Goal: Task Accomplishment & Management: Manage account settings

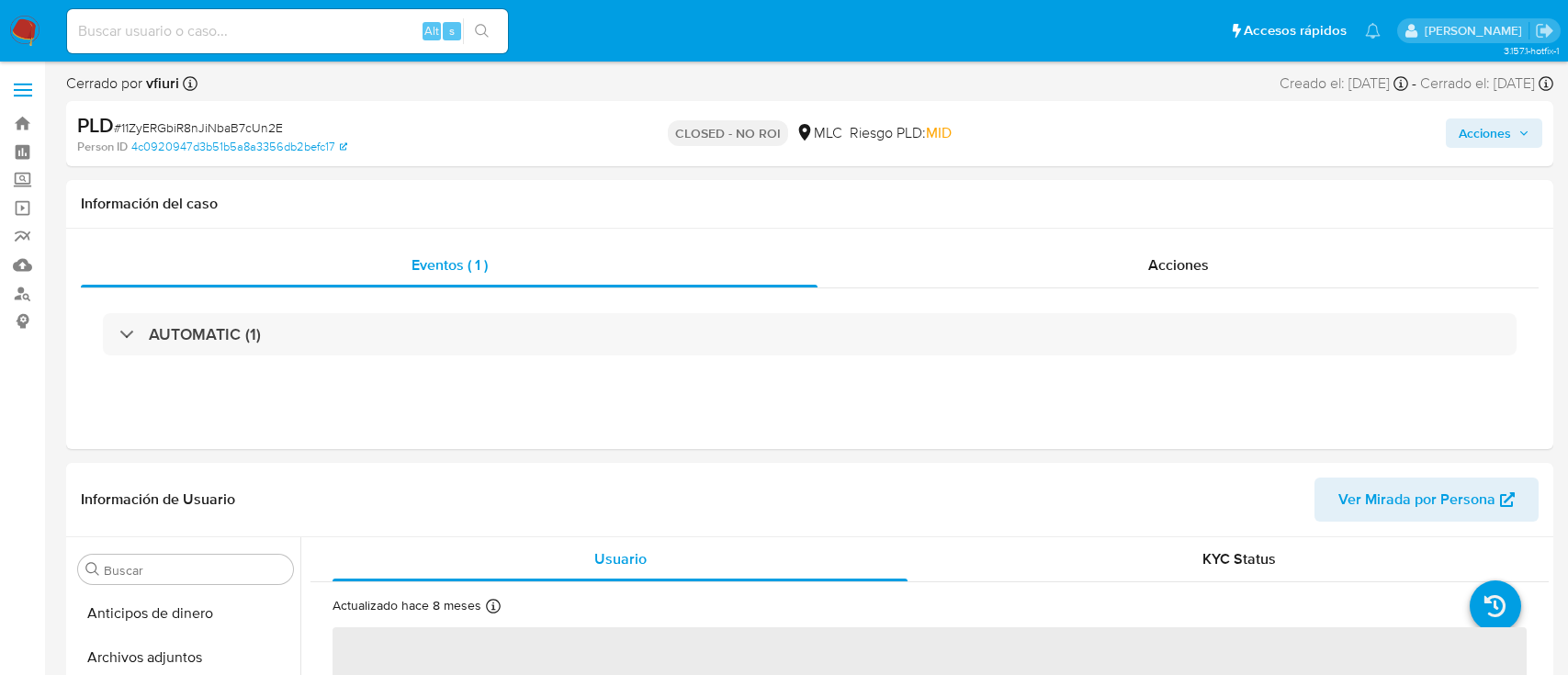
select select "10"
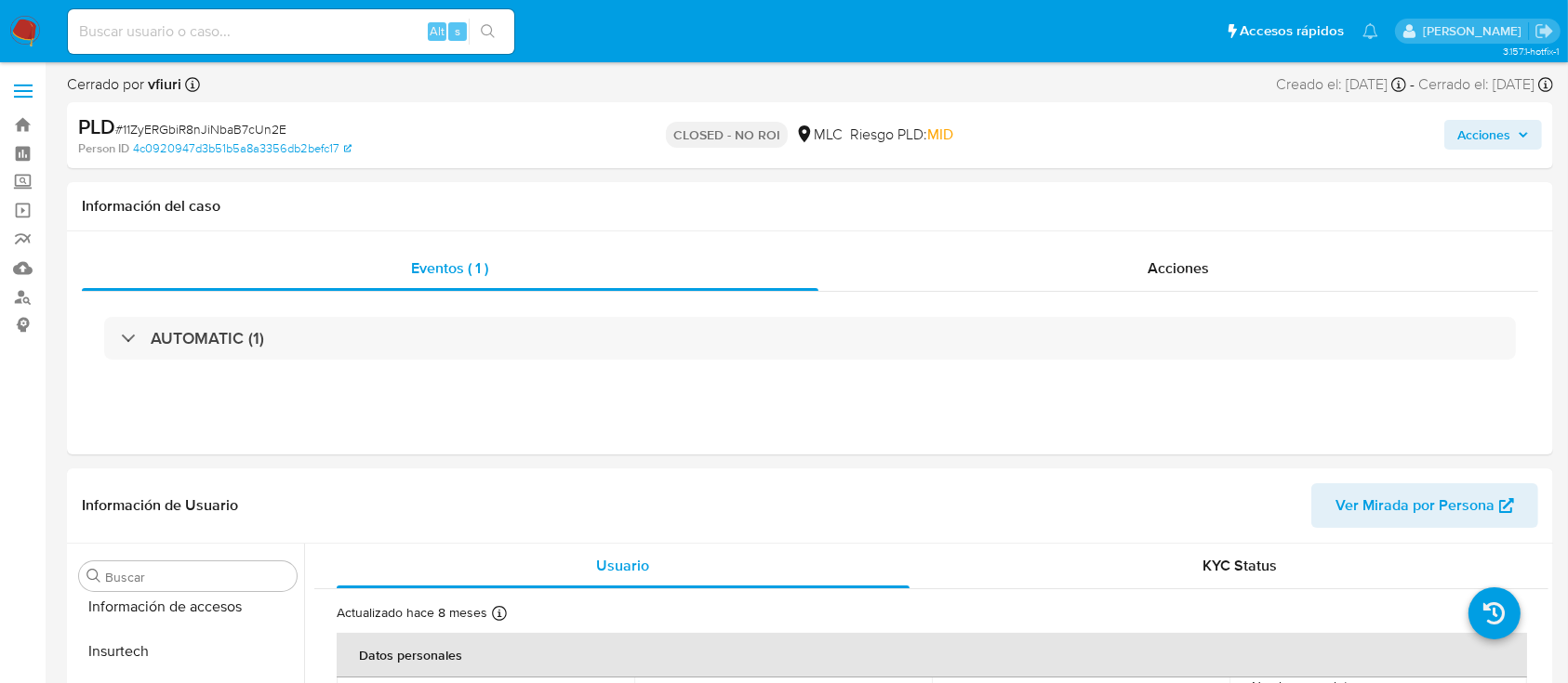
scroll to position [786, 0]
click at [15, 113] on link "Bandeja" at bounding box center [111, 125] width 222 height 28
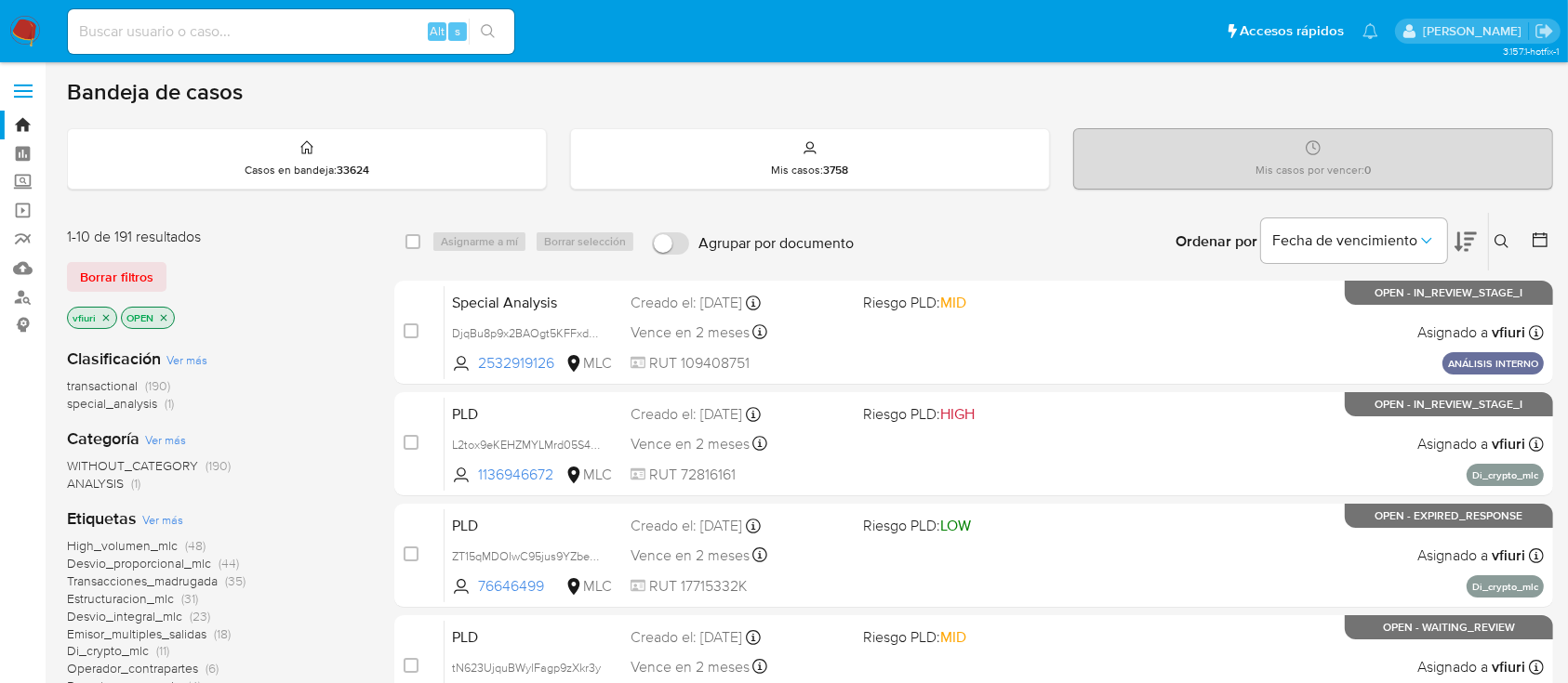
click at [1540, 241] on icon at bounding box center [1540, 239] width 19 height 19
click at [1541, 233] on icon at bounding box center [1540, 239] width 15 height 15
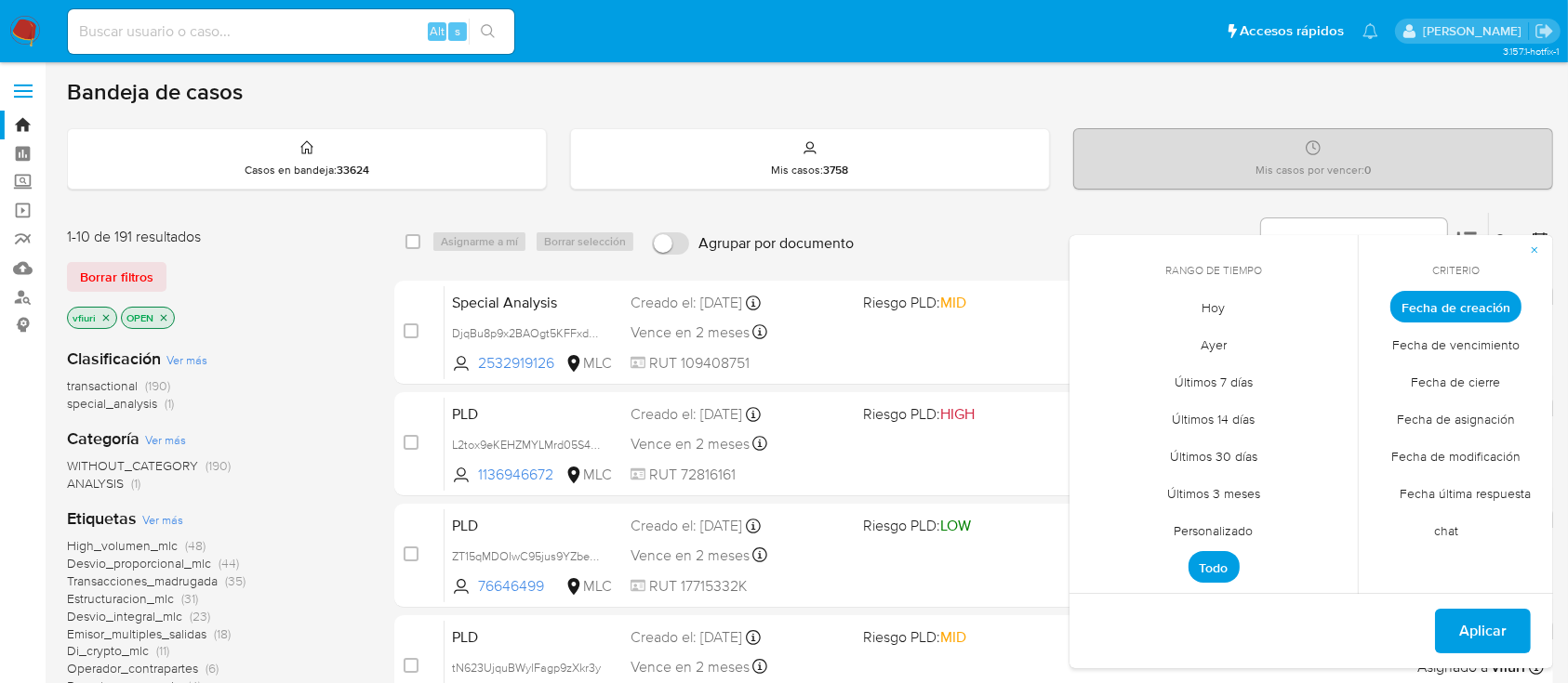
click at [1225, 526] on span "Personalizado" at bounding box center [1214, 531] width 118 height 38
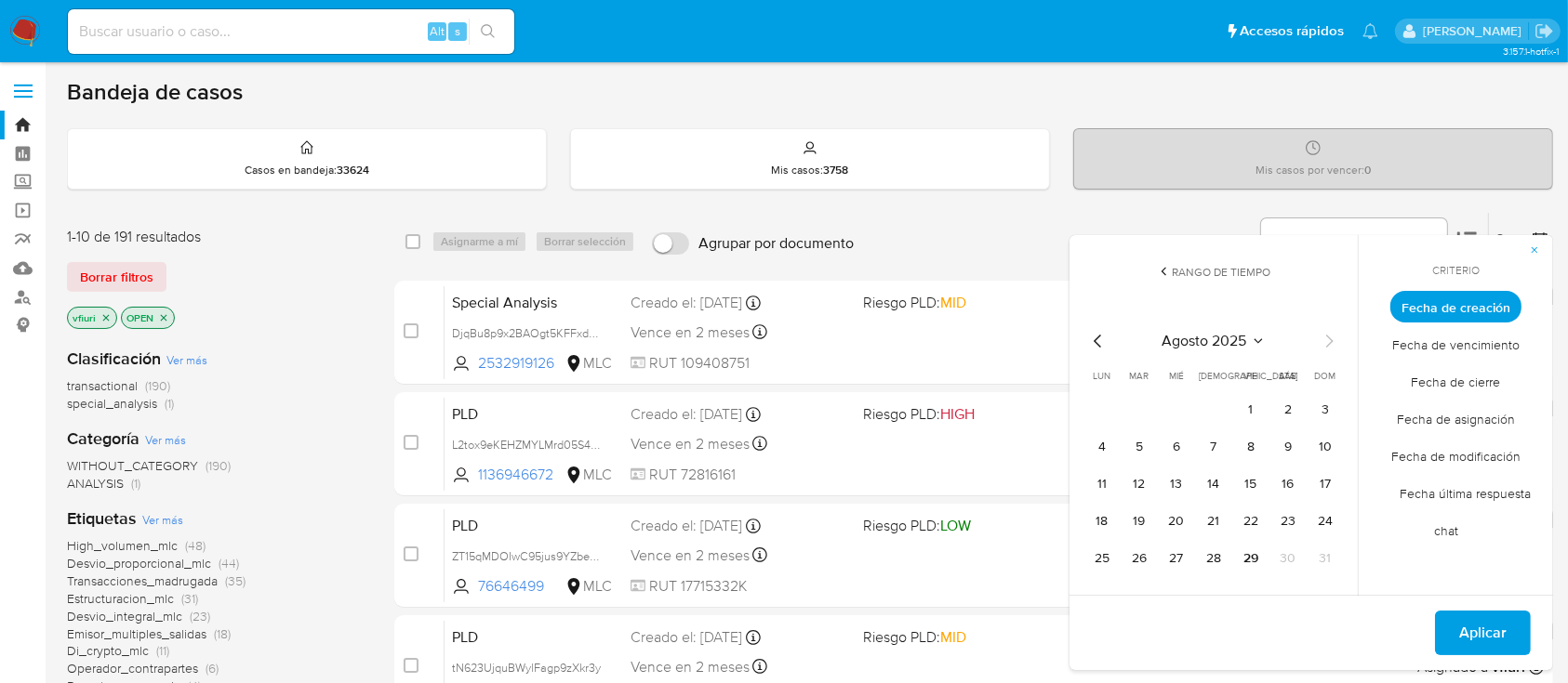
click at [1094, 331] on icon "Mes anterior" at bounding box center [1098, 341] width 23 height 23
click at [1091, 339] on icon "Mes anterior" at bounding box center [1098, 341] width 23 height 23
click at [1219, 472] on button "12" at bounding box center [1213, 485] width 29 height 29
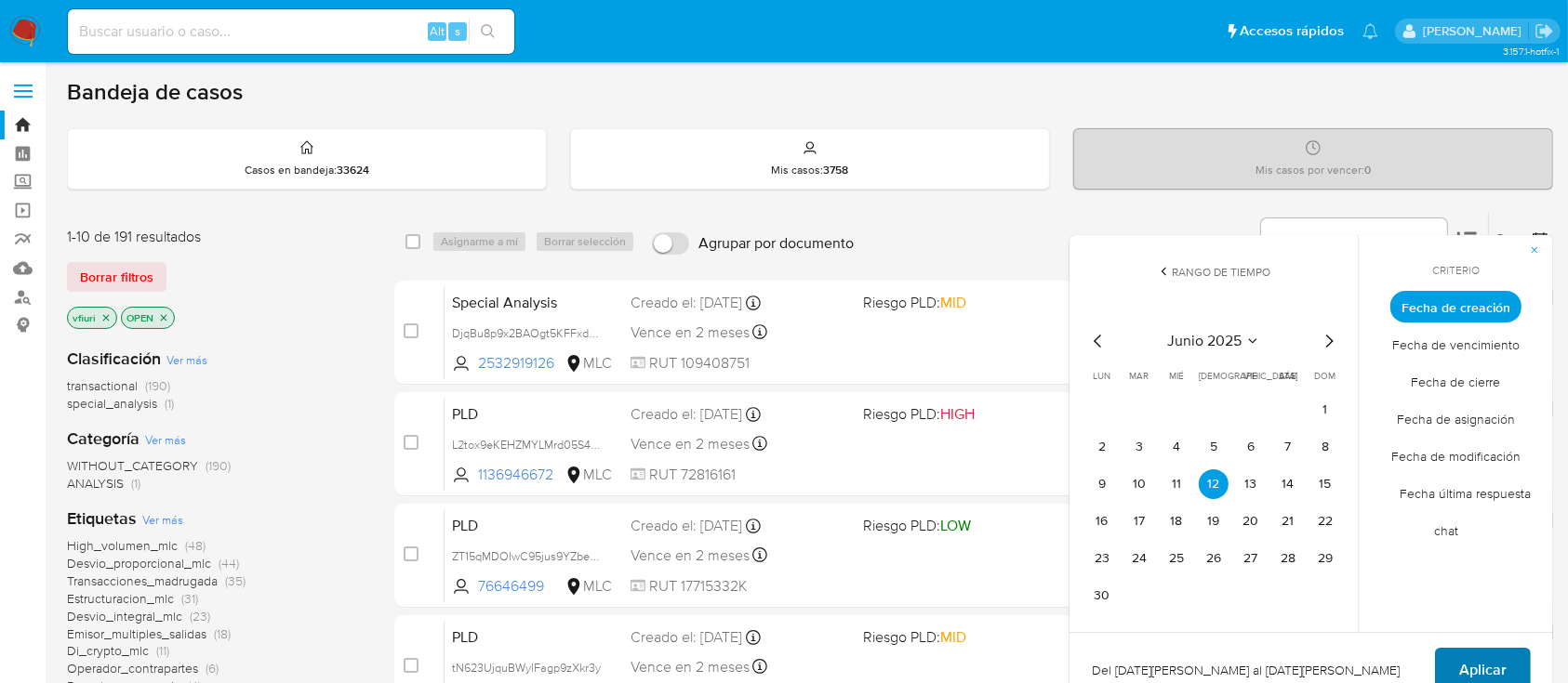
click at [1502, 658] on span "Aplicar" at bounding box center [1483, 670] width 47 height 41
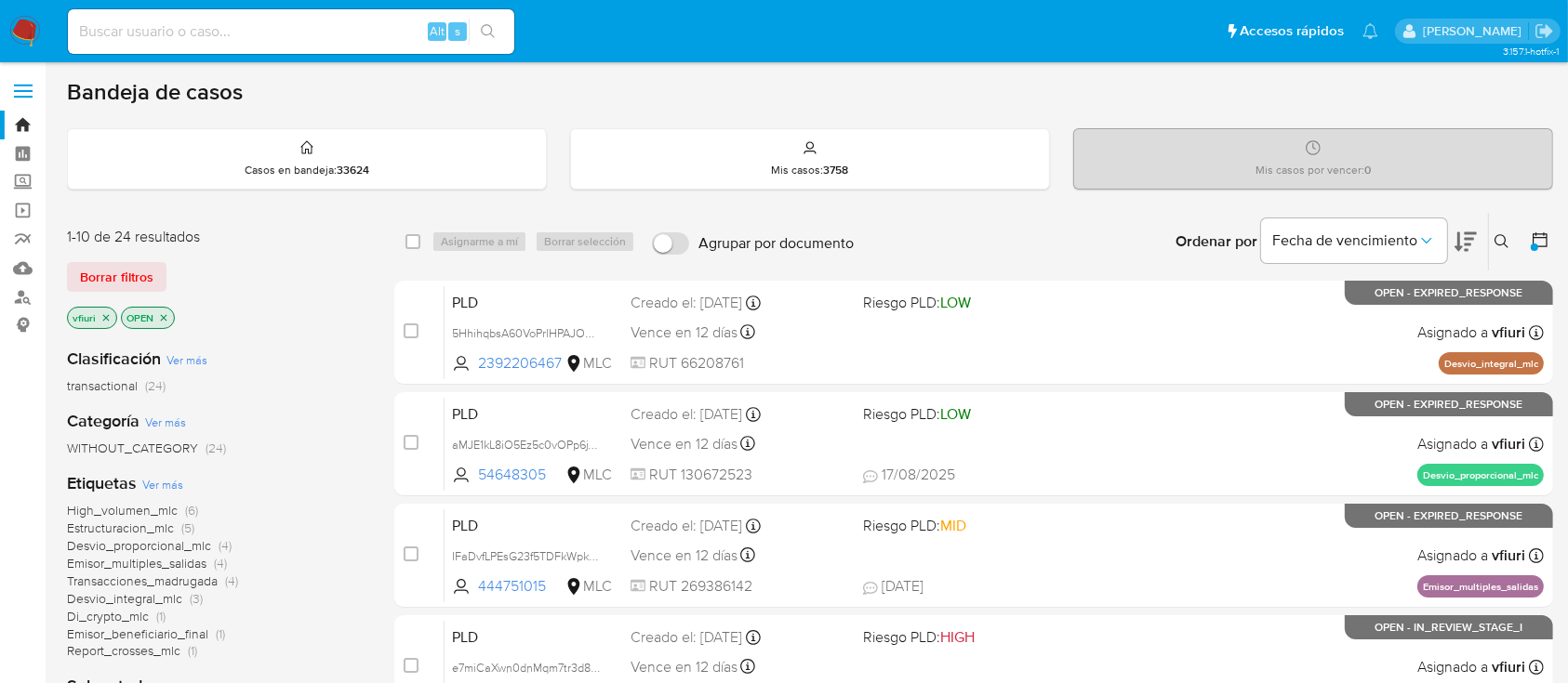
click at [134, 577] on span "Transacciones_madrugada" at bounding box center [142, 581] width 151 height 19
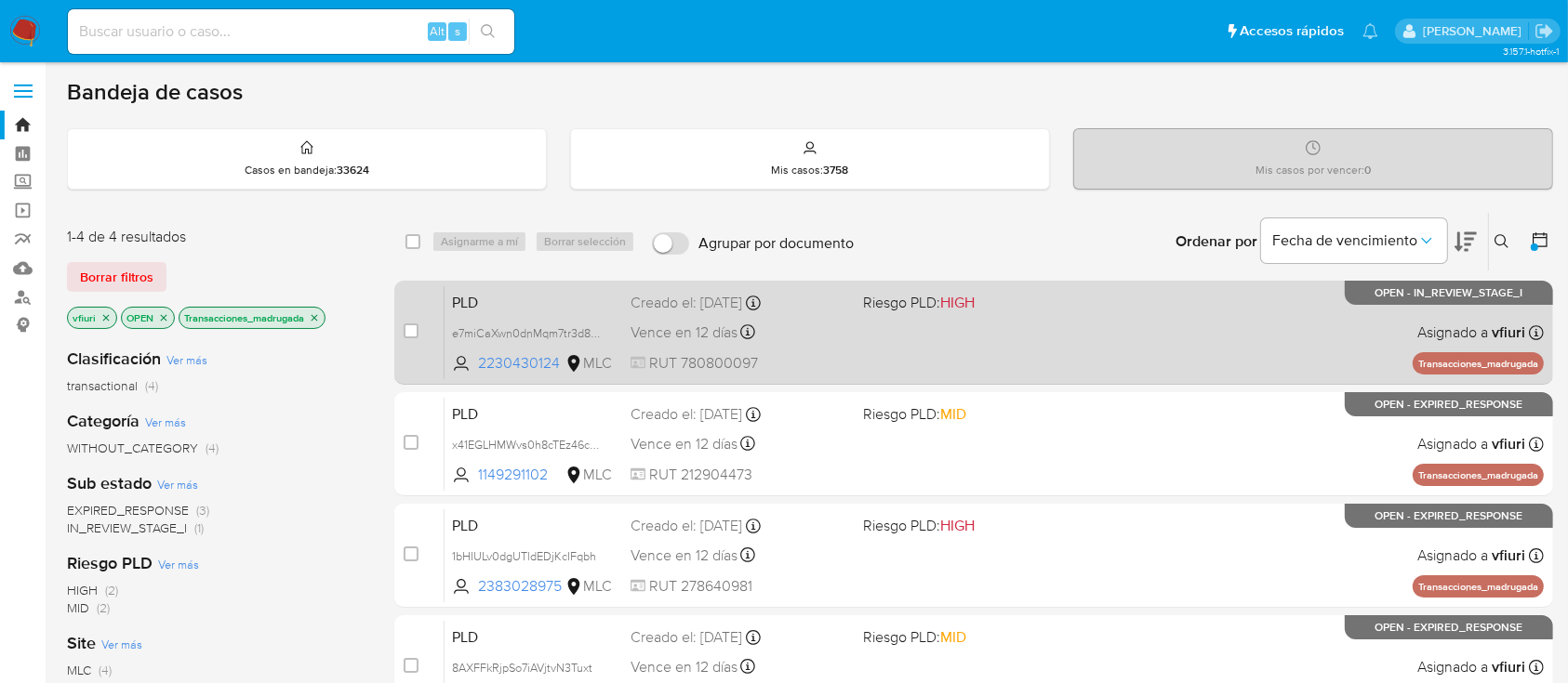
click at [831, 307] on div "Creado el: 12/06/2025 Creado el: 12/06/2025 06:07:17" at bounding box center [738, 302] width 217 height 21
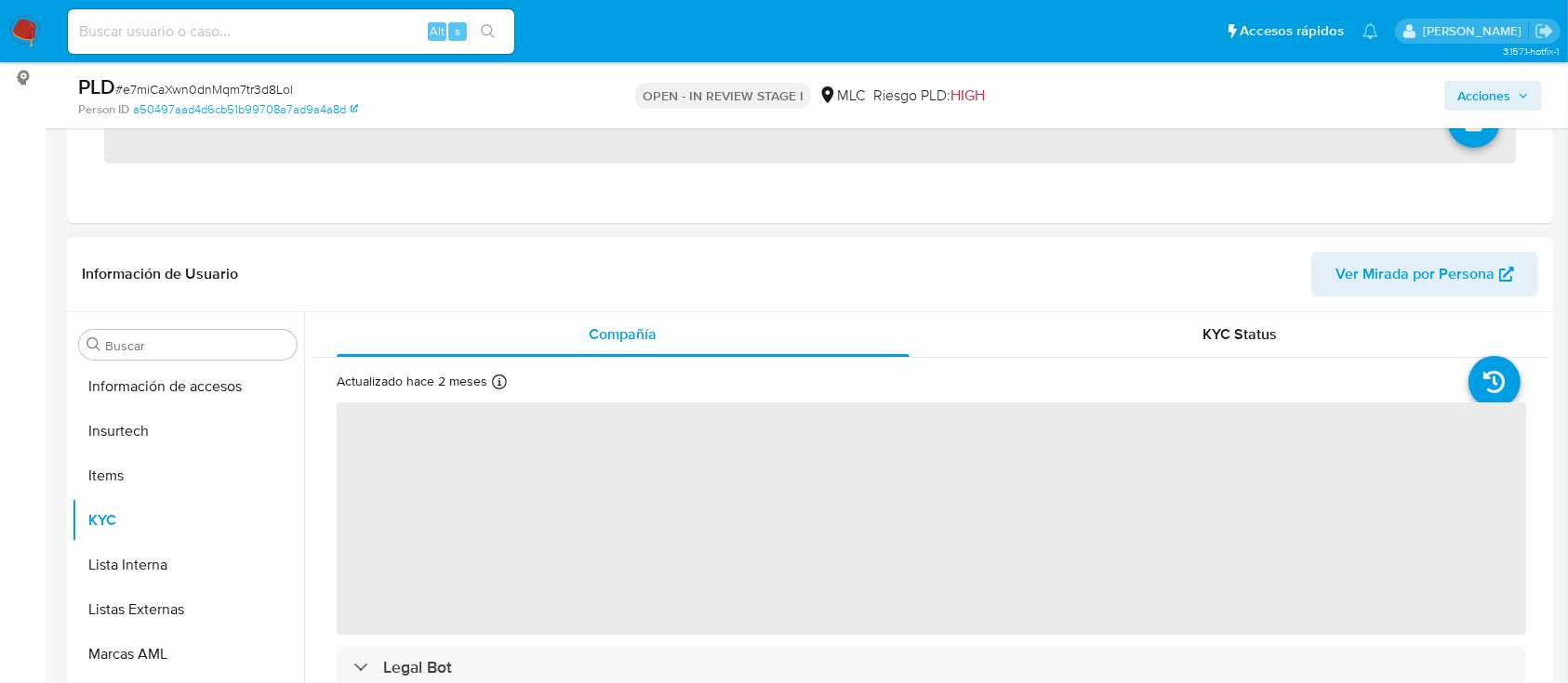
scroll to position [786, 0]
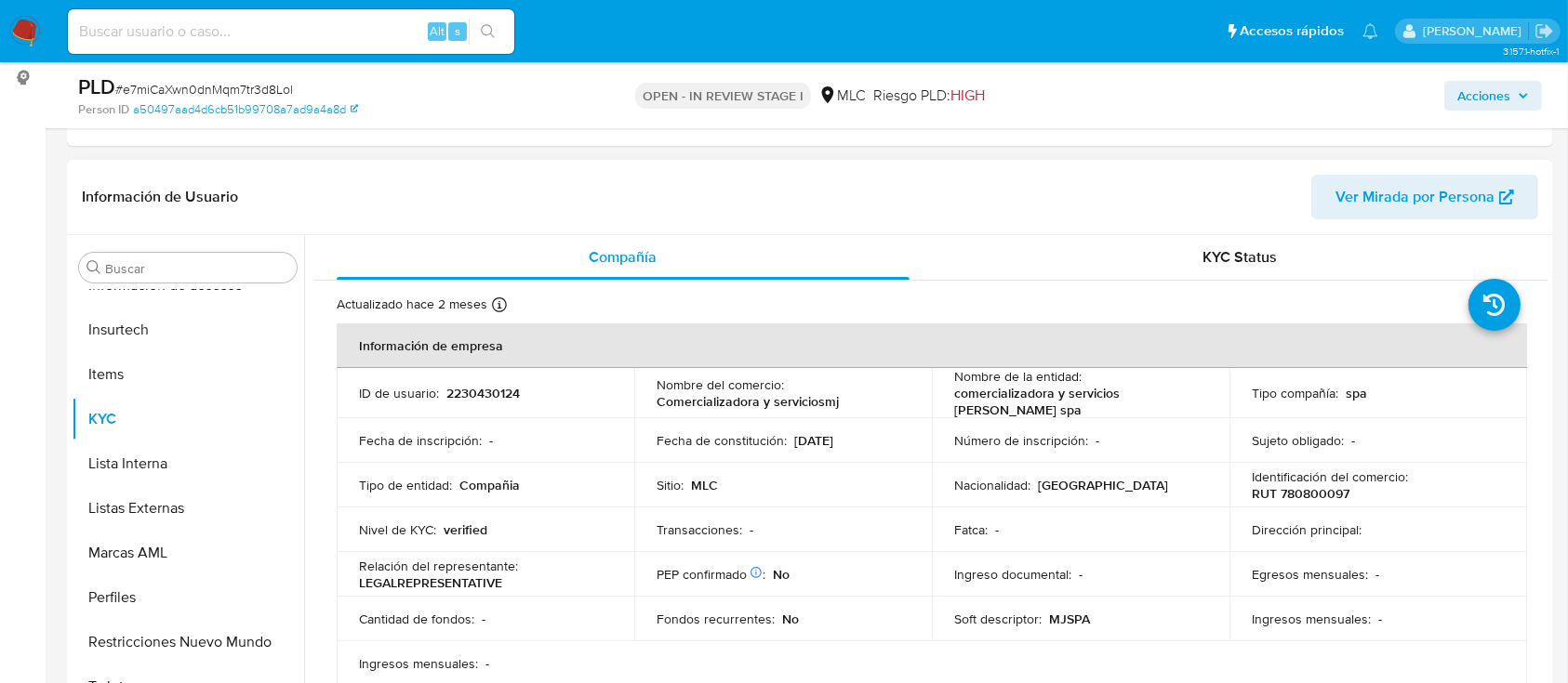
select select "10"
click at [504, 385] on p "2230430124" at bounding box center [483, 393] width 74 height 17
copy p "2230430124"
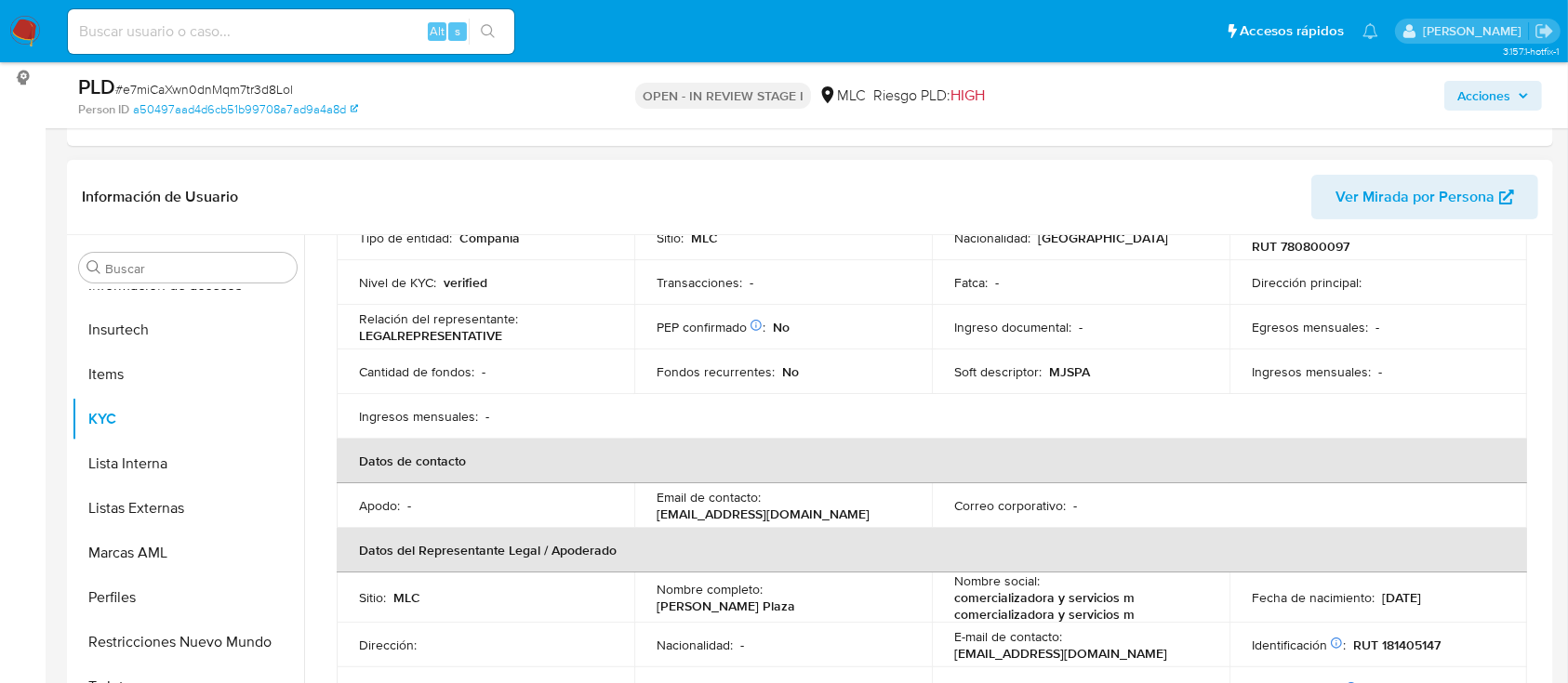
scroll to position [372, 0]
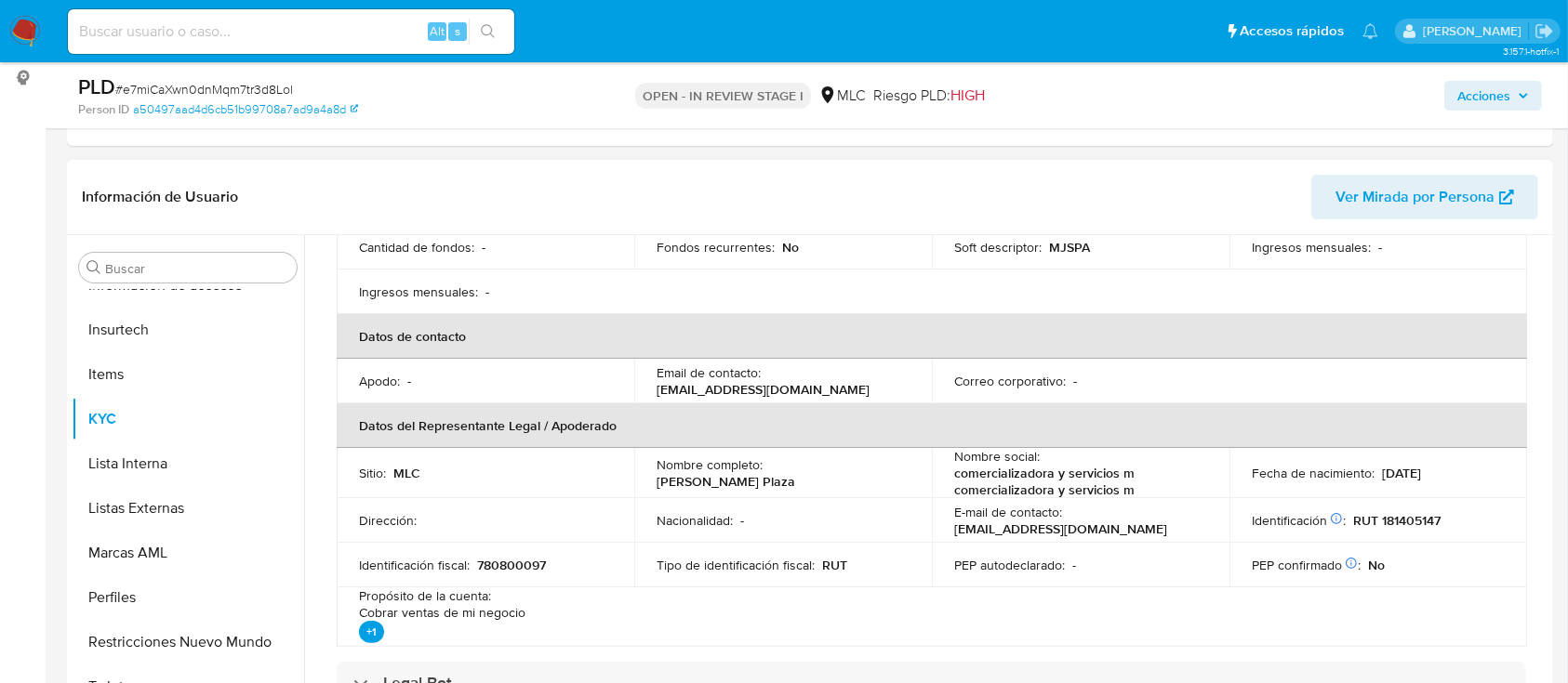
drag, startPoint x: 684, startPoint y: 480, endPoint x: 820, endPoint y: 435, distance: 143.3
click at [795, 473] on p "José Daniel Godoy Plaza" at bounding box center [725, 481] width 138 height 17
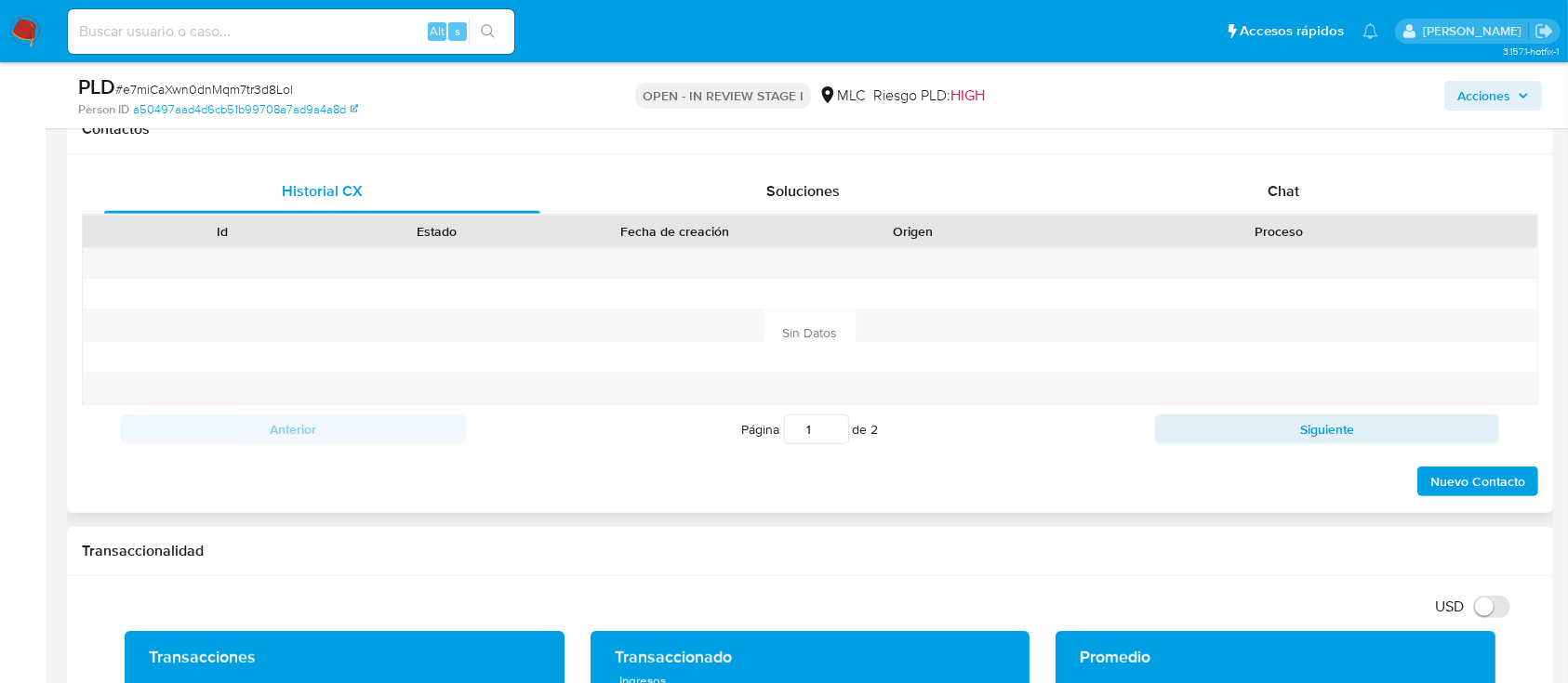
scroll to position [744, 0]
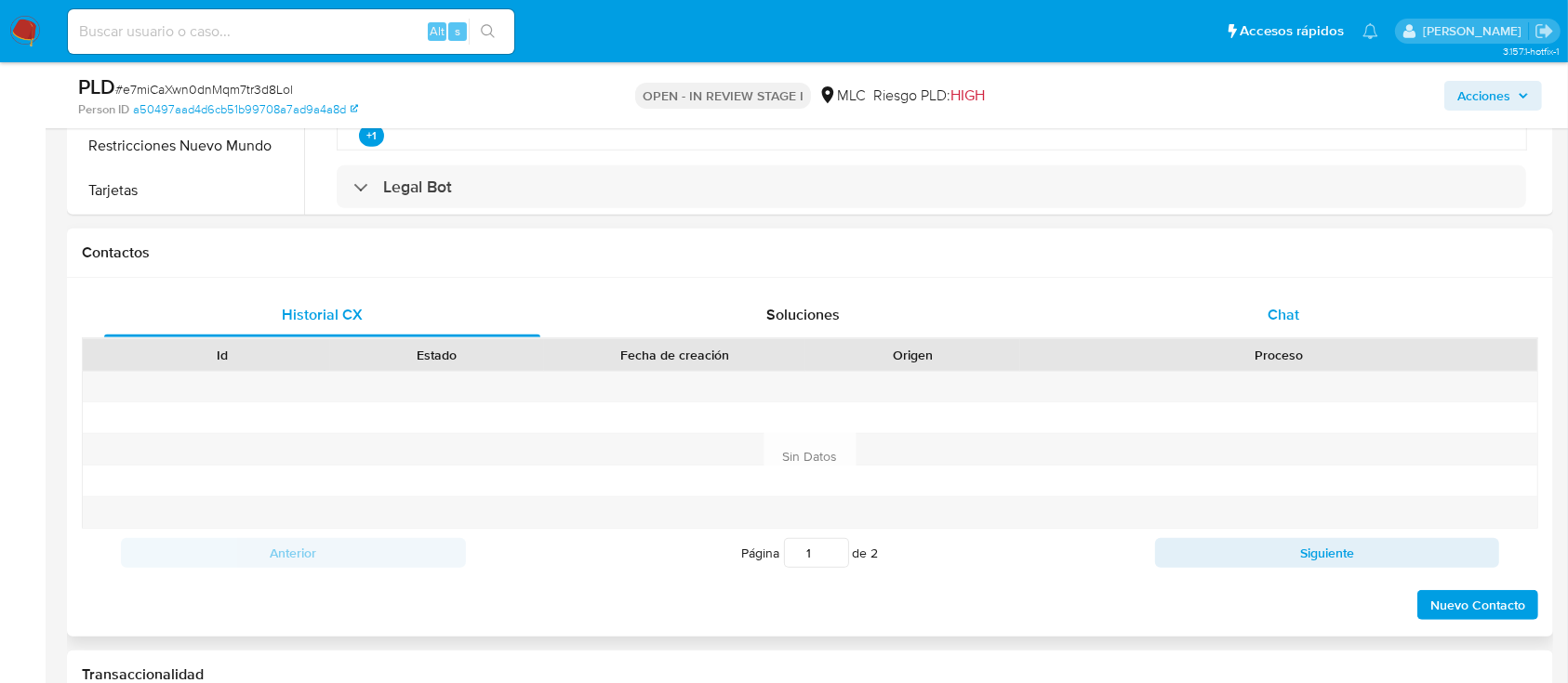
click at [1305, 319] on div "Chat" at bounding box center [1283, 314] width 436 height 44
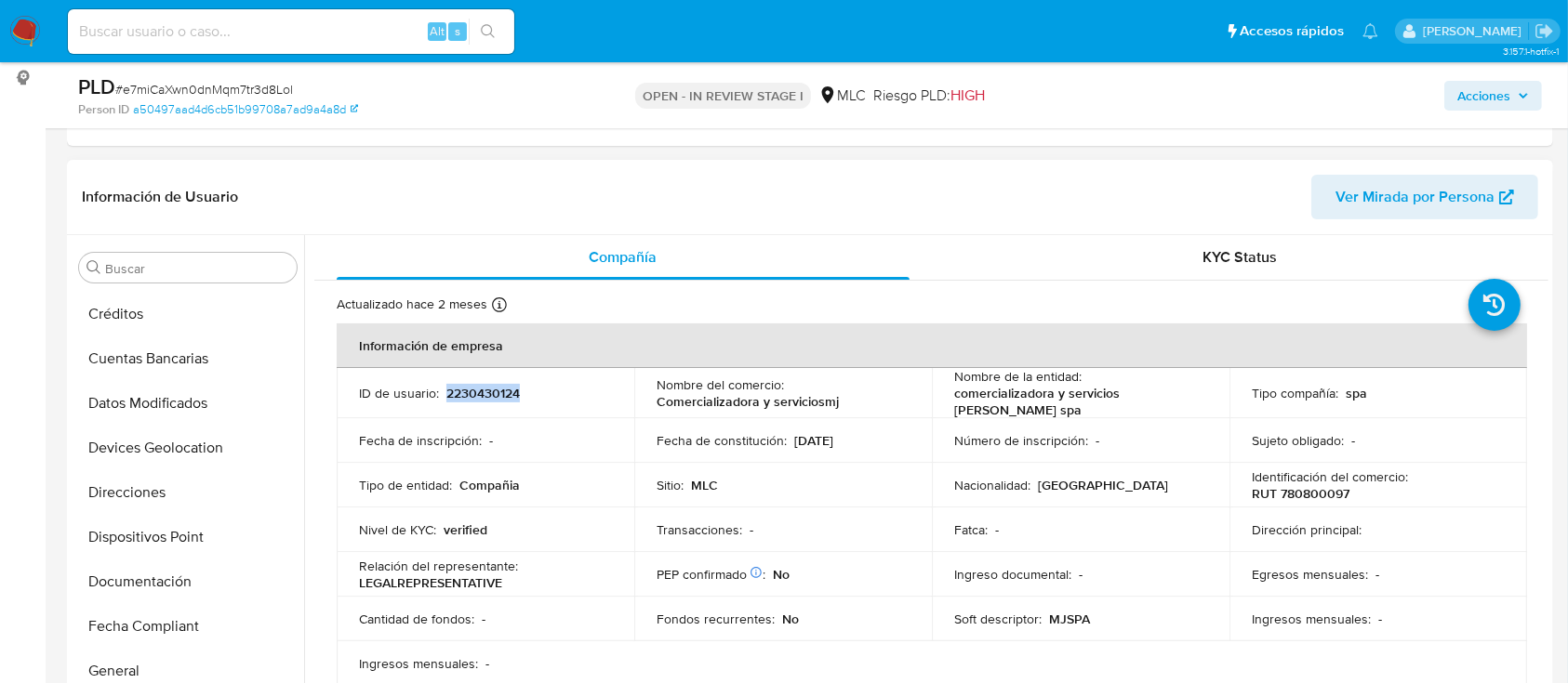
scroll to position [166, 0]
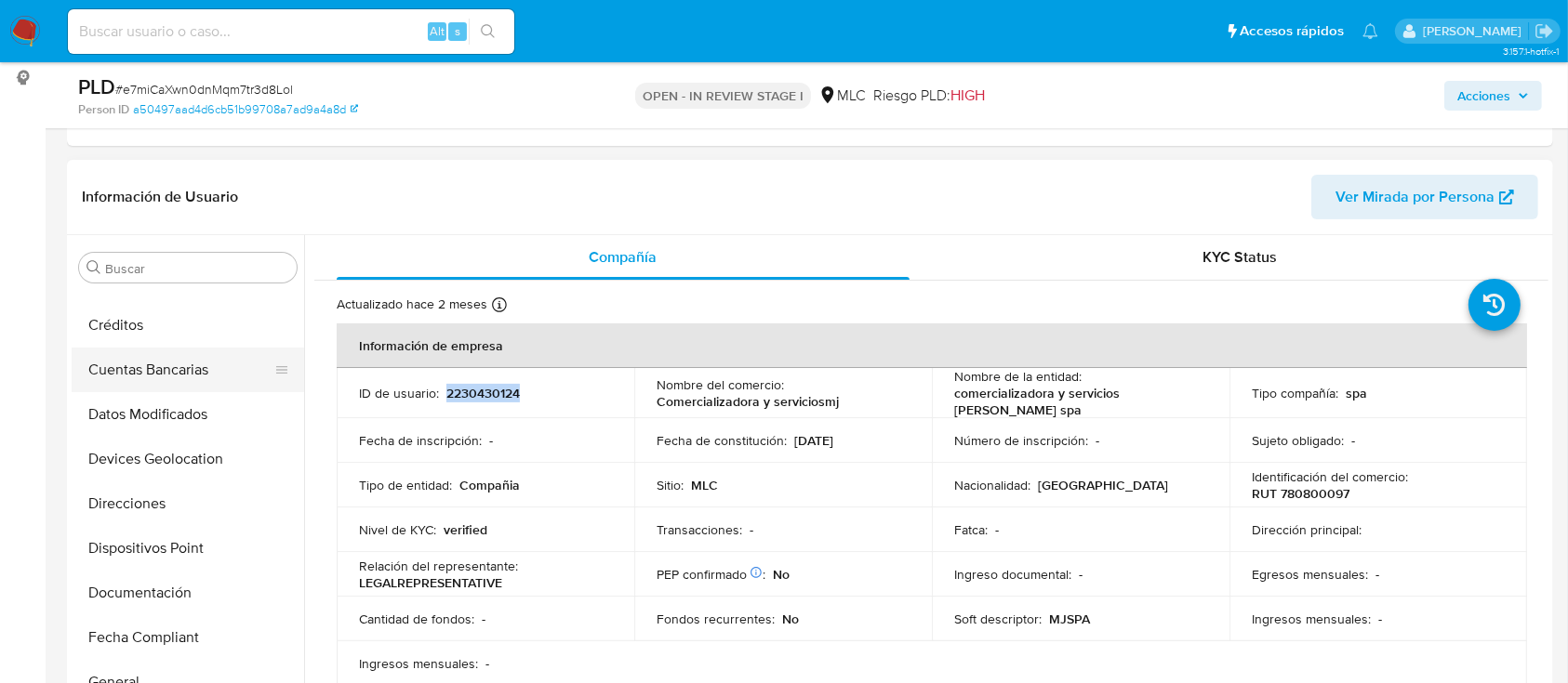
click at [177, 361] on button "Cuentas Bancarias" at bounding box center [181, 369] width 218 height 44
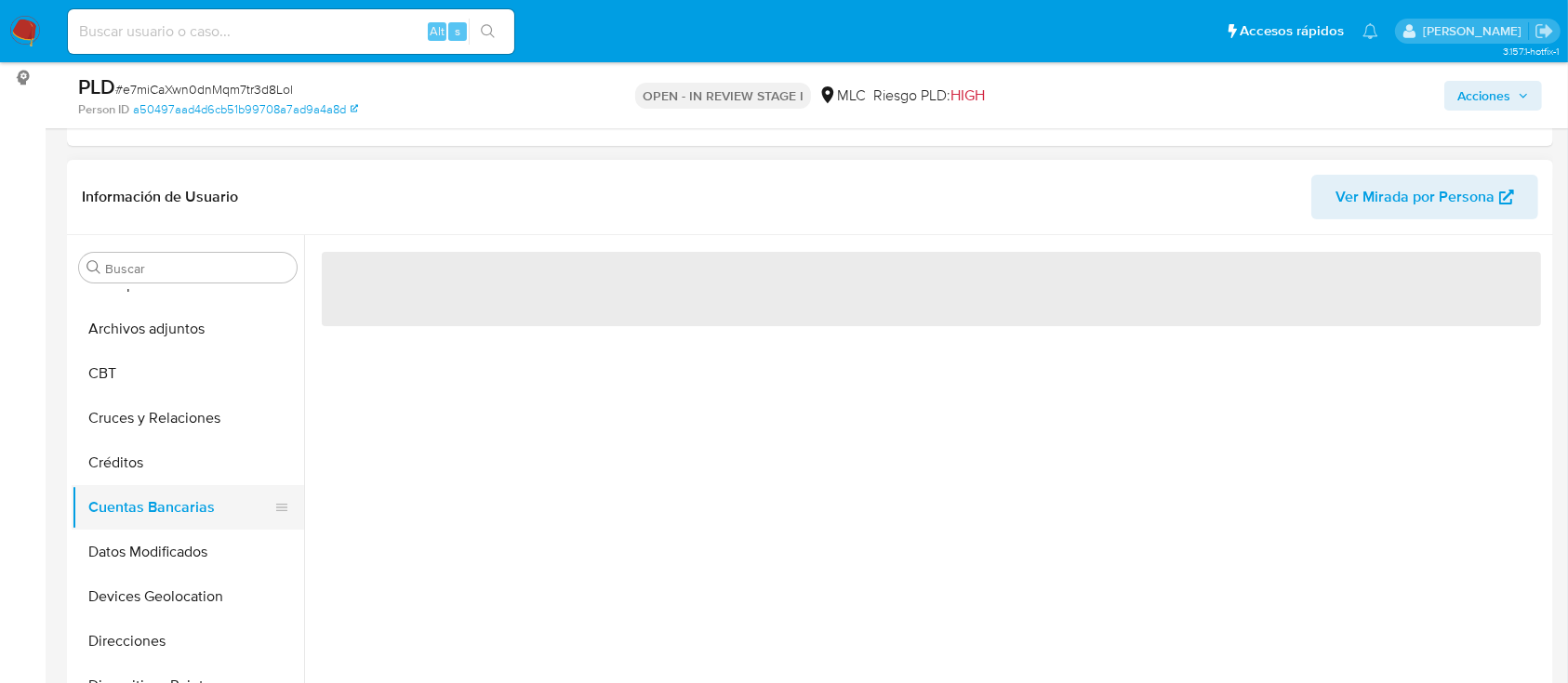
scroll to position [0, 0]
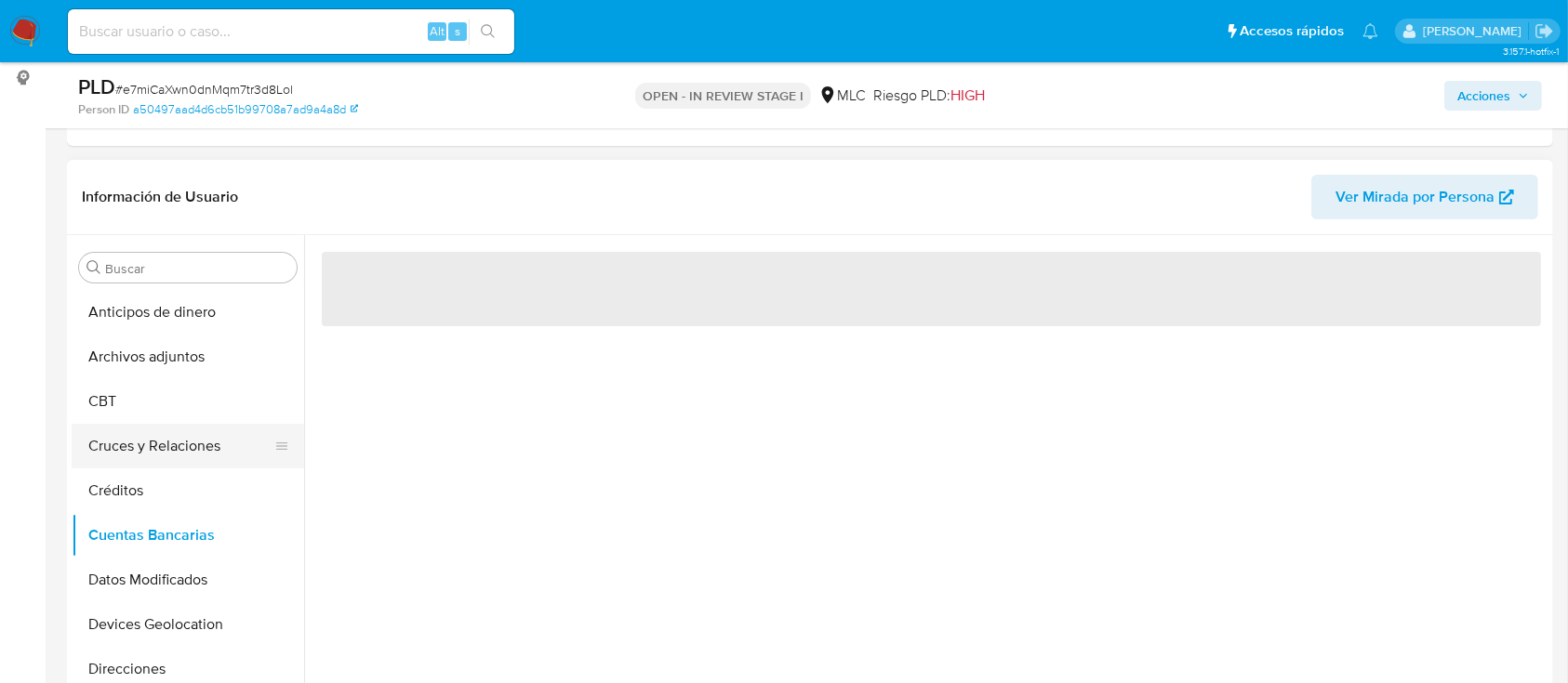
click at [183, 459] on button "Cruces y Relaciones" at bounding box center [181, 446] width 218 height 44
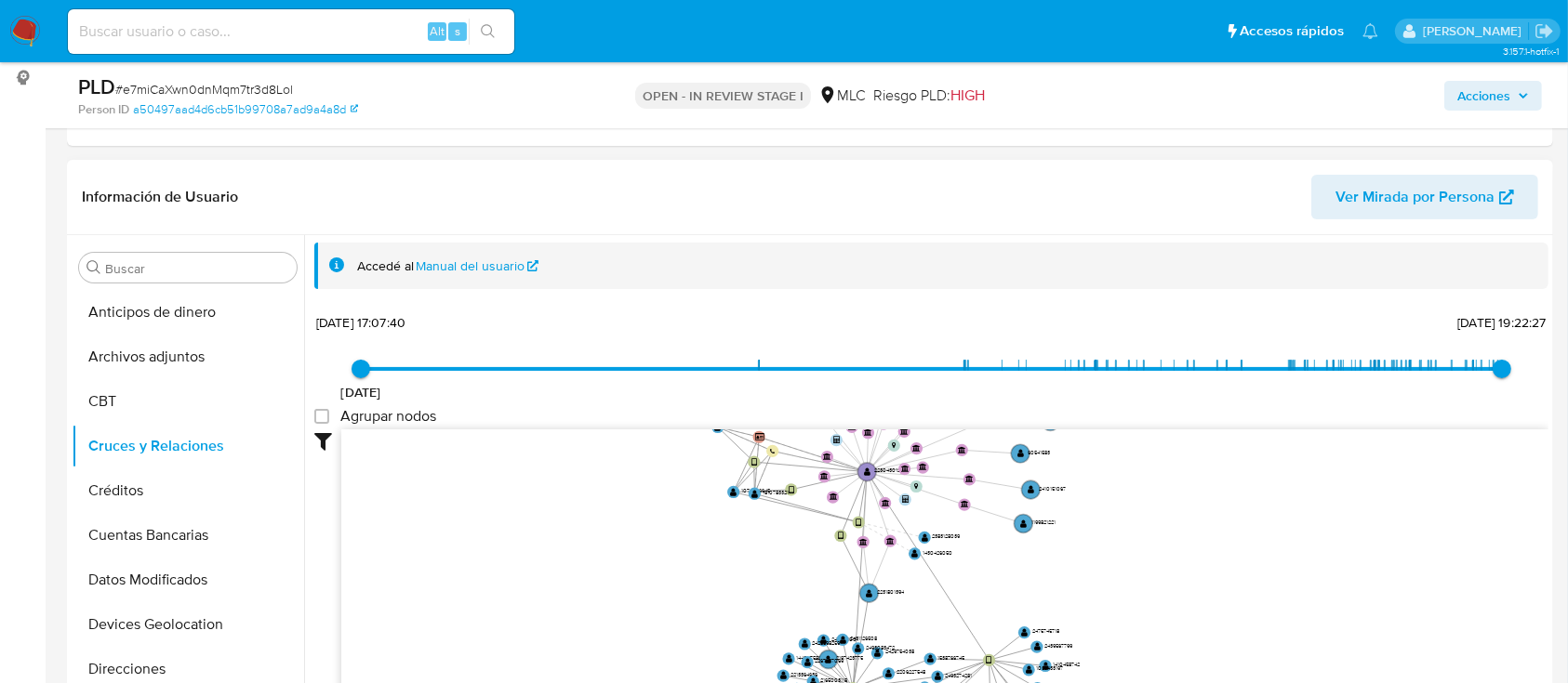
drag, startPoint x: 628, startPoint y: 521, endPoint x: 690, endPoint y: 594, distance: 95.8
click at [690, 594] on icon "device-67a0ef801b1537012852188d  device-67887ef79e1d71f0f1847af8  device-66a5…" at bounding box center [945, 564] width 1207 height 270
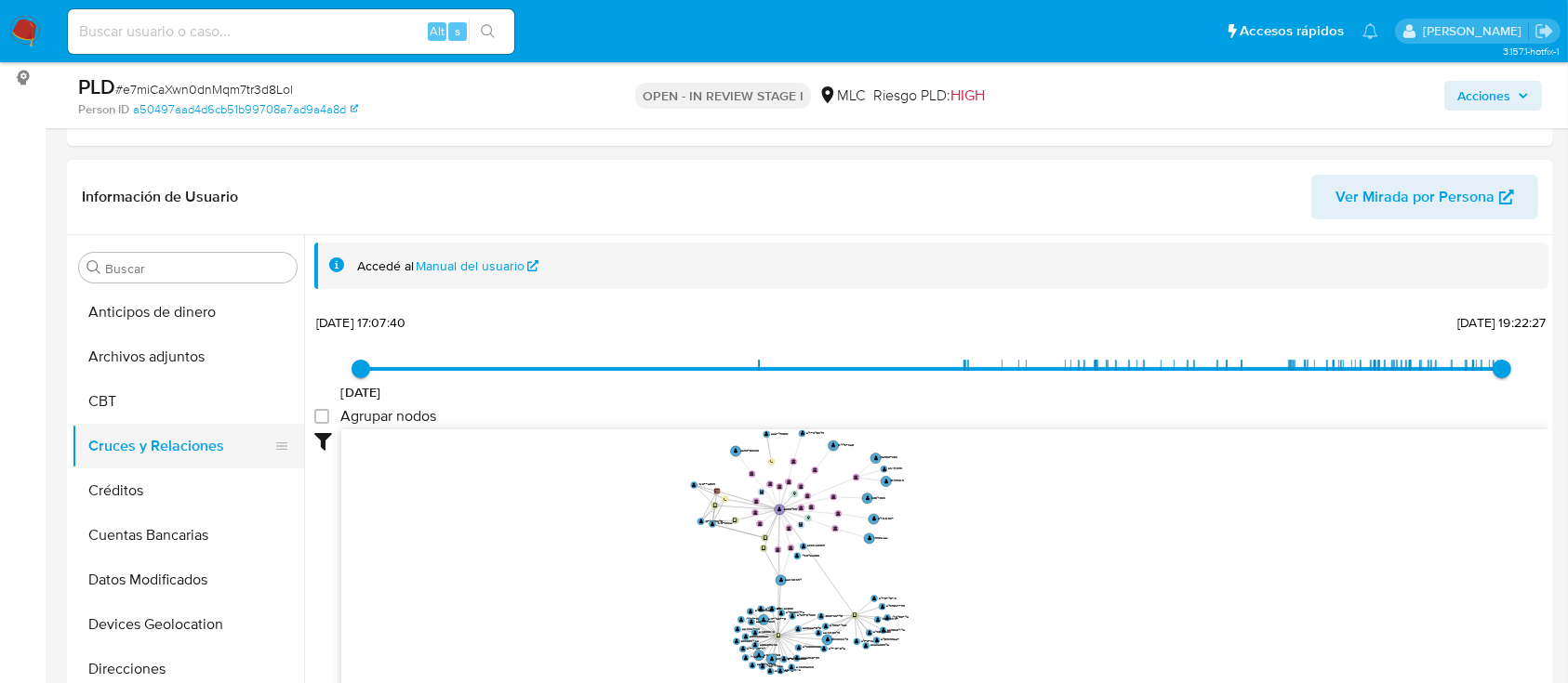
scroll to position [372, 0]
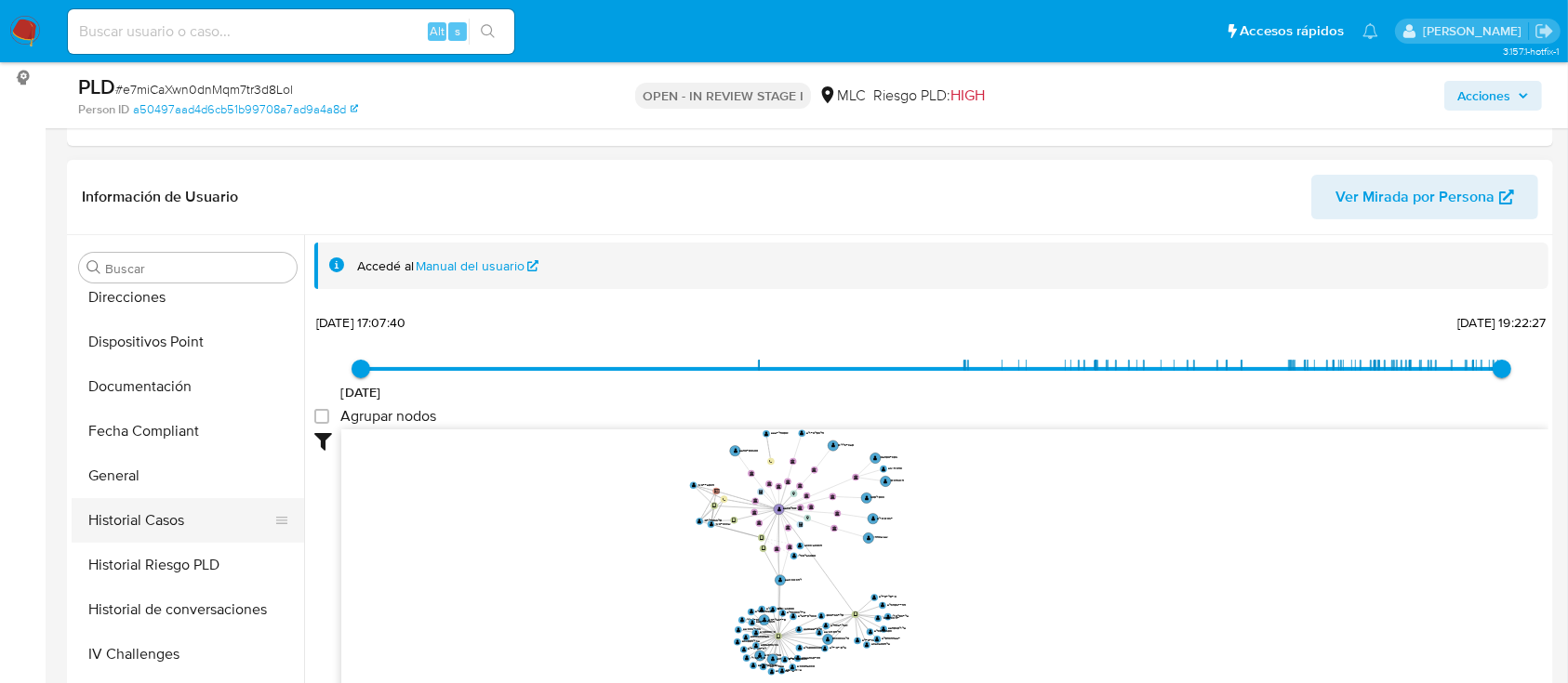
click at [155, 524] on button "Historial Casos" at bounding box center [181, 520] width 218 height 44
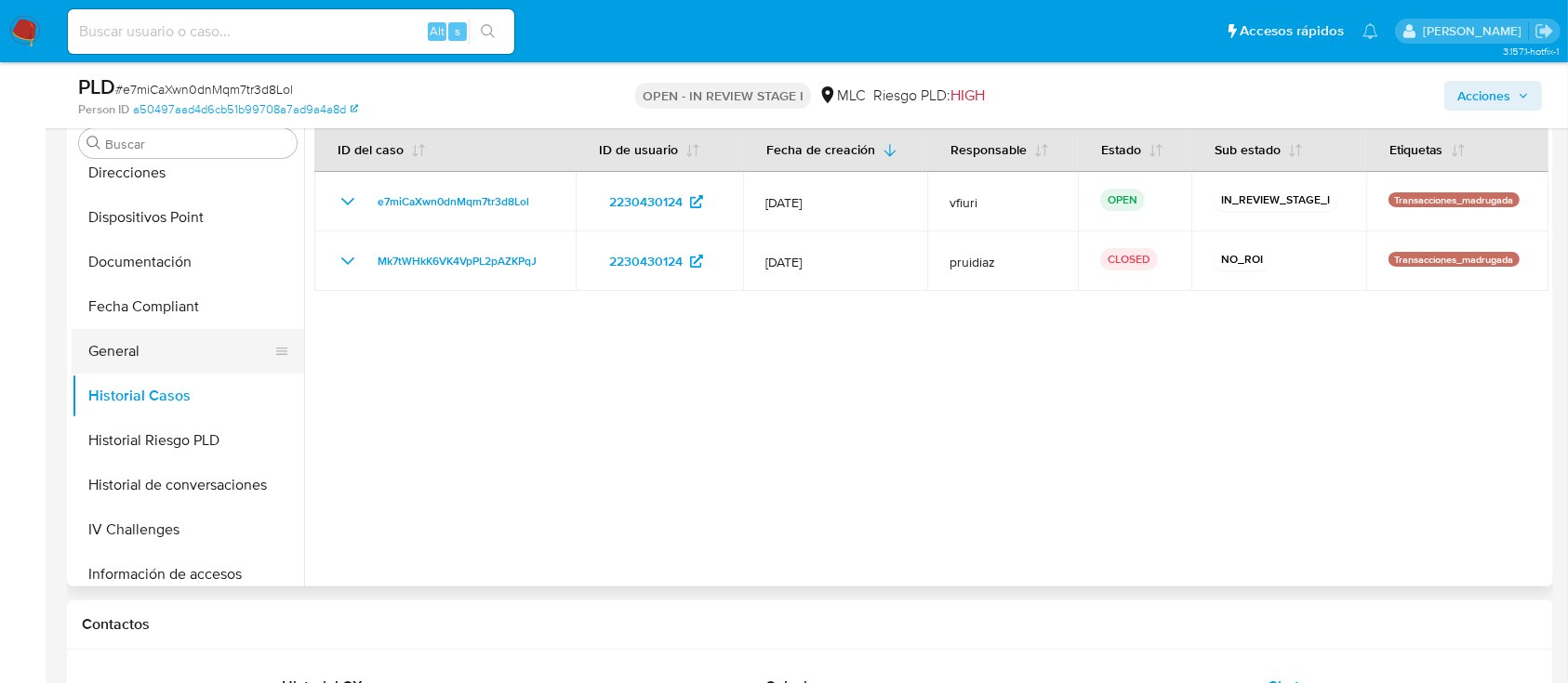
scroll to position [786, 0]
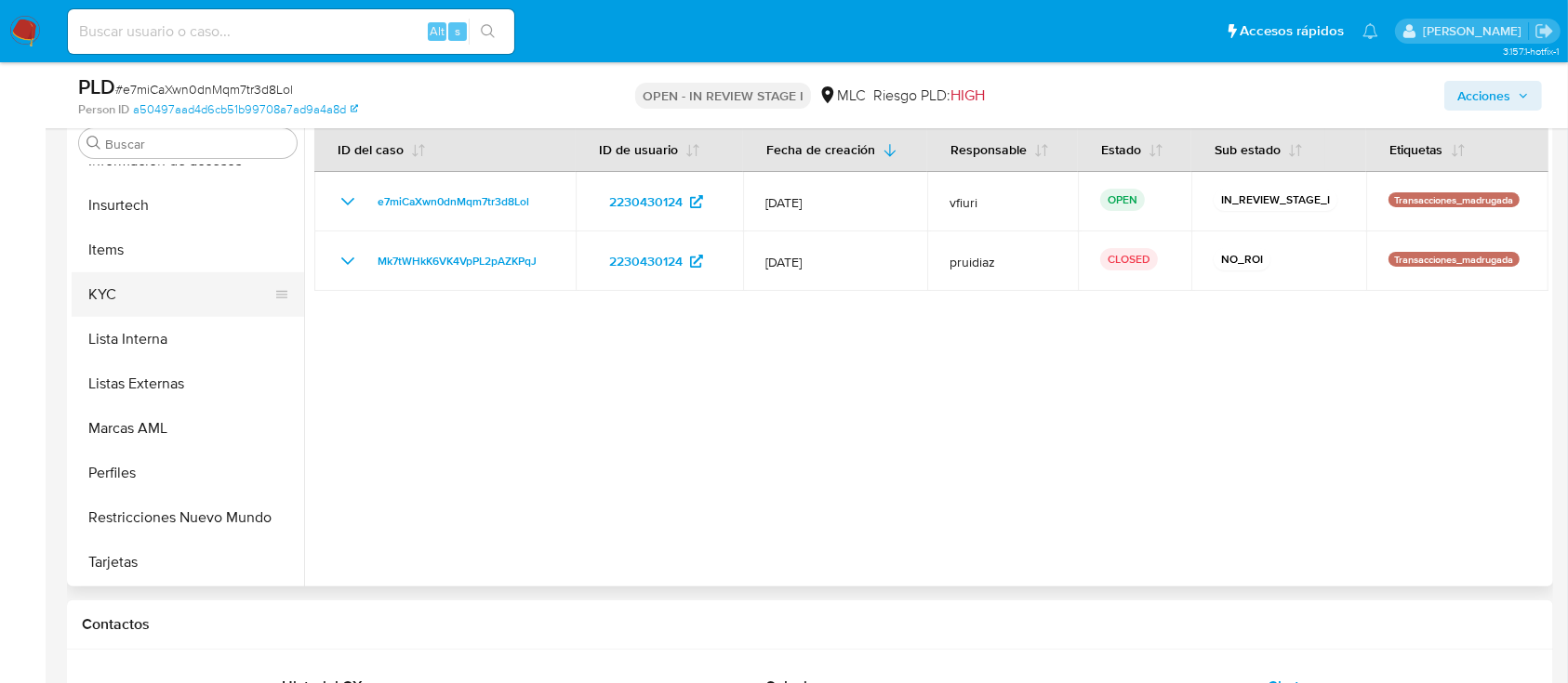
click at [133, 291] on button "KYC" at bounding box center [181, 294] width 218 height 44
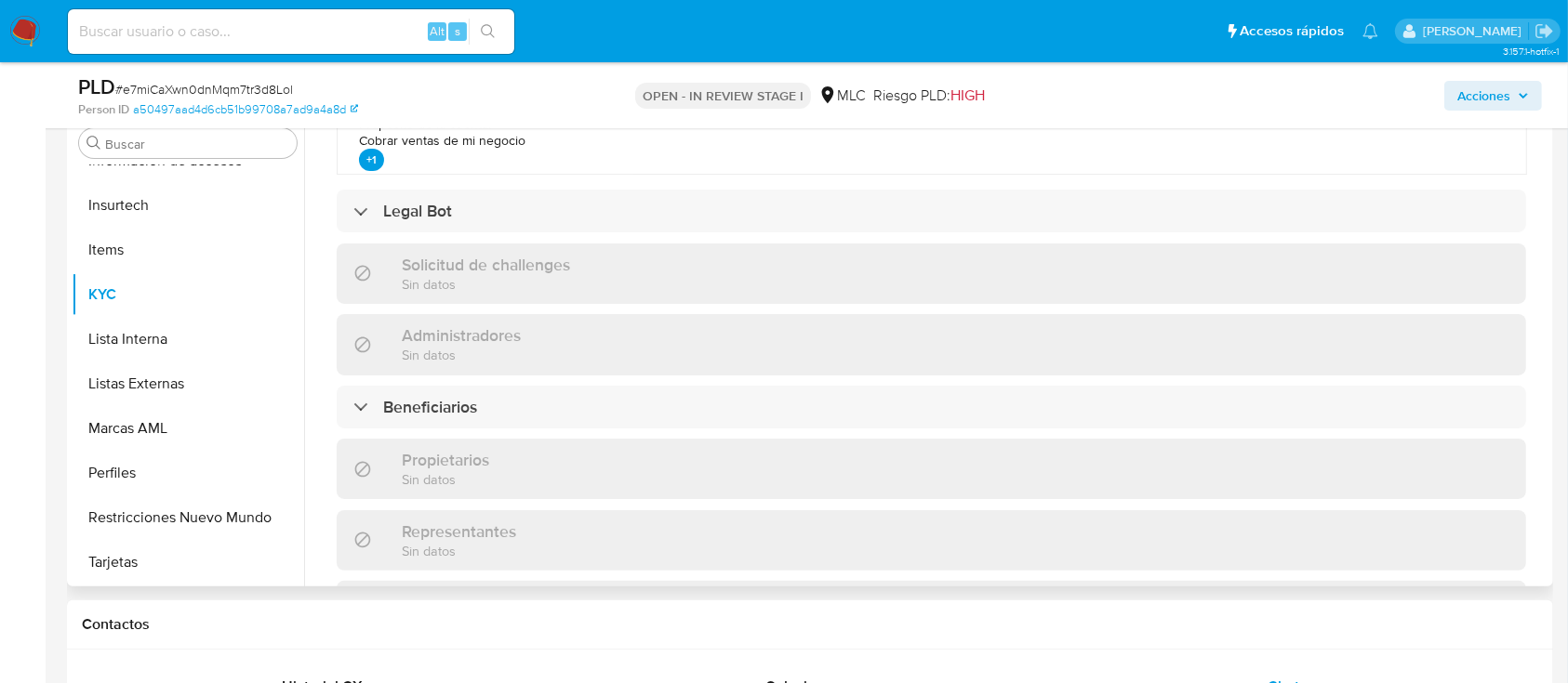
scroll to position [375, 0]
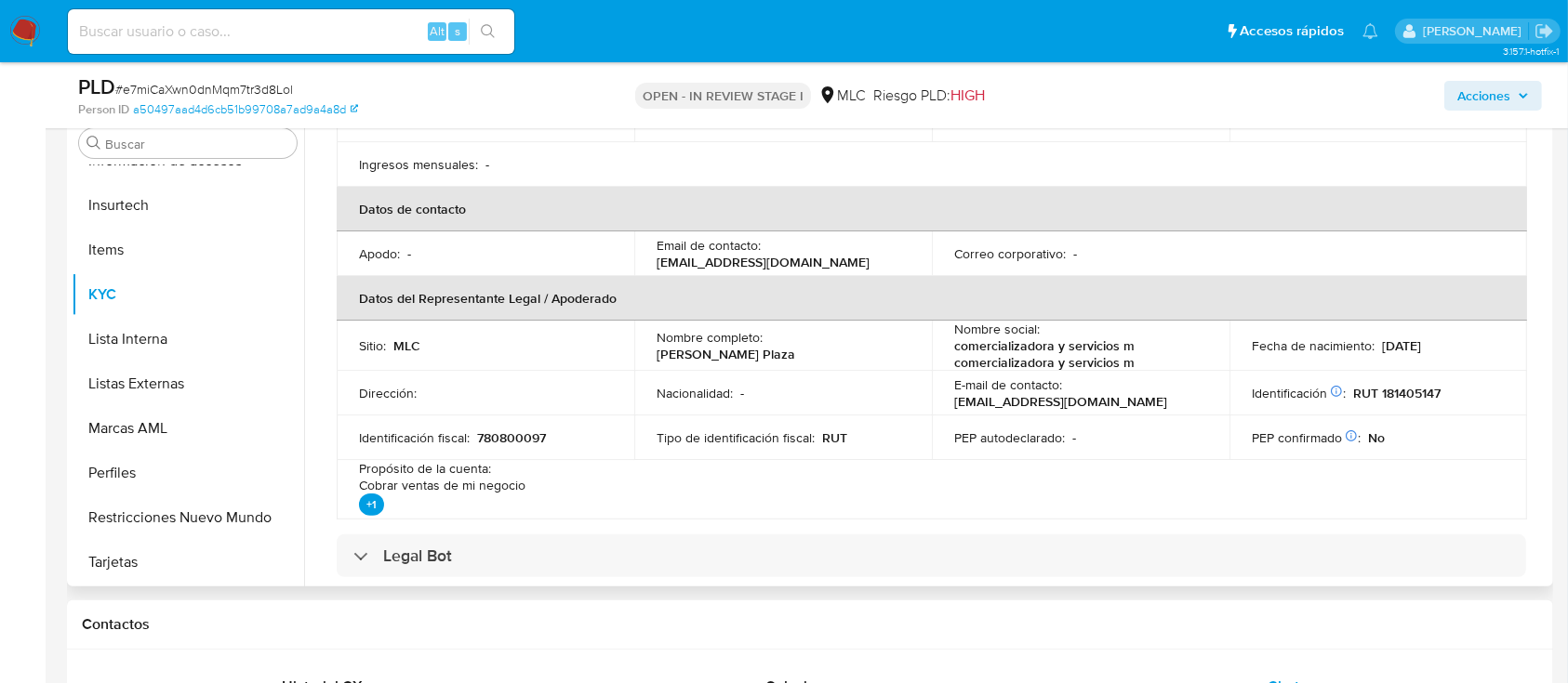
drag, startPoint x: 647, startPoint y: 351, endPoint x: 817, endPoint y: 341, distance: 170.3
click at [817, 341] on td "Nombre completo : José Daniel Godoy Plaza" at bounding box center [782, 345] width 297 height 50
copy p "José Daniel Godoy Plaza"
click at [975, 339] on p "comercializadora y servicios m comercializadora y servicios m" at bounding box center [1076, 354] width 245 height 33
drag, startPoint x: 958, startPoint y: 344, endPoint x: 1178, endPoint y: 338, distance: 220.1
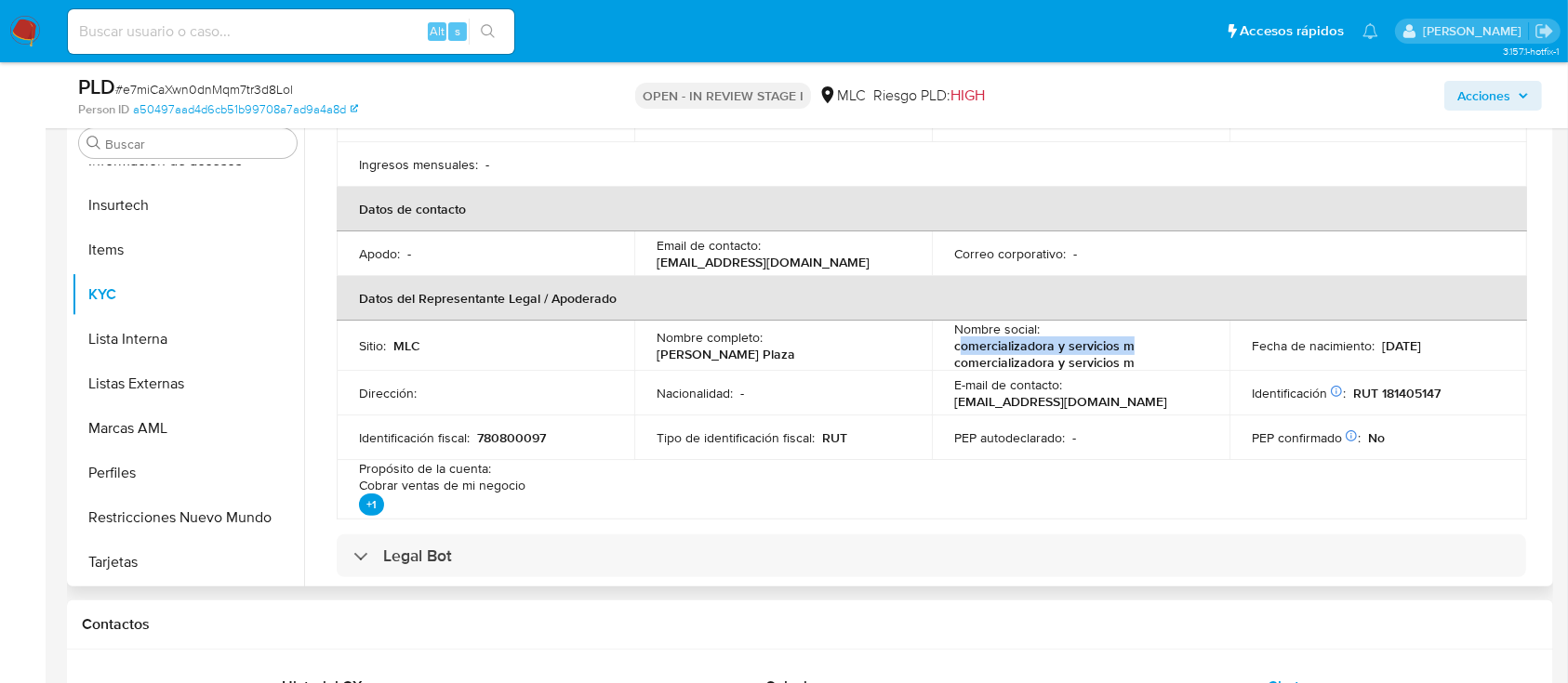
click at [1178, 338] on p "comercializadora y servicios m comercializadora y servicios m" at bounding box center [1076, 354] width 245 height 33
drag, startPoint x: 950, startPoint y: 341, endPoint x: 1138, endPoint y: 336, distance: 188.1
click at [1138, 338] on p "comercializadora y servicios m comercializadora y servicios m" at bounding box center [1076, 354] width 245 height 33
copy p "comercializadora y servicios m"
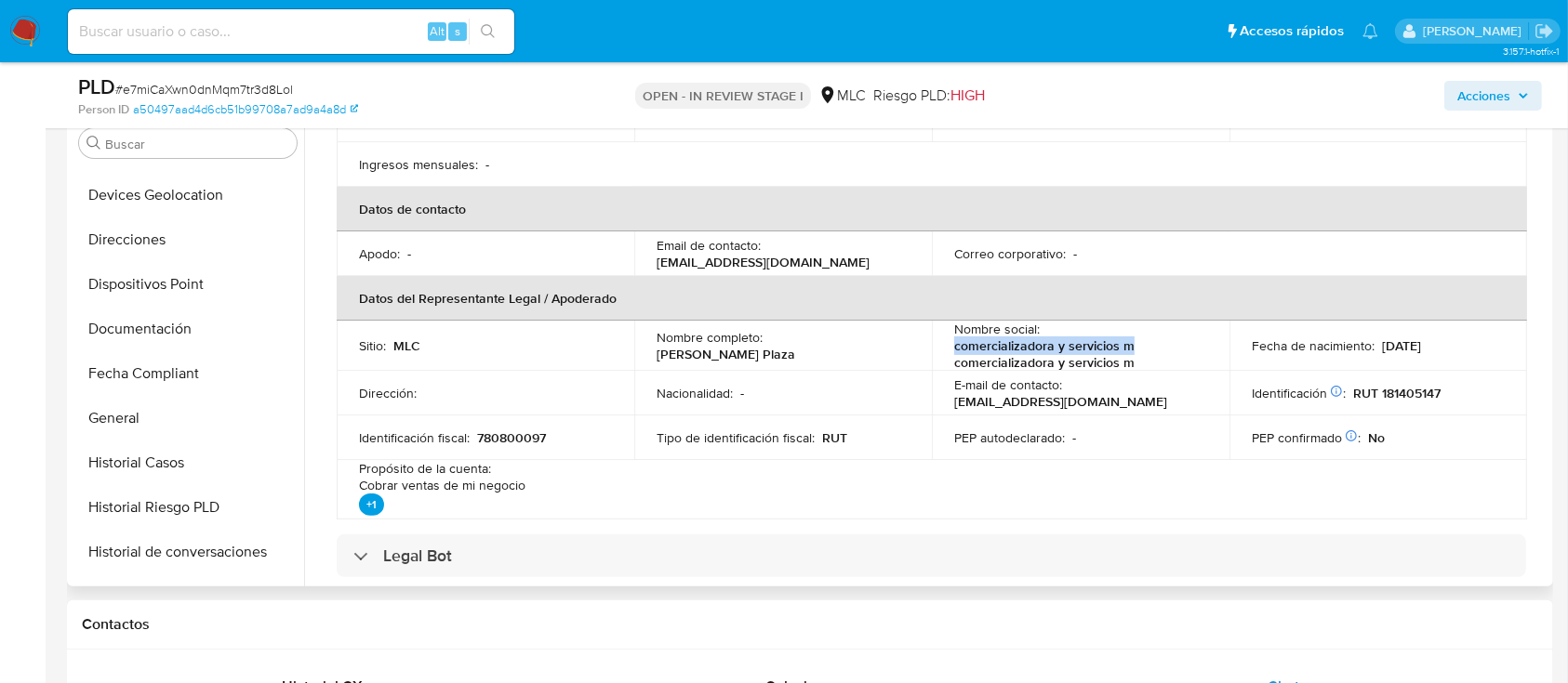
scroll to position [0, 0]
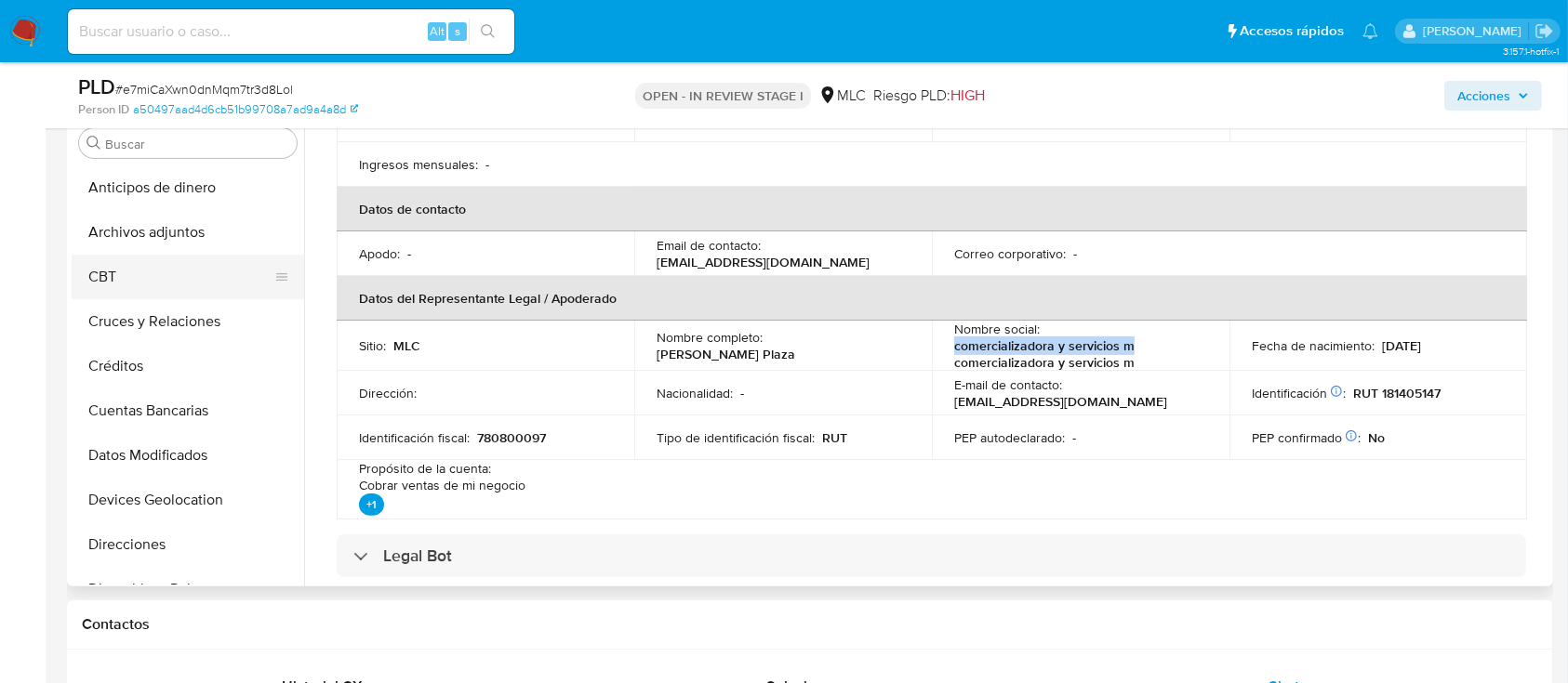
click at [238, 256] on button "CBT" at bounding box center [181, 277] width 218 height 44
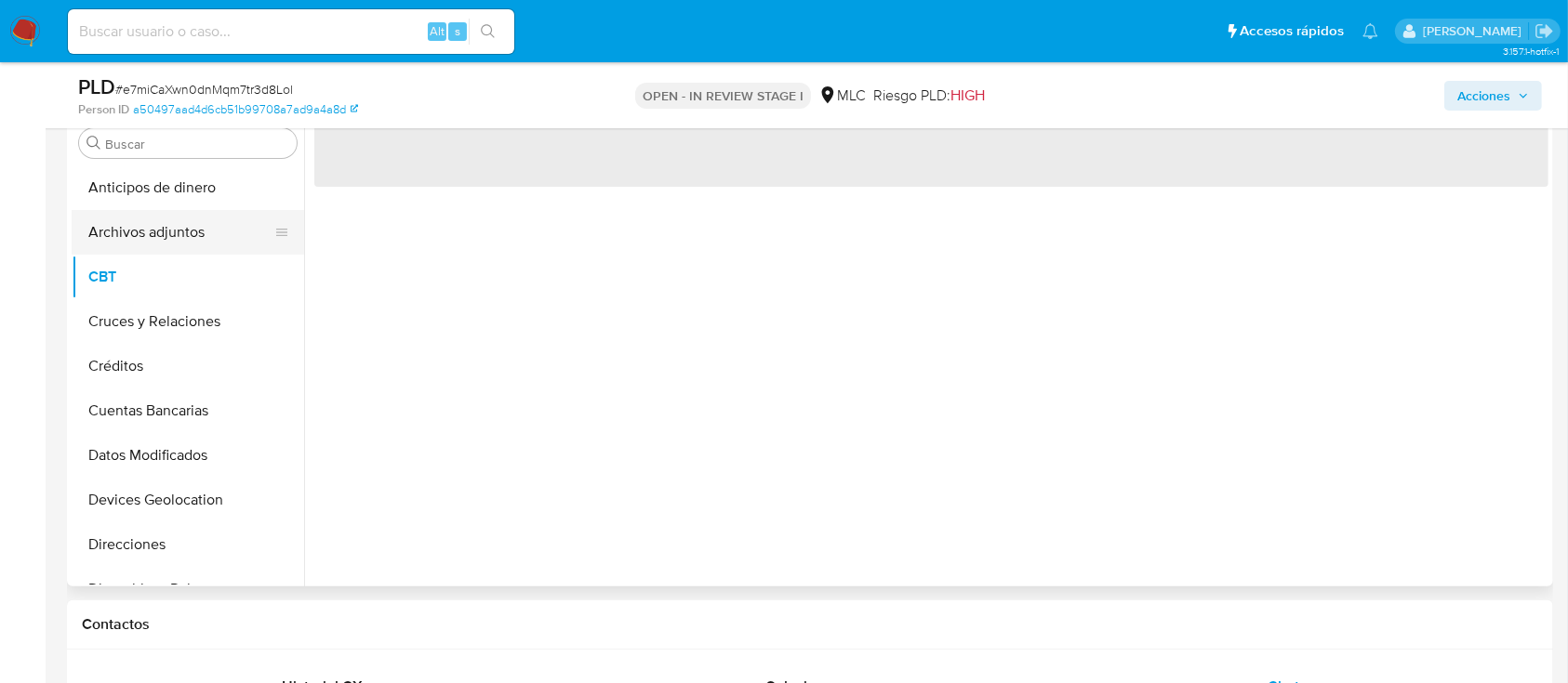
click at [227, 229] on button "Archivos adjuntos" at bounding box center [181, 232] width 218 height 44
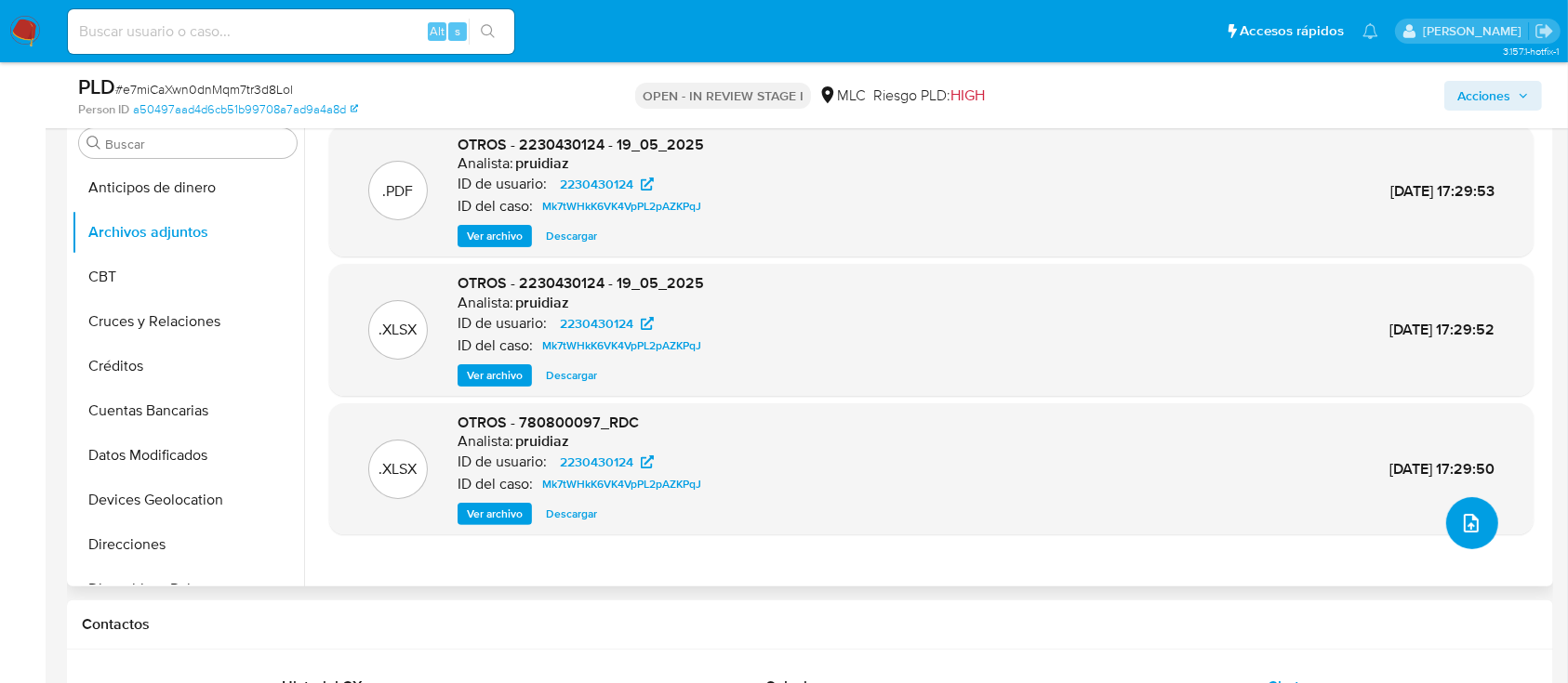
click at [1477, 533] on button "upload-file" at bounding box center [1471, 523] width 52 height 52
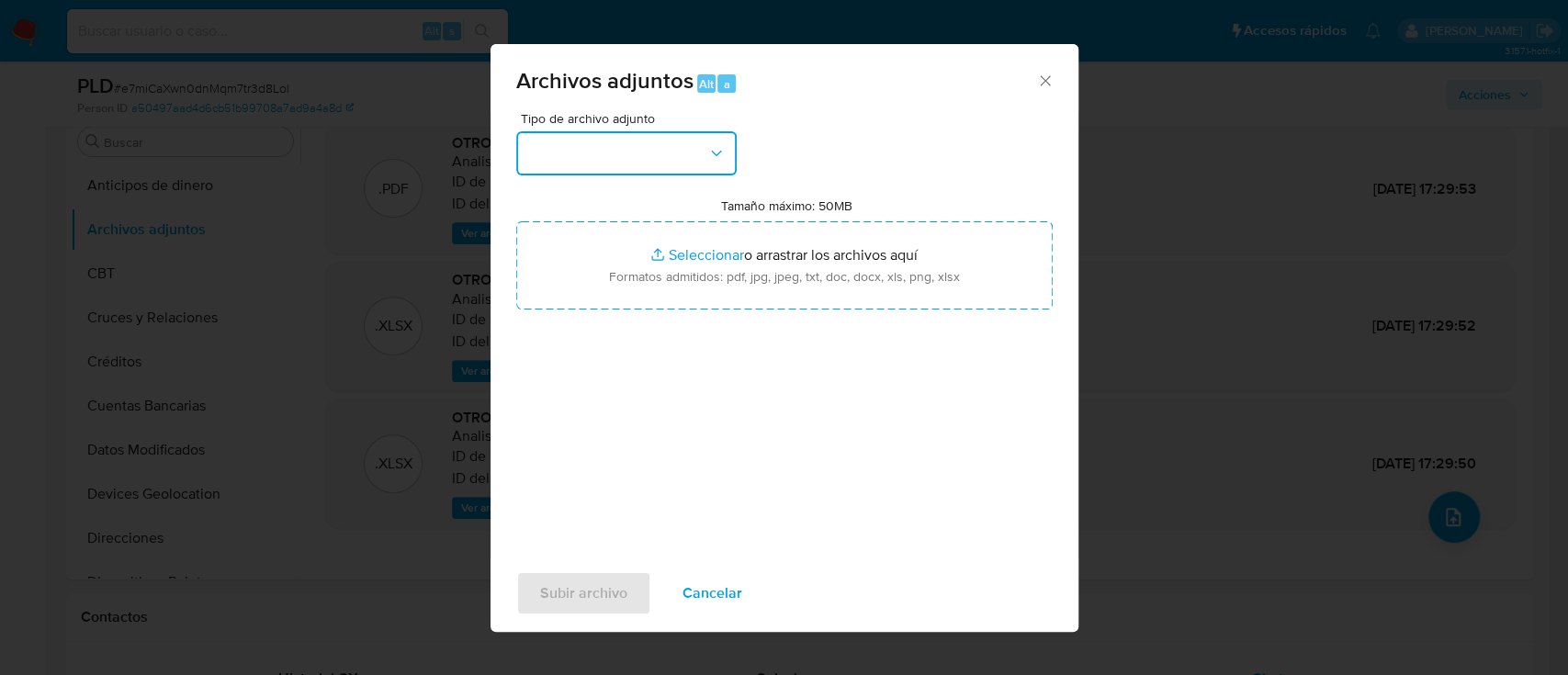
click at [588, 149] on button "button" at bounding box center [626, 152] width 220 height 44
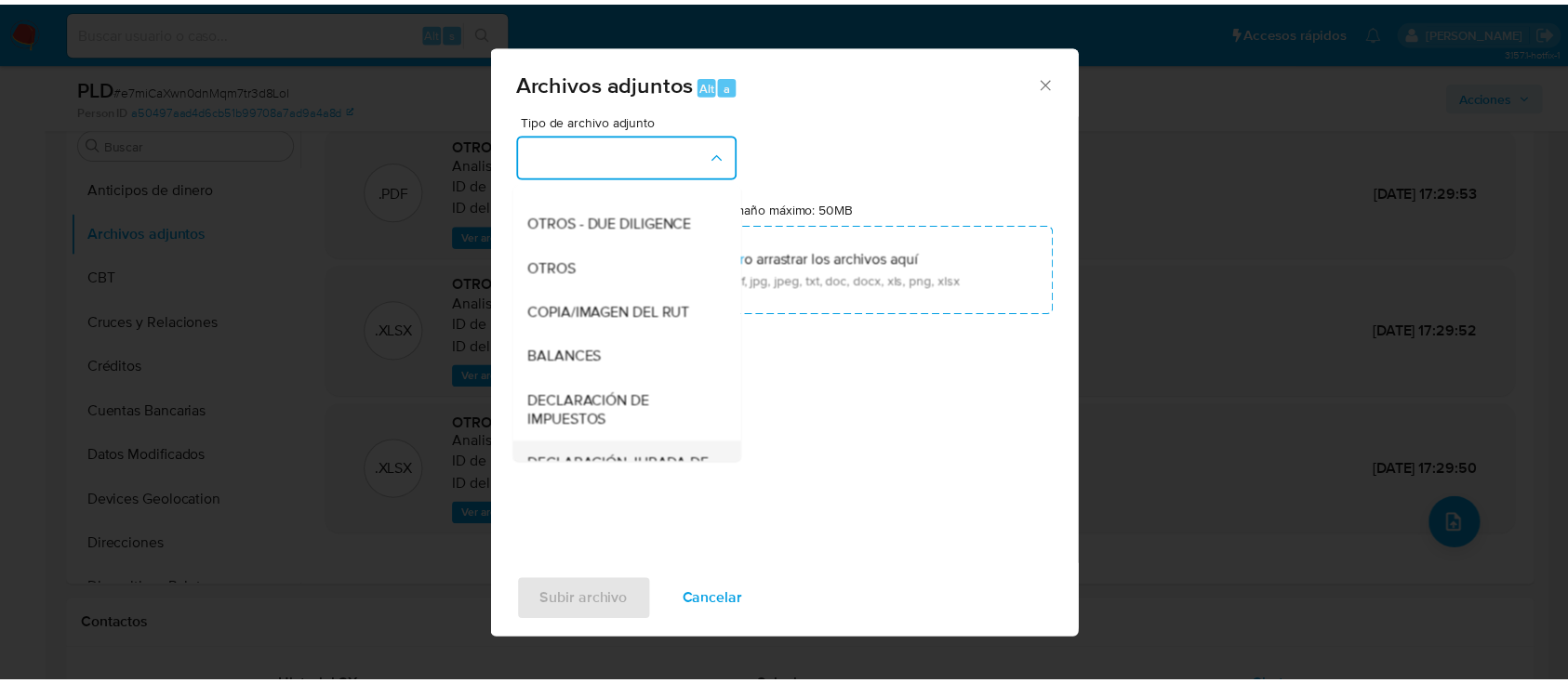
scroll to position [153, 0]
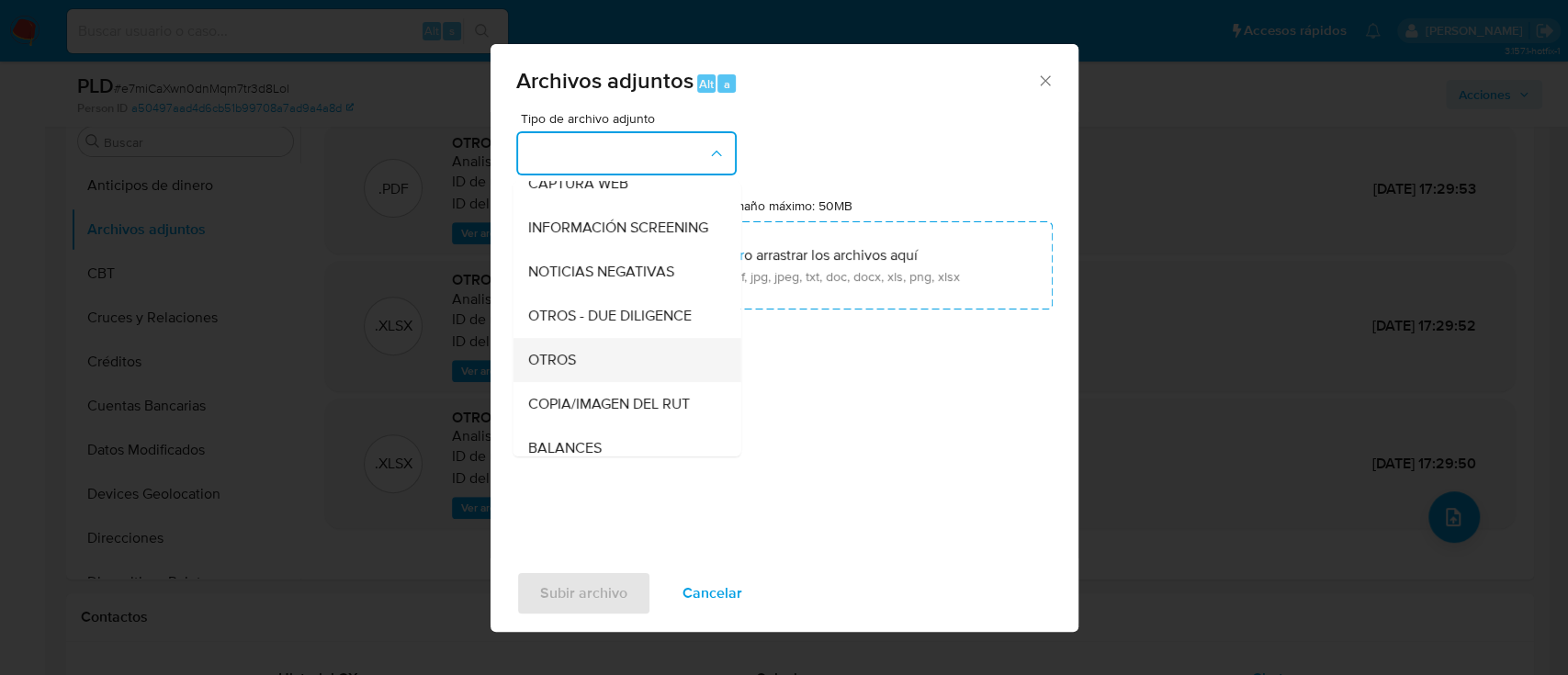
click at [573, 370] on span "OTROS" at bounding box center [551, 360] width 48 height 18
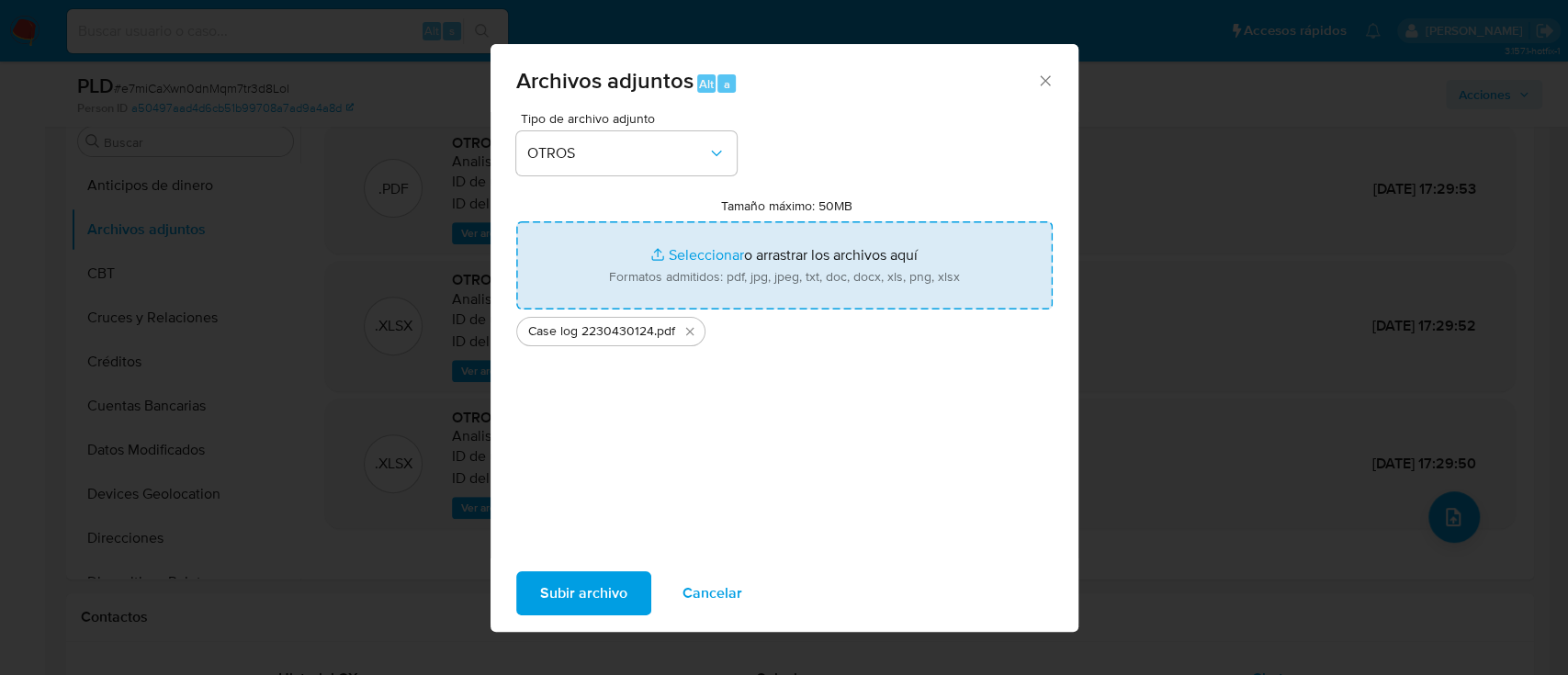
type input "C:\fakepath\Tabla 2230430124.xlsx"
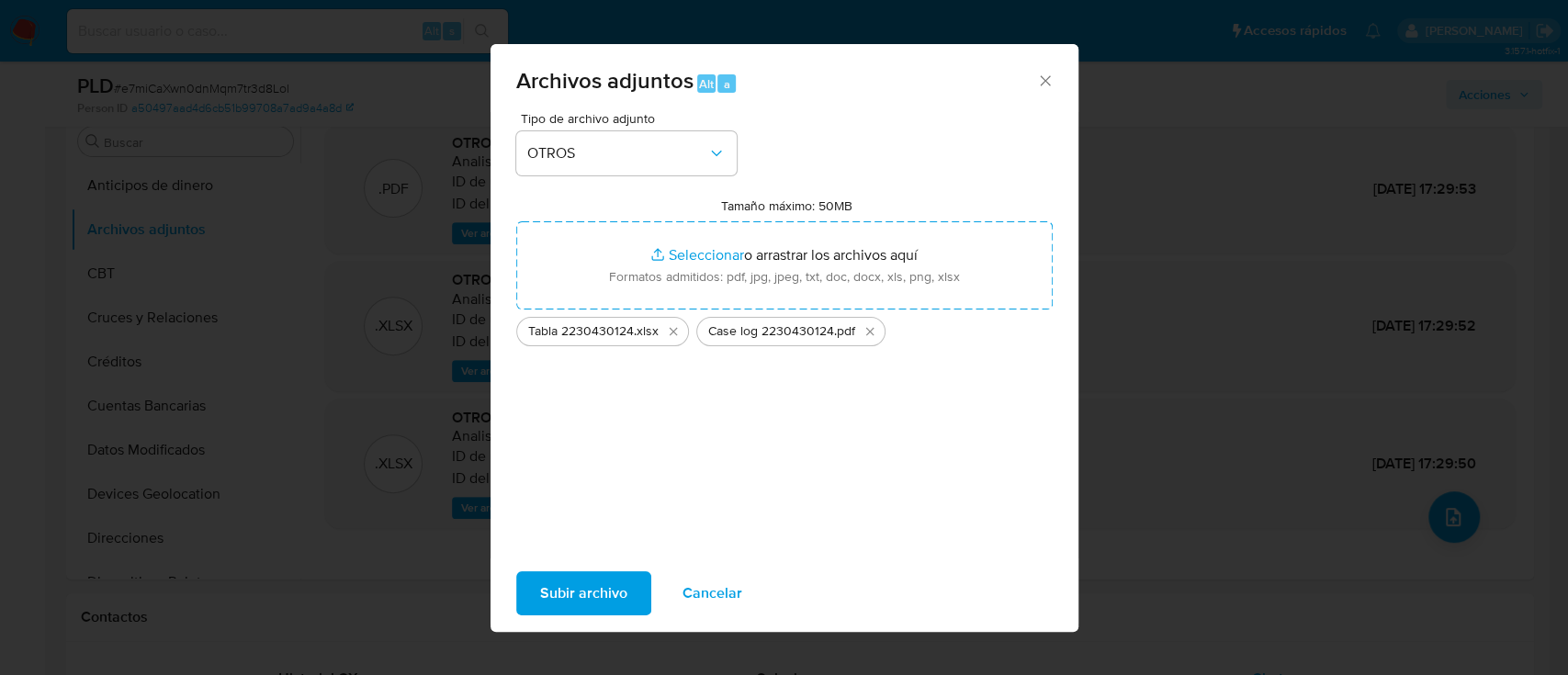
click at [552, 603] on span "Subir archivo" at bounding box center [584, 594] width 87 height 41
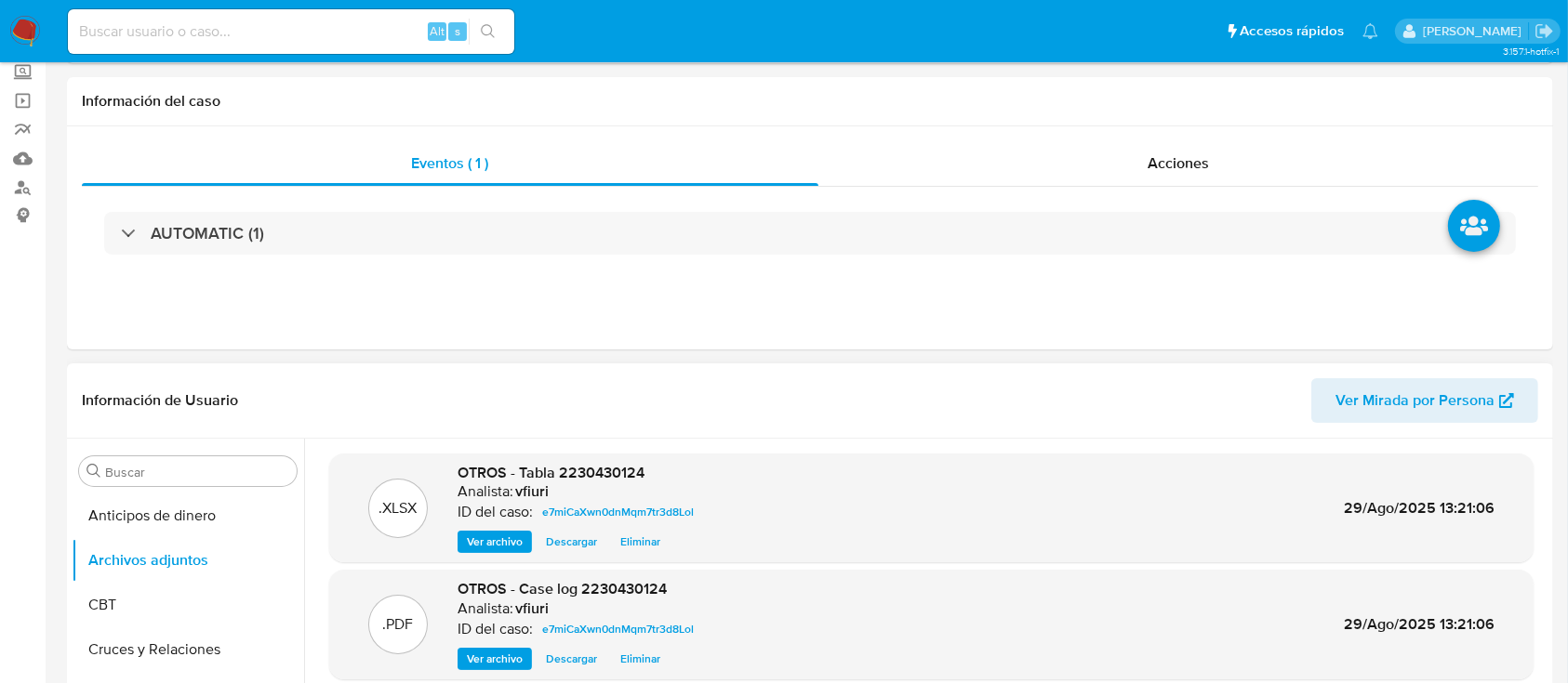
scroll to position [0, 0]
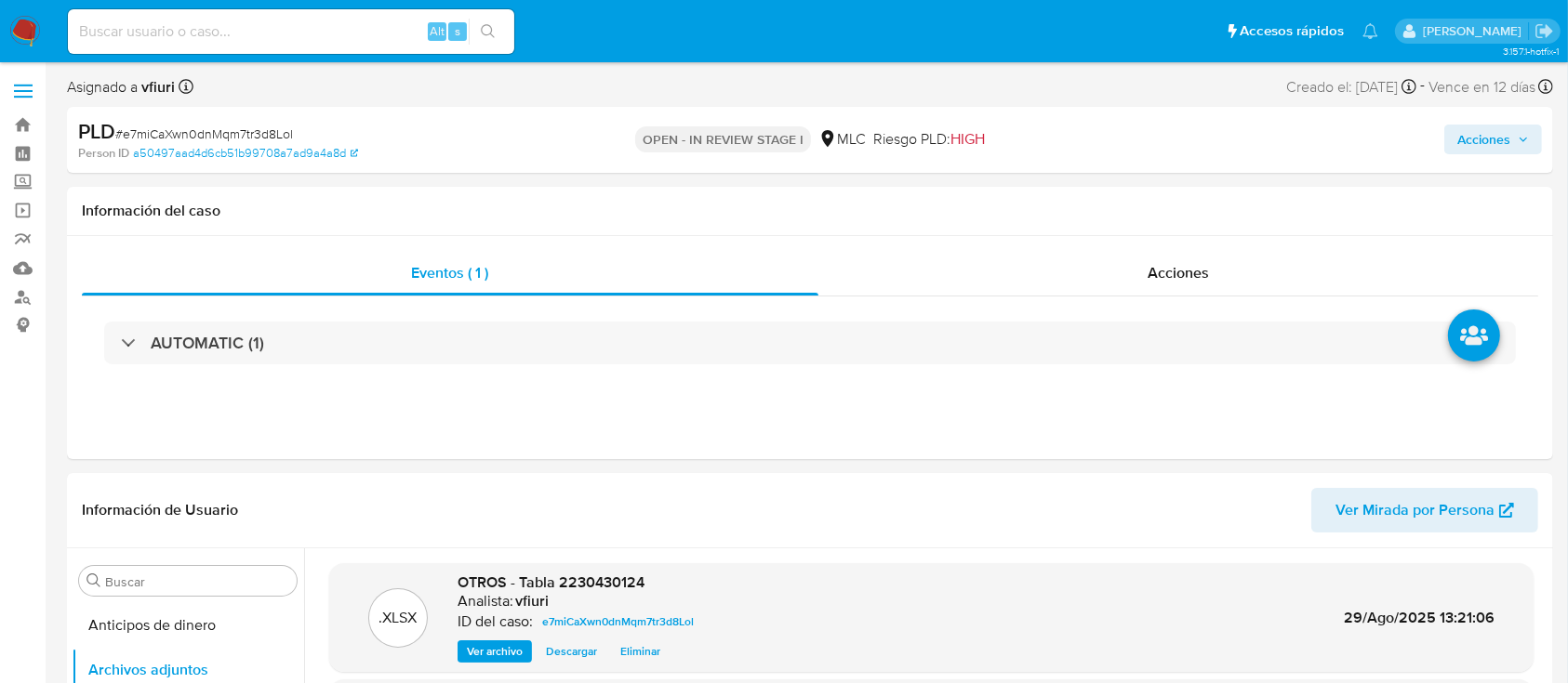
click at [1495, 142] on span "Acciones" at bounding box center [1484, 139] width 53 height 29
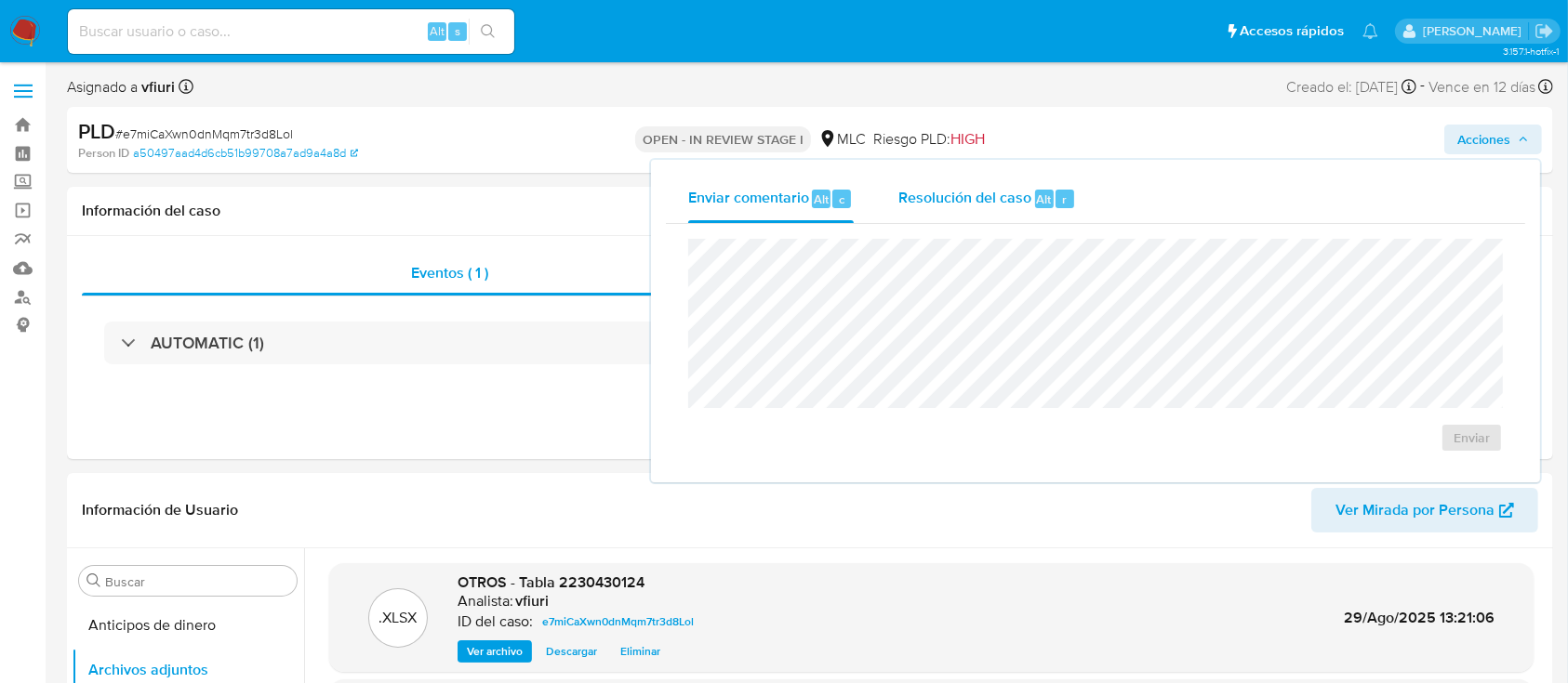
click at [1028, 204] on span "Resolución del caso" at bounding box center [964, 198] width 132 height 22
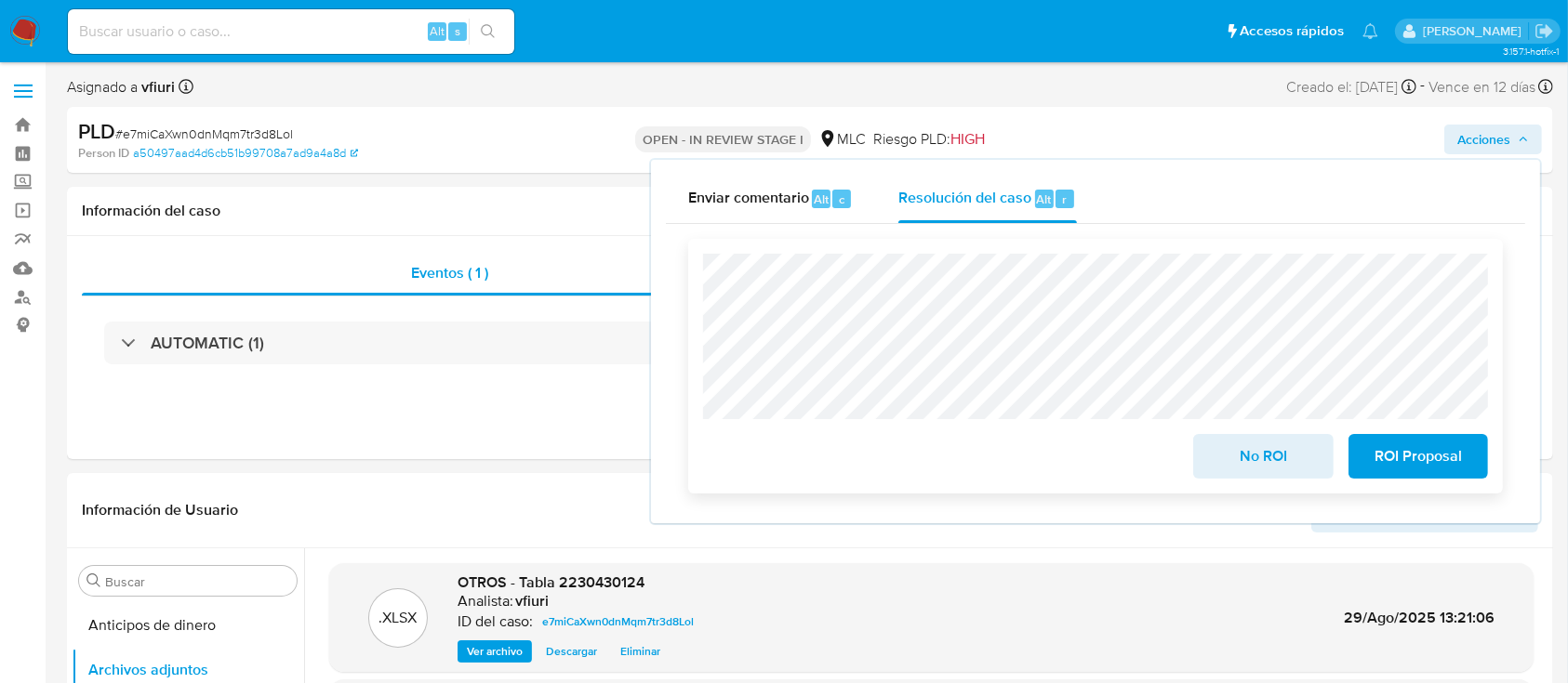
click at [1224, 443] on span "No ROI" at bounding box center [1262, 456] width 91 height 41
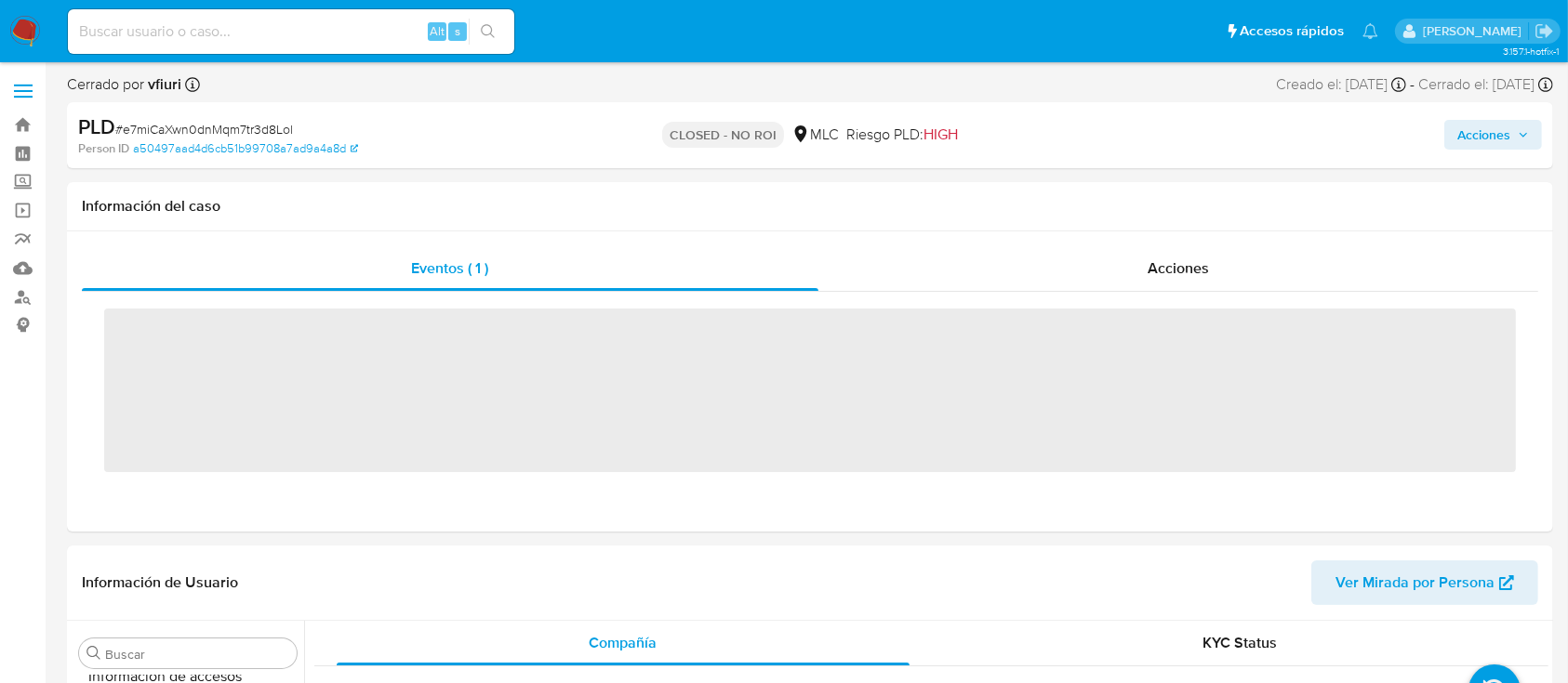
scroll to position [786, 0]
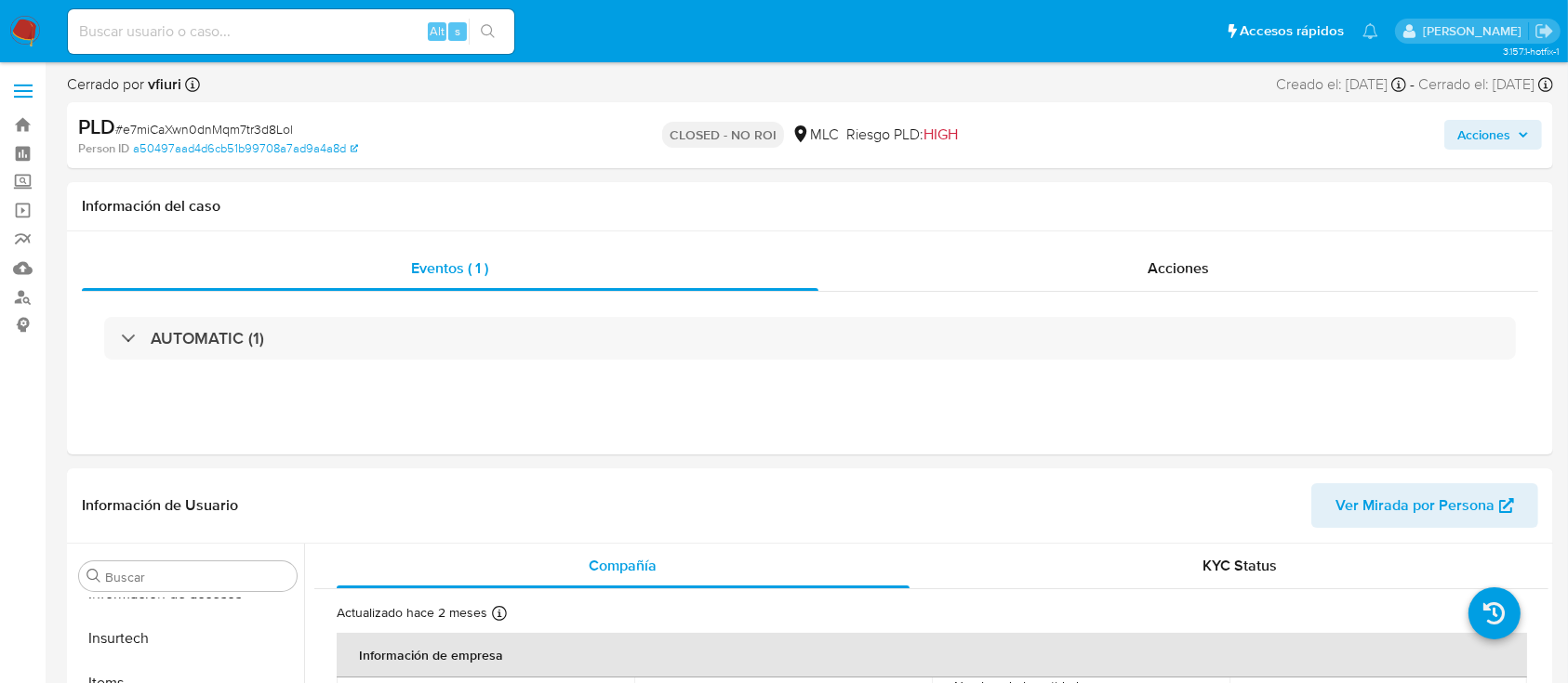
select select "10"
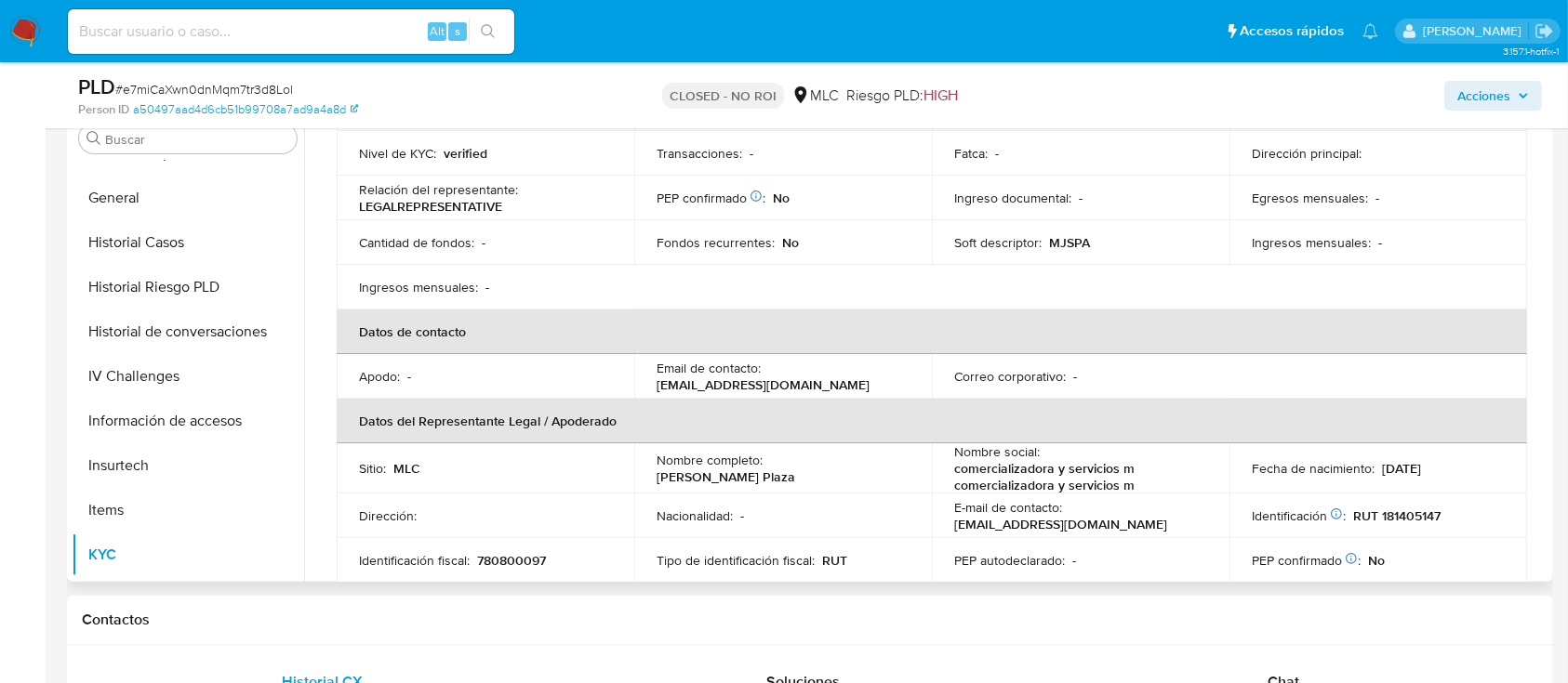
scroll to position [290, 0]
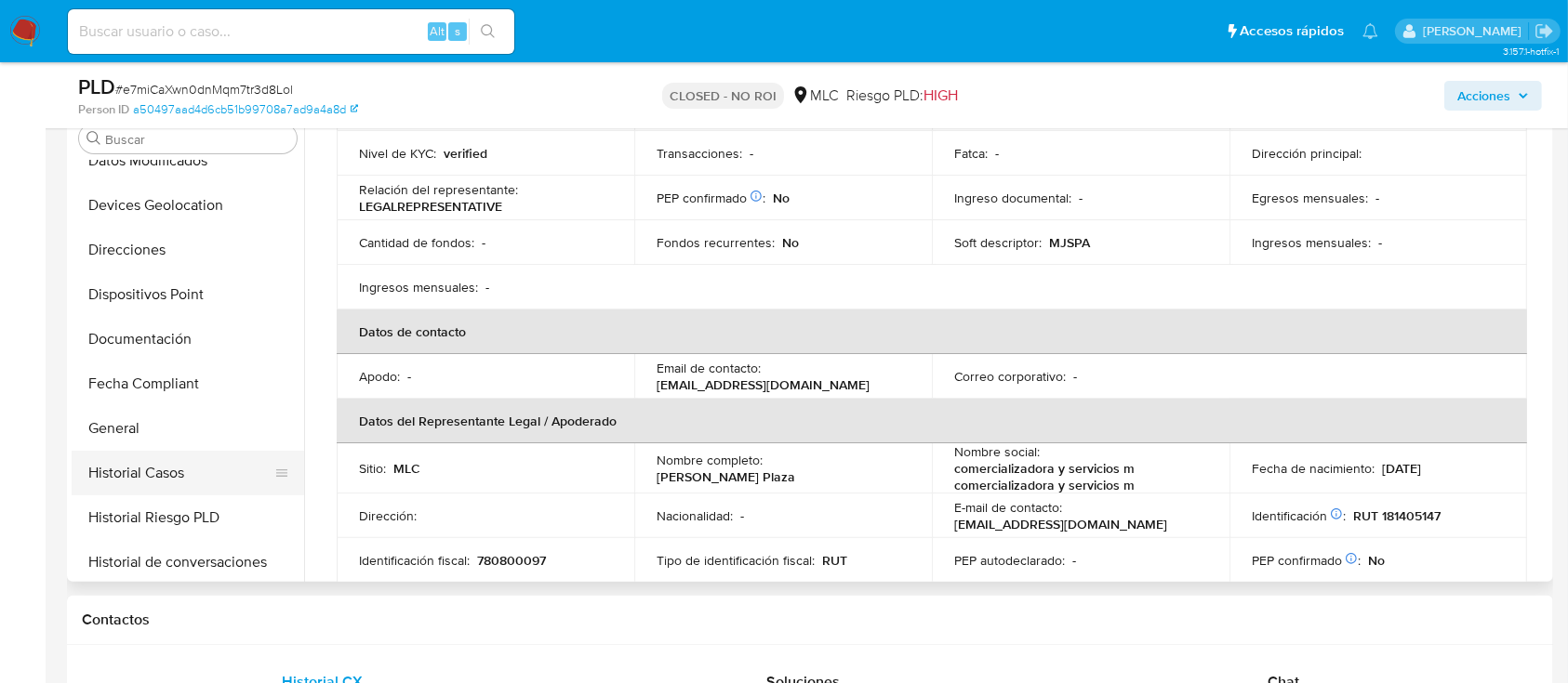
click at [138, 482] on button "Historial Casos" at bounding box center [181, 473] width 218 height 44
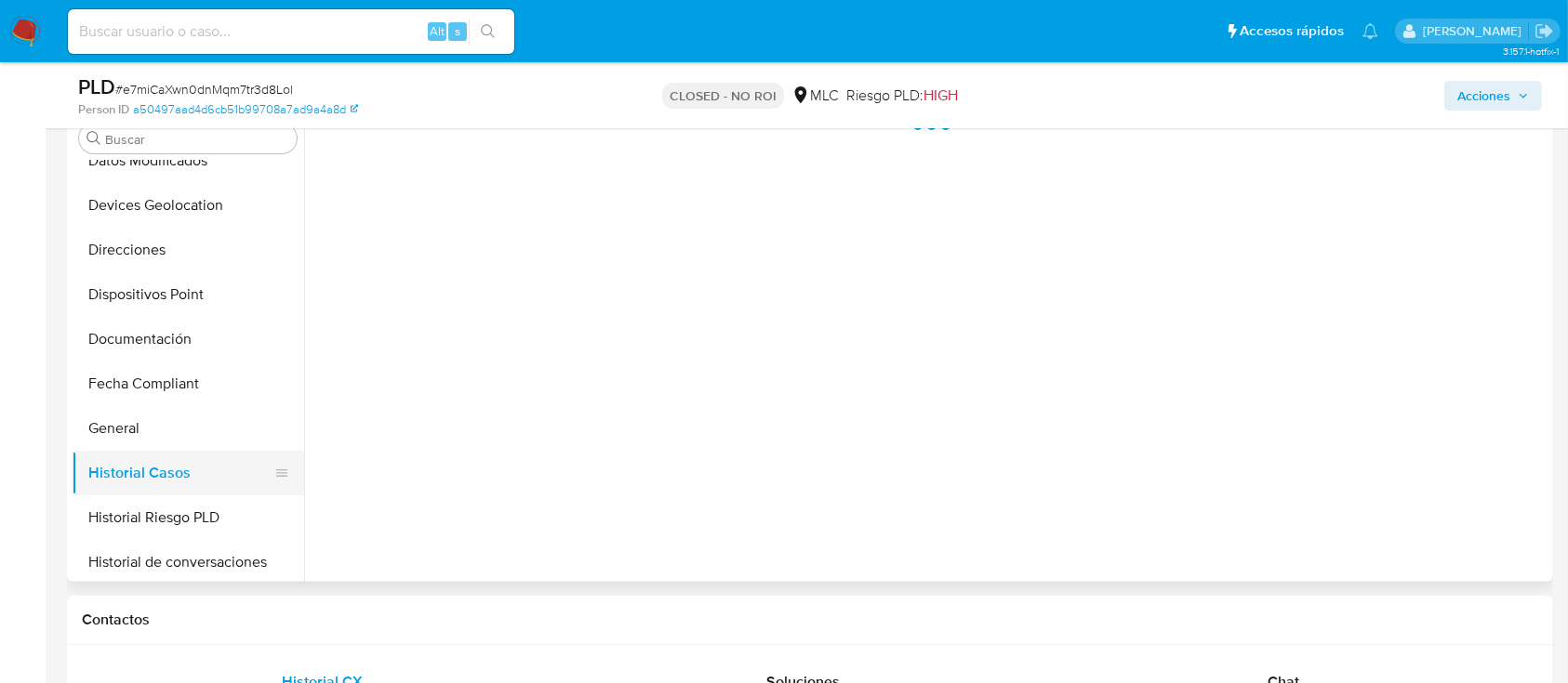
scroll to position [0, 0]
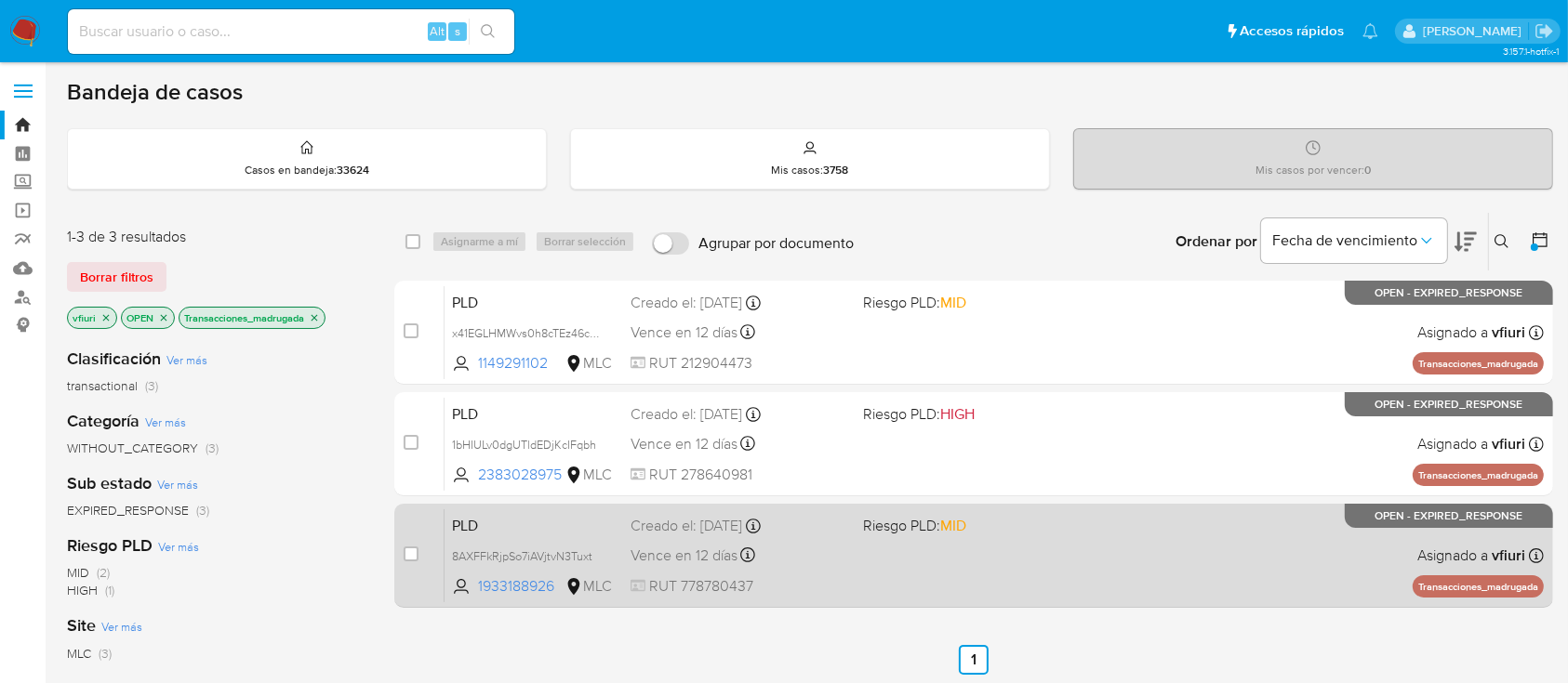
click at [895, 541] on div "PLD 8AXFFkRjpSo7iAVjtvN3Tuxt 1933188926 MLC Riesgo PLD: MID Creado el: 12/06/20…" at bounding box center [994, 555] width 1099 height 94
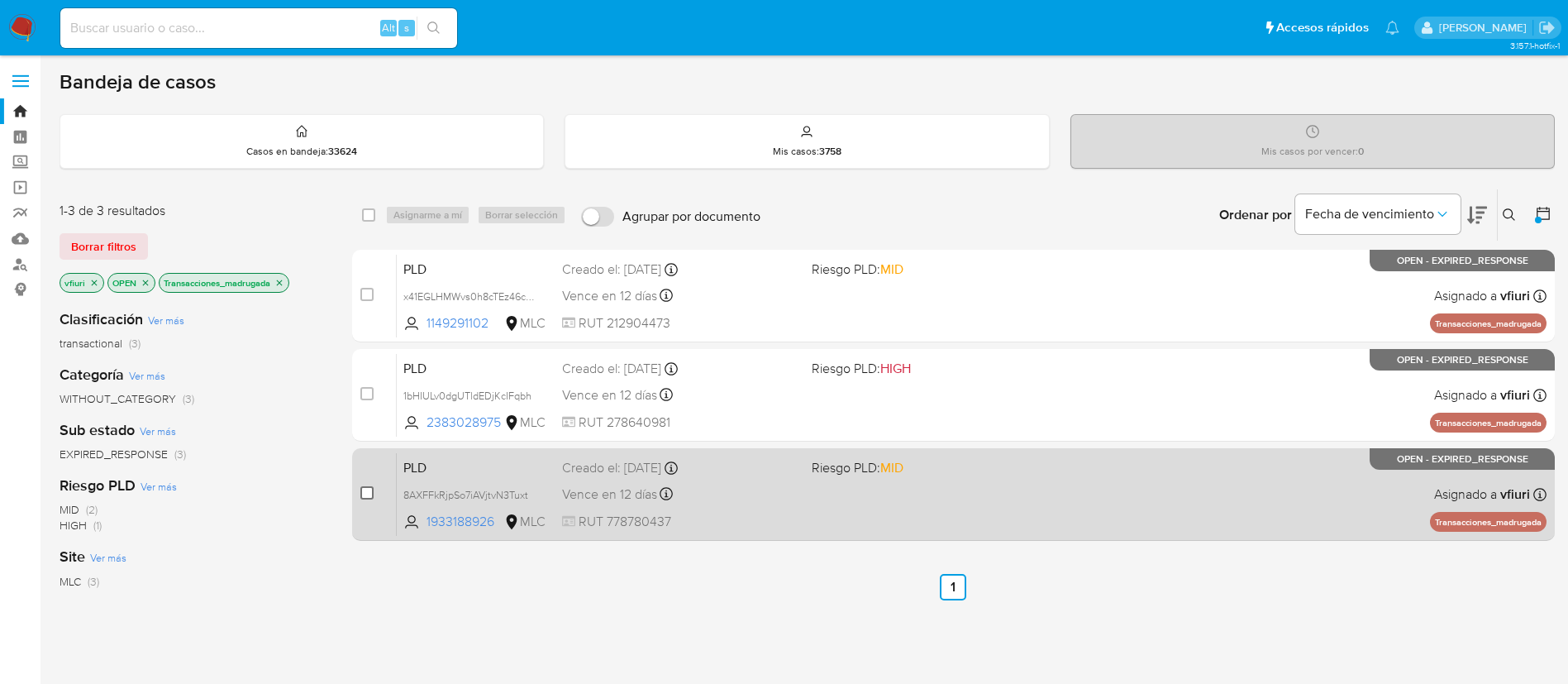
click at [366, 492] on input "checkbox" at bounding box center [366, 492] width 13 height 13
checkbox input "true"
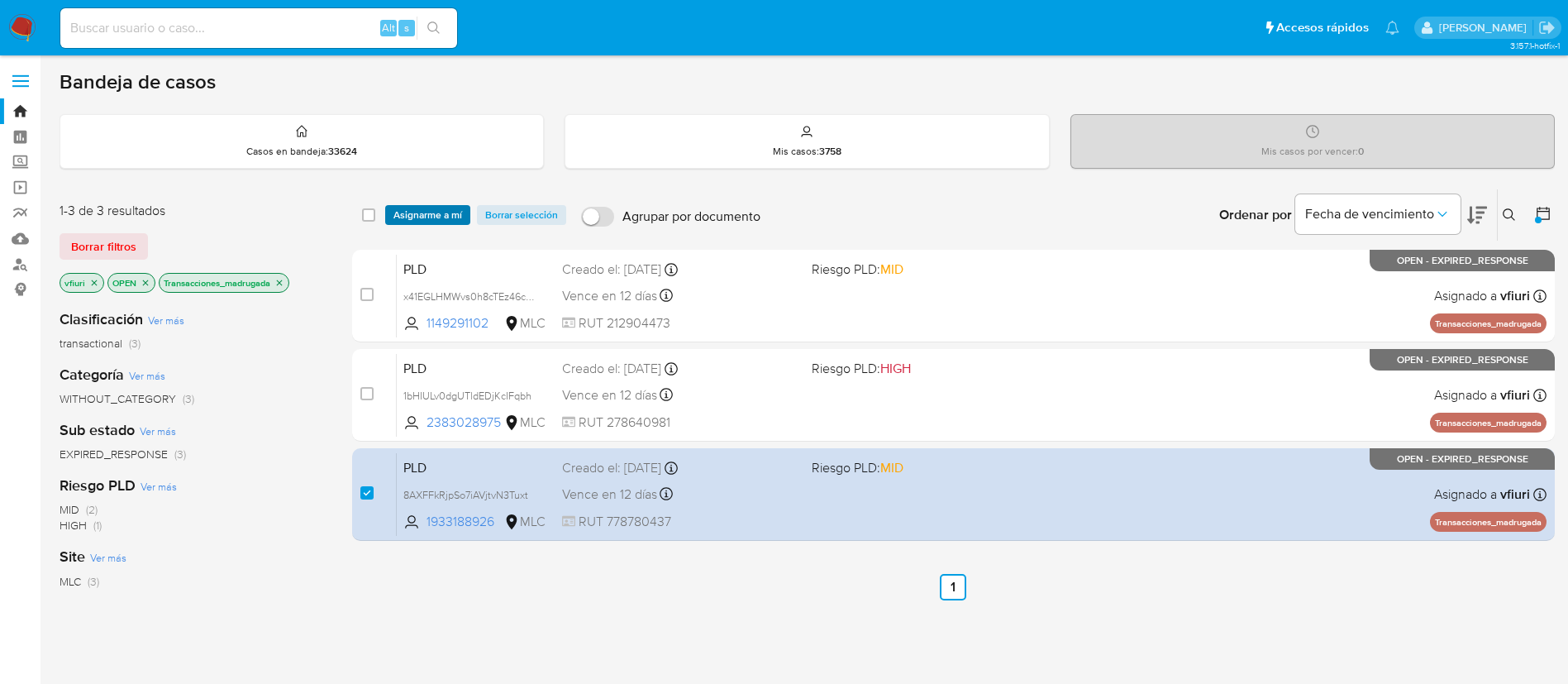
click at [405, 215] on span "Asignarme a mí" at bounding box center [428, 215] width 69 height 17
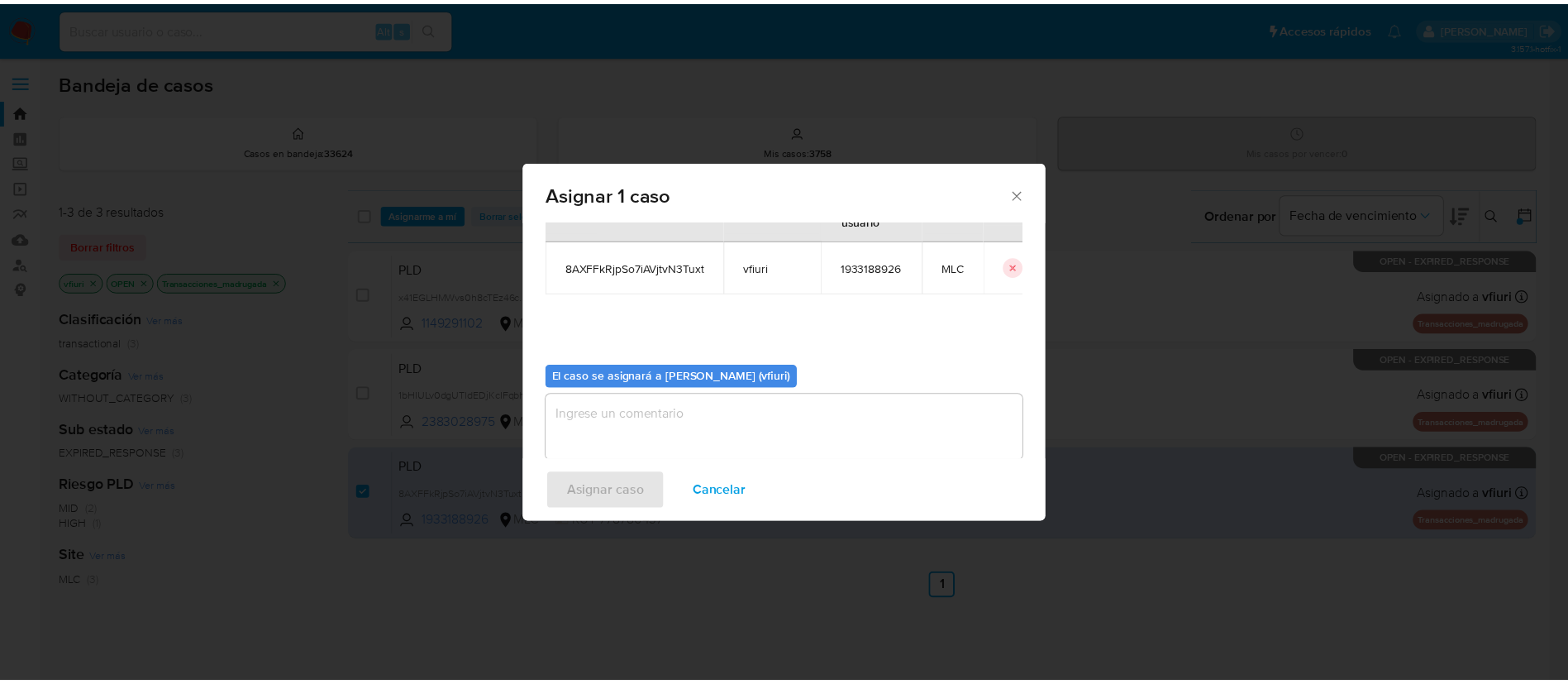
scroll to position [86, 0]
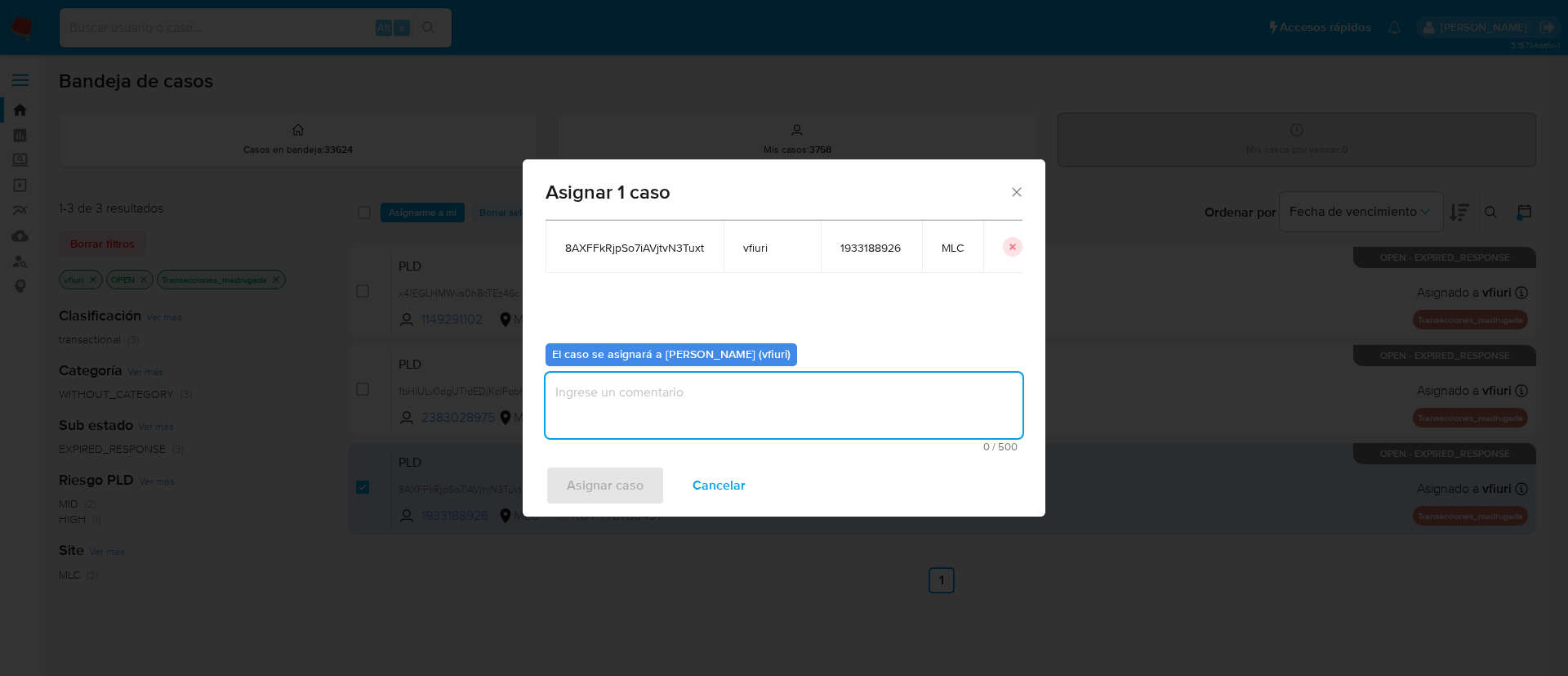
click at [740, 395] on textarea "assign-modal" at bounding box center [784, 405] width 477 height 66
type textarea "-"
click at [608, 505] on div "Asignar caso Cancelar" at bounding box center [784, 485] width 522 height 62
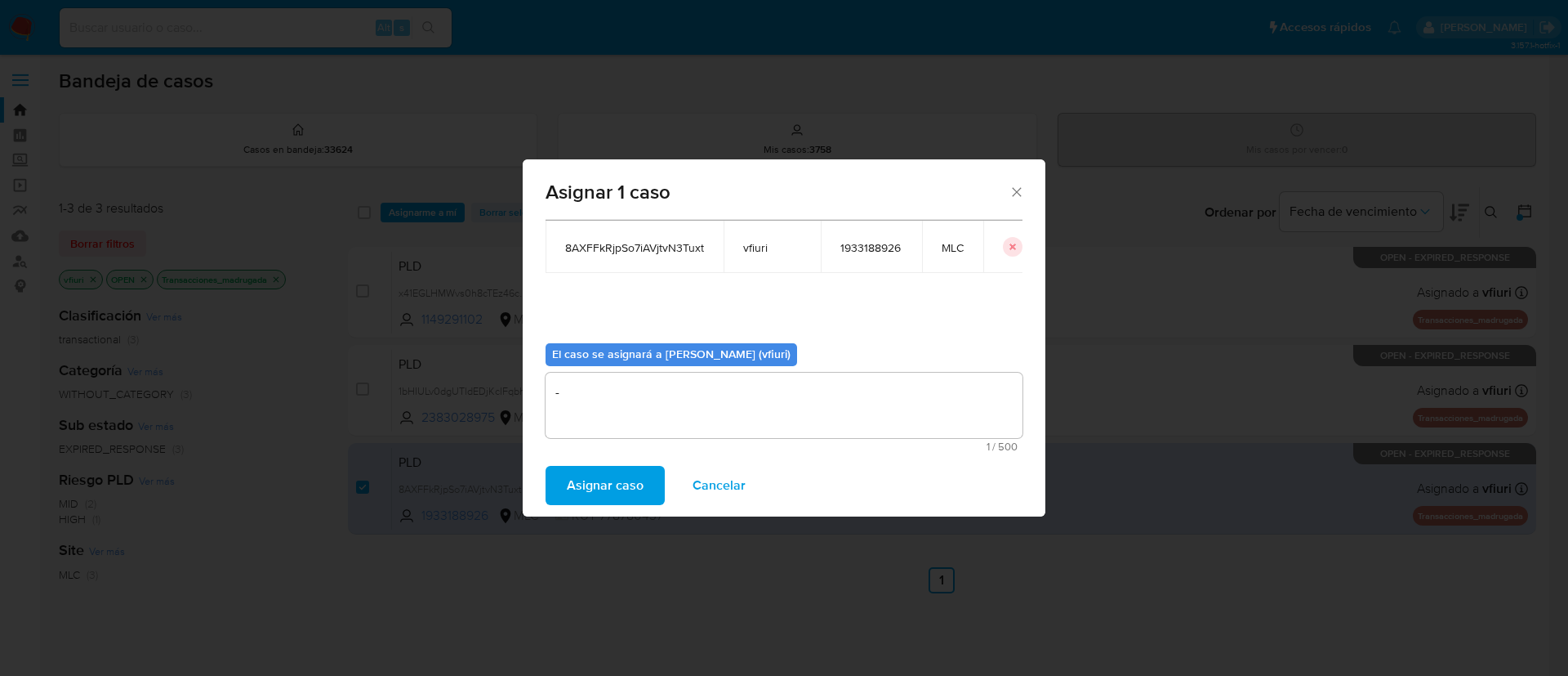
click at [609, 502] on span "Asignar caso" at bounding box center [605, 485] width 77 height 36
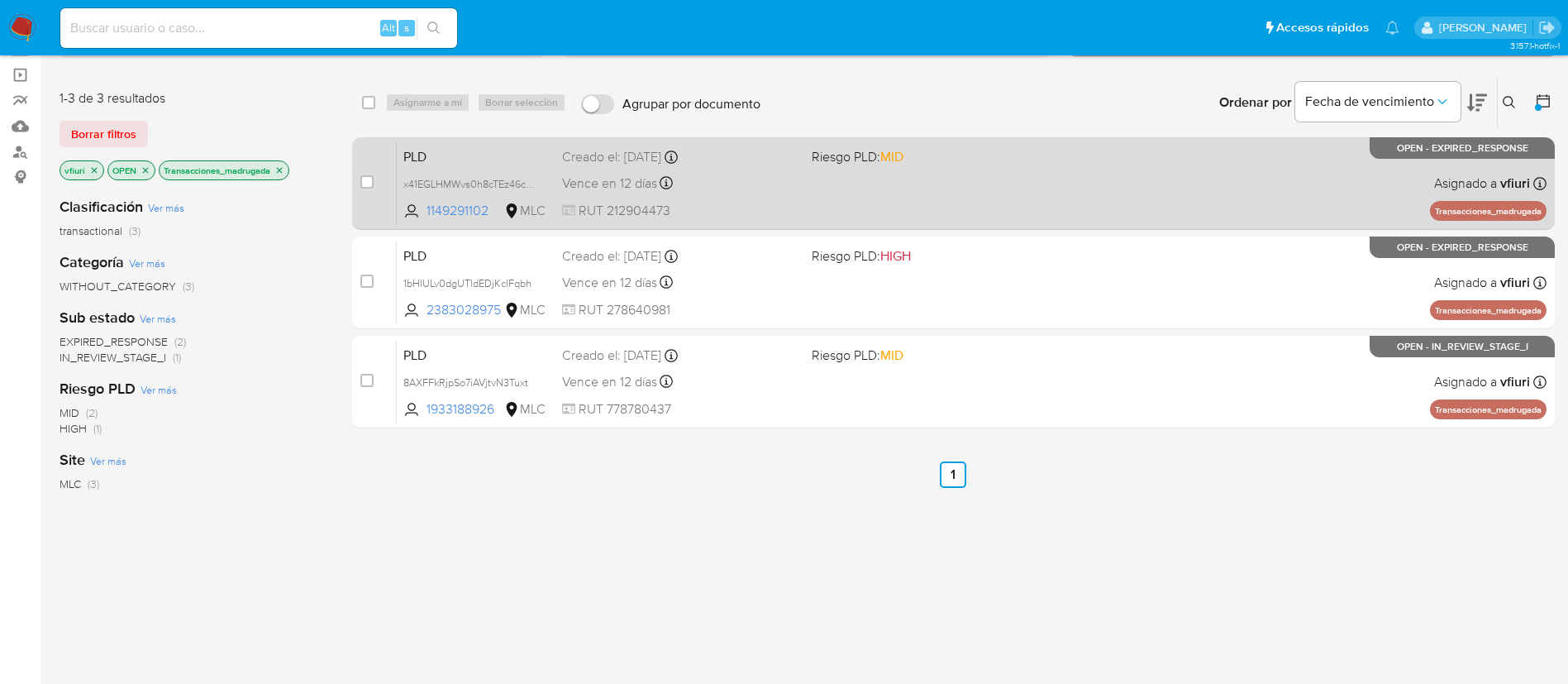
scroll to position [0, 0]
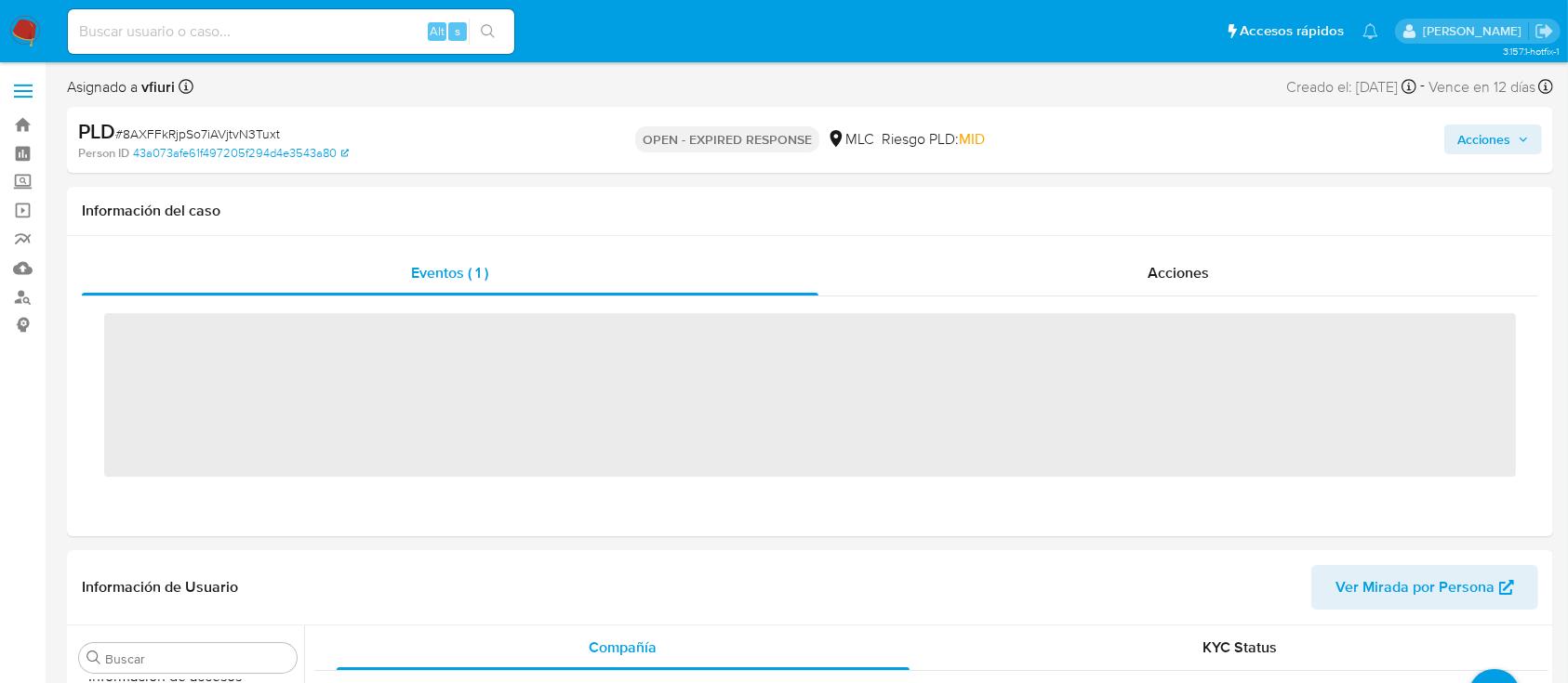
scroll to position [786, 0]
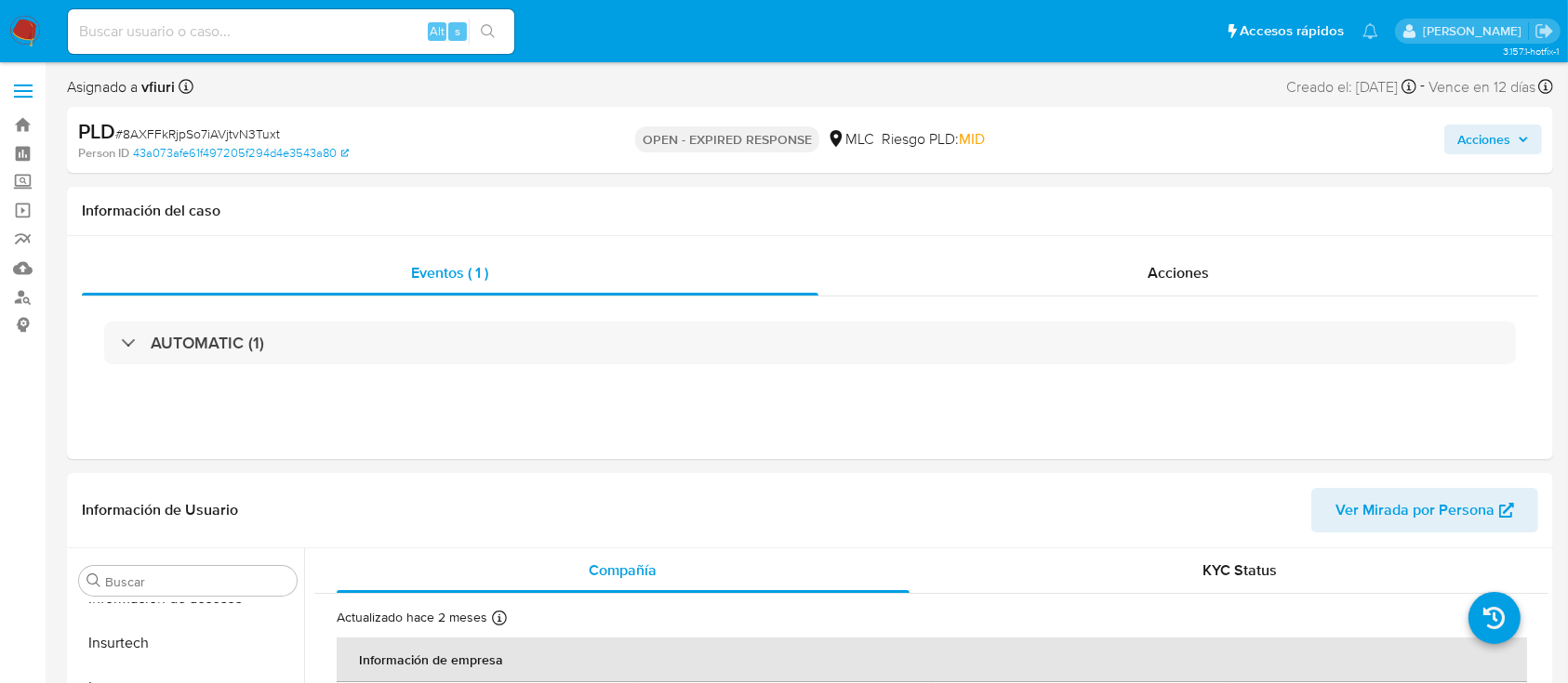
select select "10"
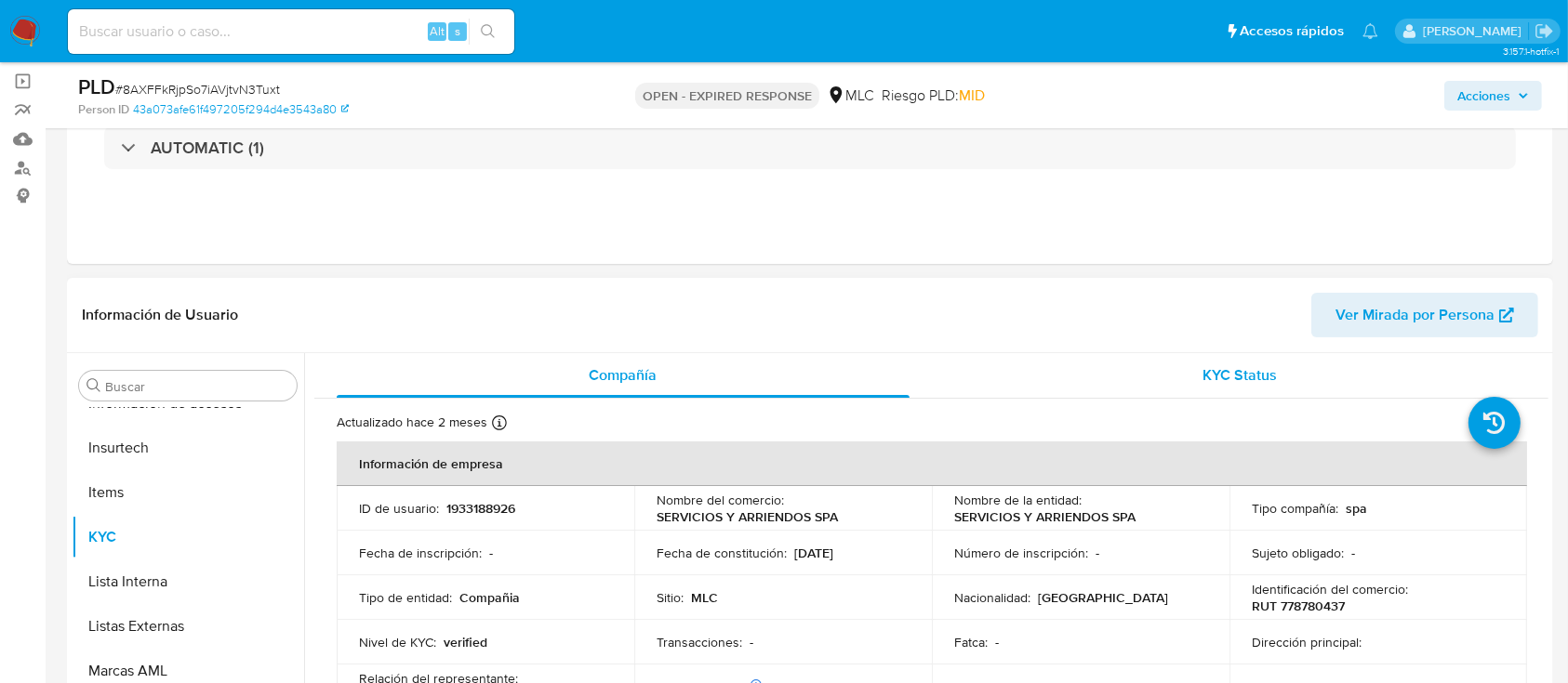
scroll to position [247, 0]
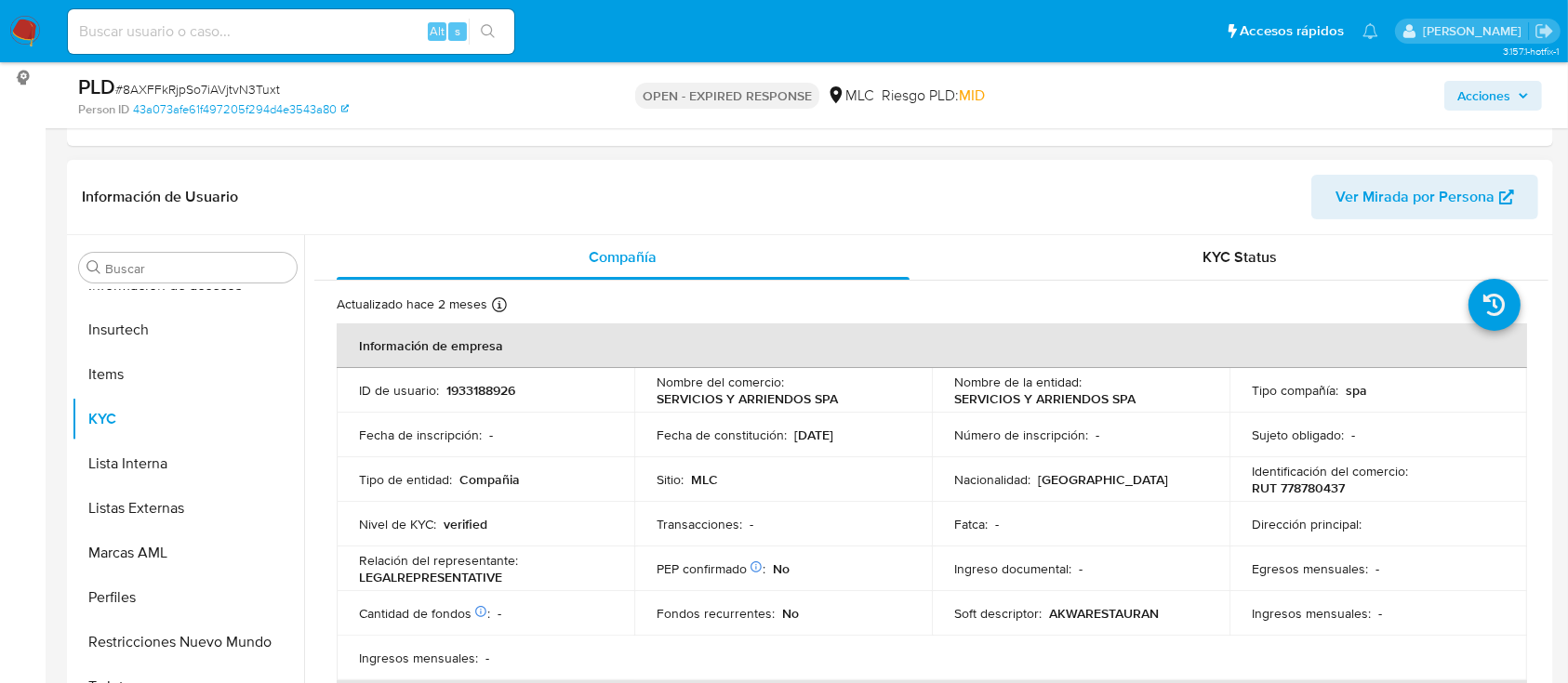
click at [482, 384] on p "1933188926" at bounding box center [481, 390] width 69 height 17
copy p "1933188926"
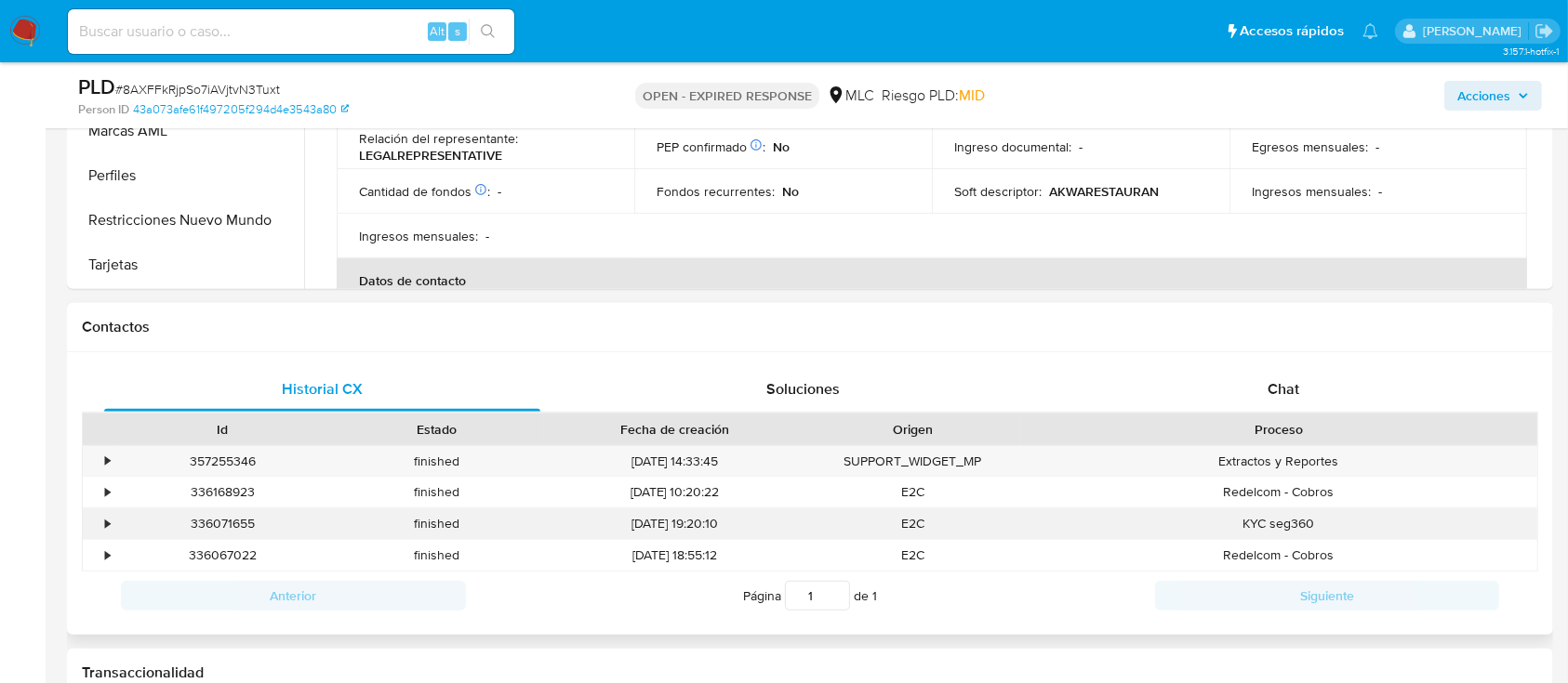
scroll to position [744, 0]
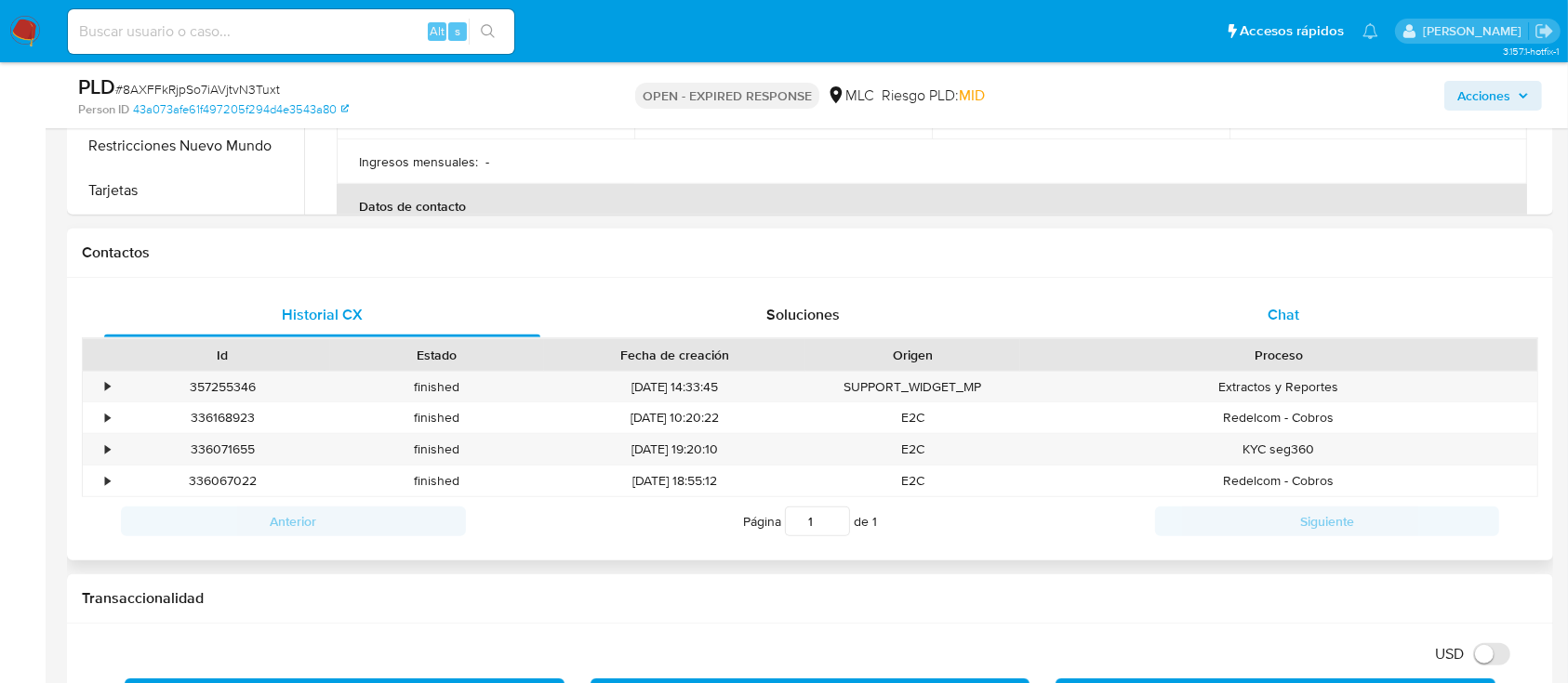
click at [1231, 306] on div "Chat" at bounding box center [1283, 314] width 436 height 44
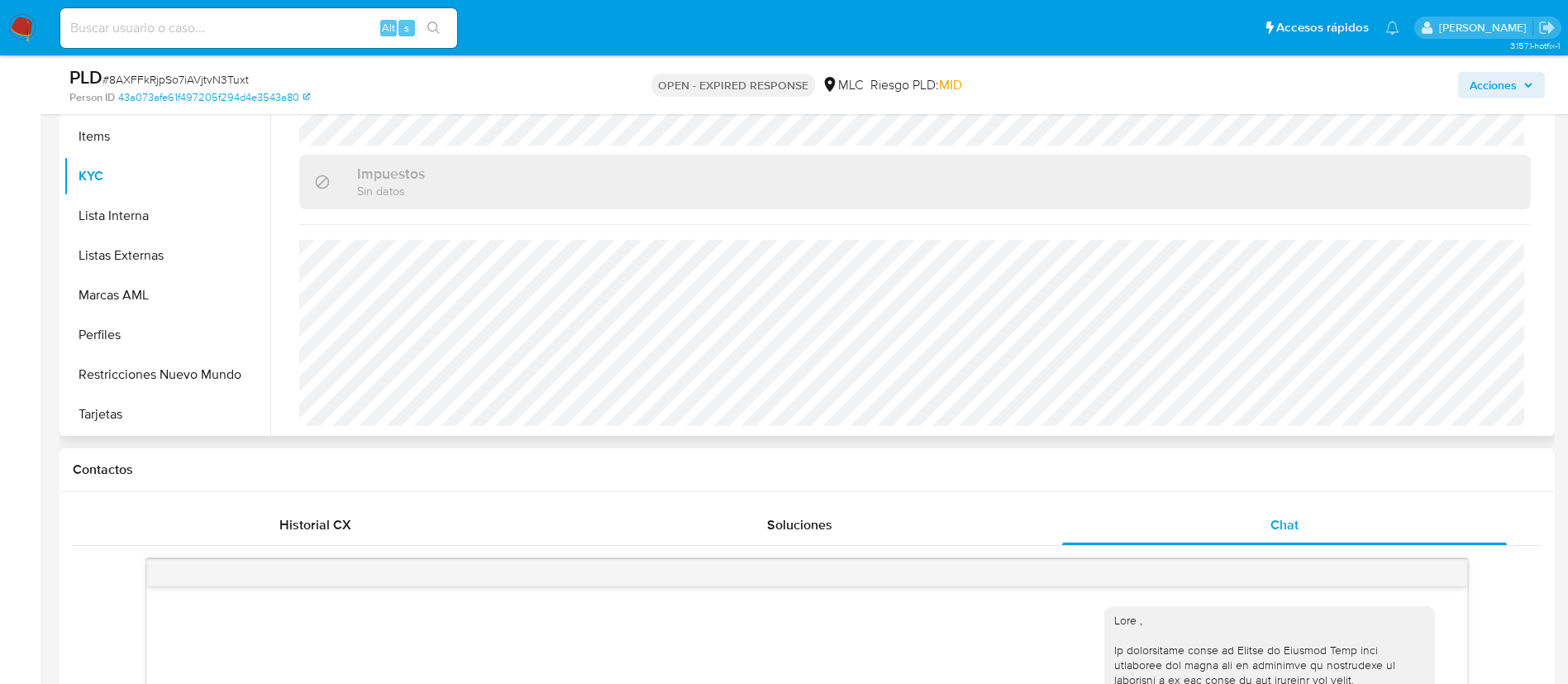
scroll to position [559, 0]
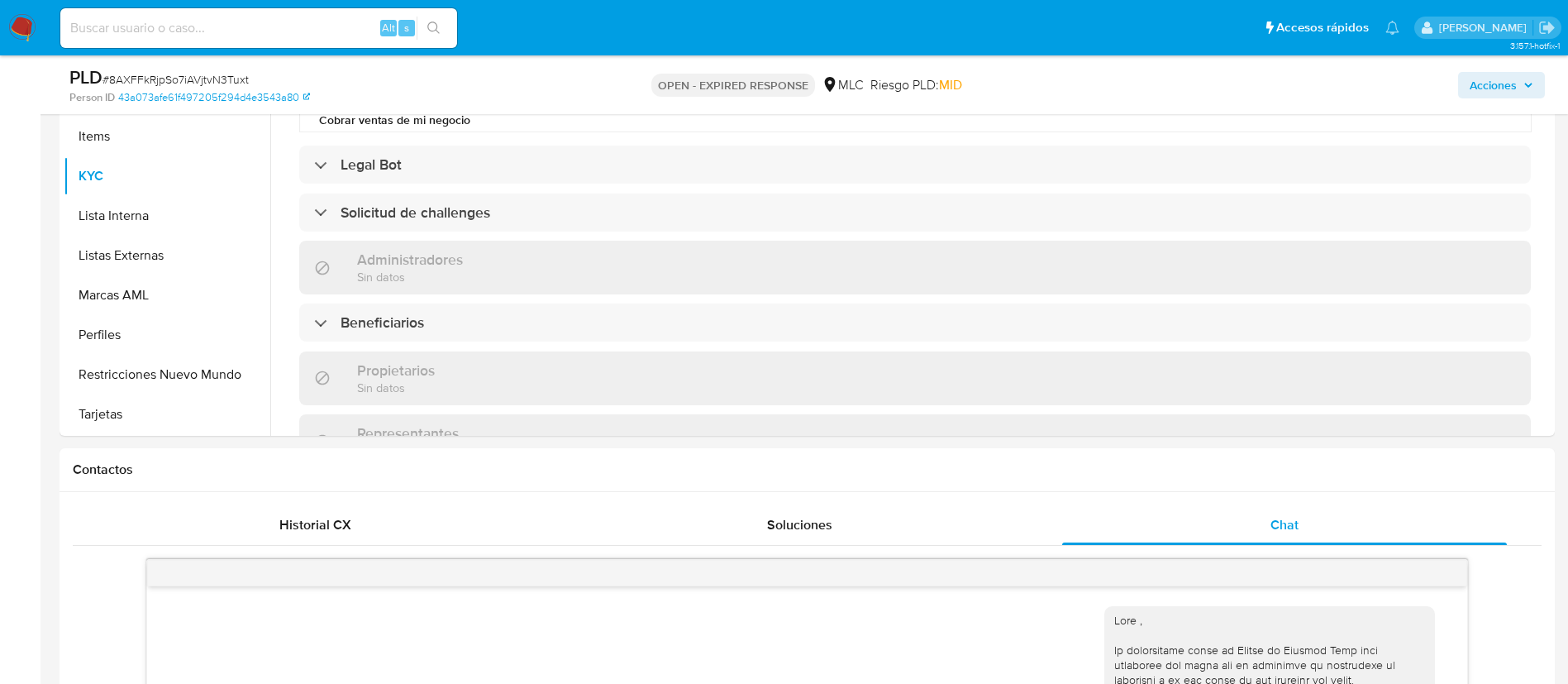
click at [175, 85] on span "# 8AXFFkRjpSo7iAVjtvN3Tuxt" at bounding box center [175, 79] width 147 height 17
copy span "8AXFFkRjpSo7iAVjtvN3Tuxt"
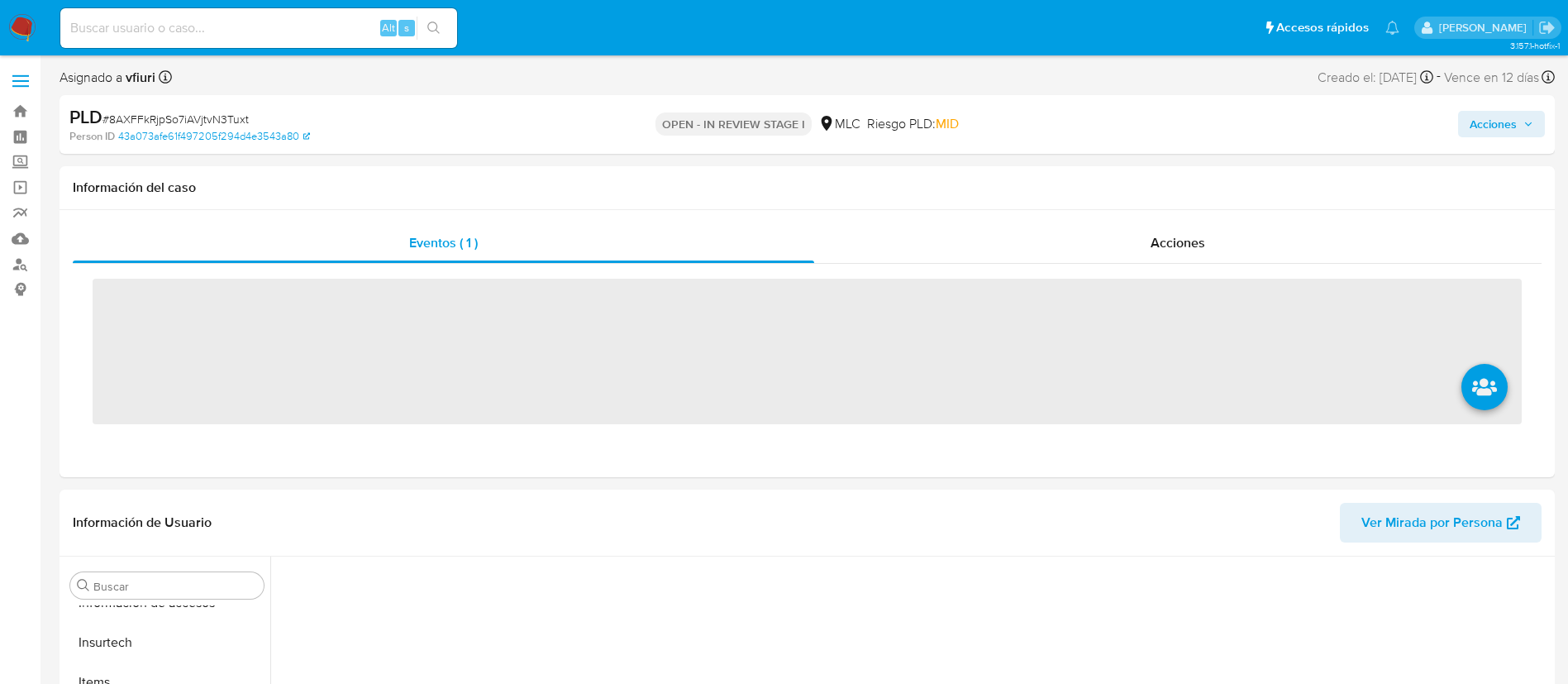
scroll to position [699, 0]
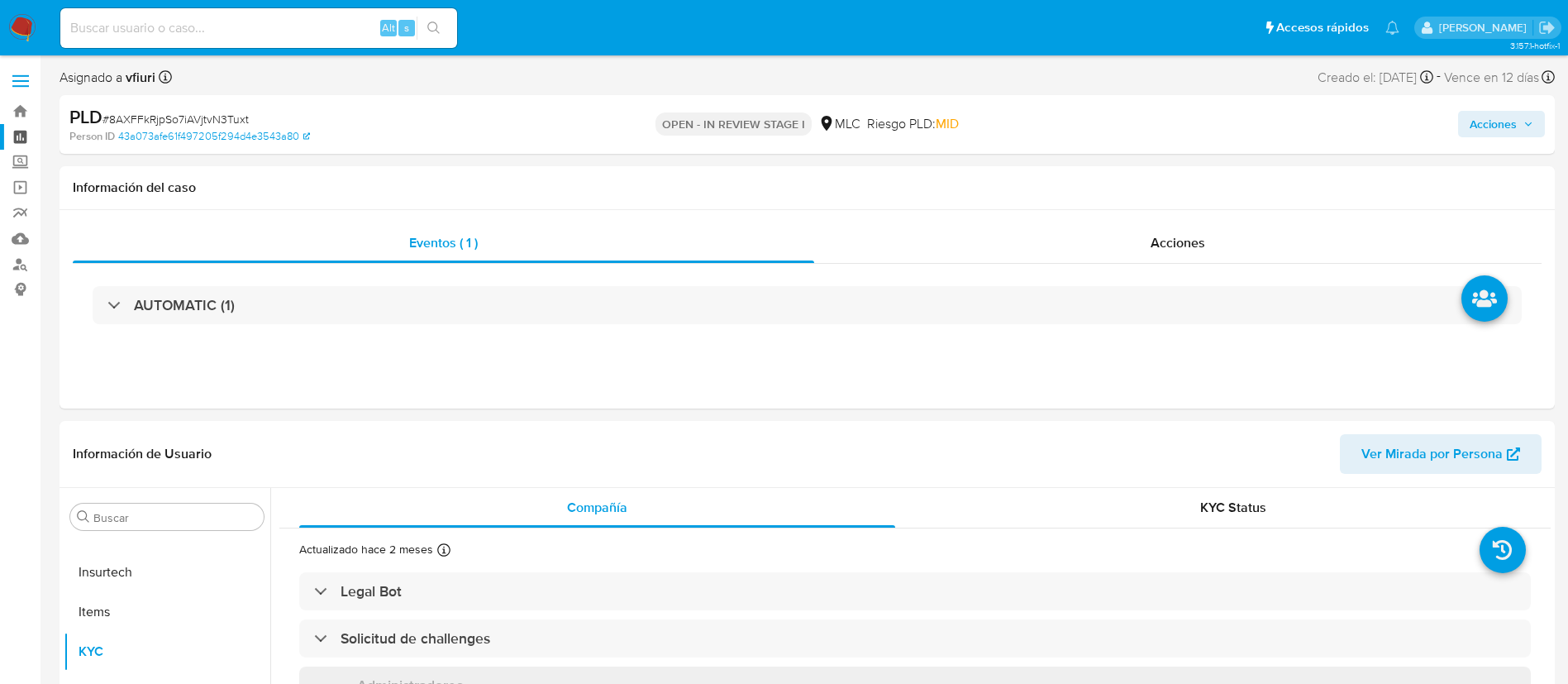
select select "10"
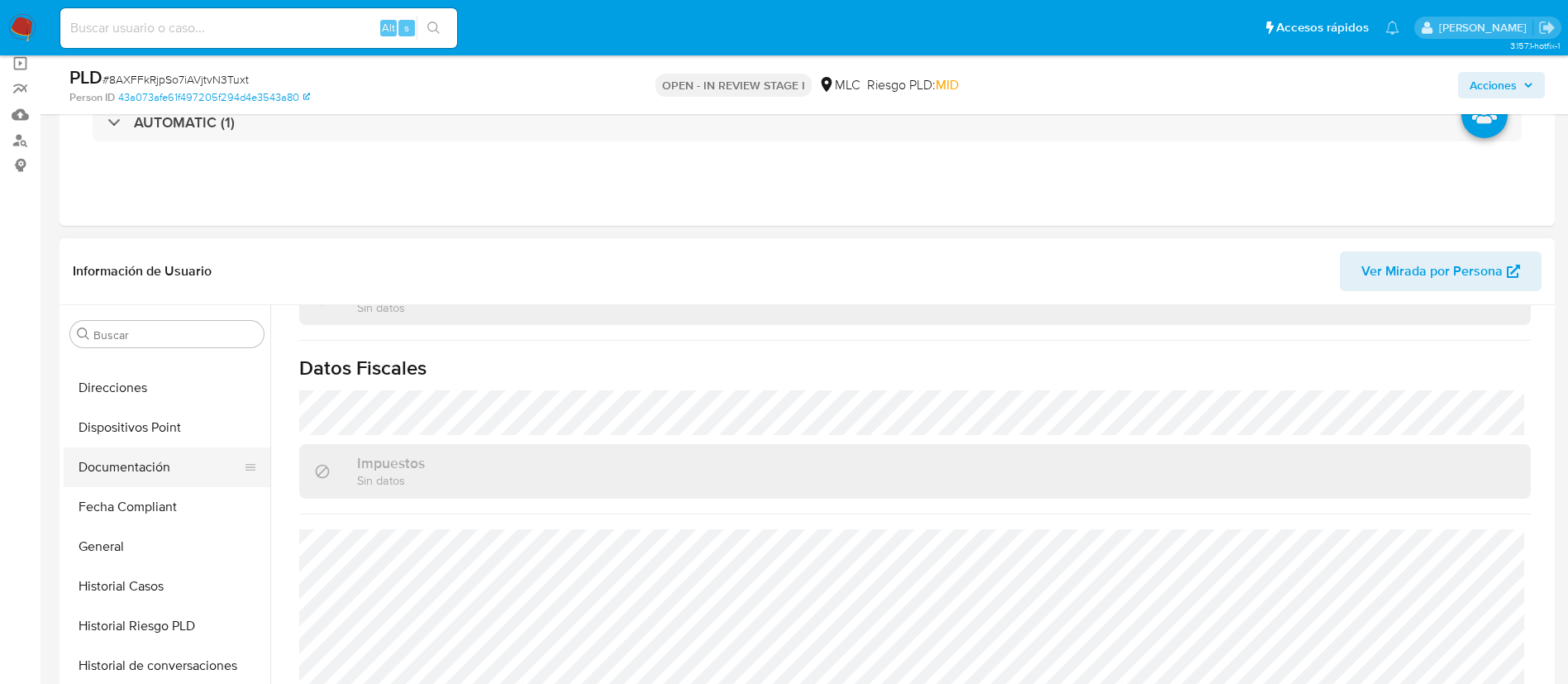
scroll to position [326, 0]
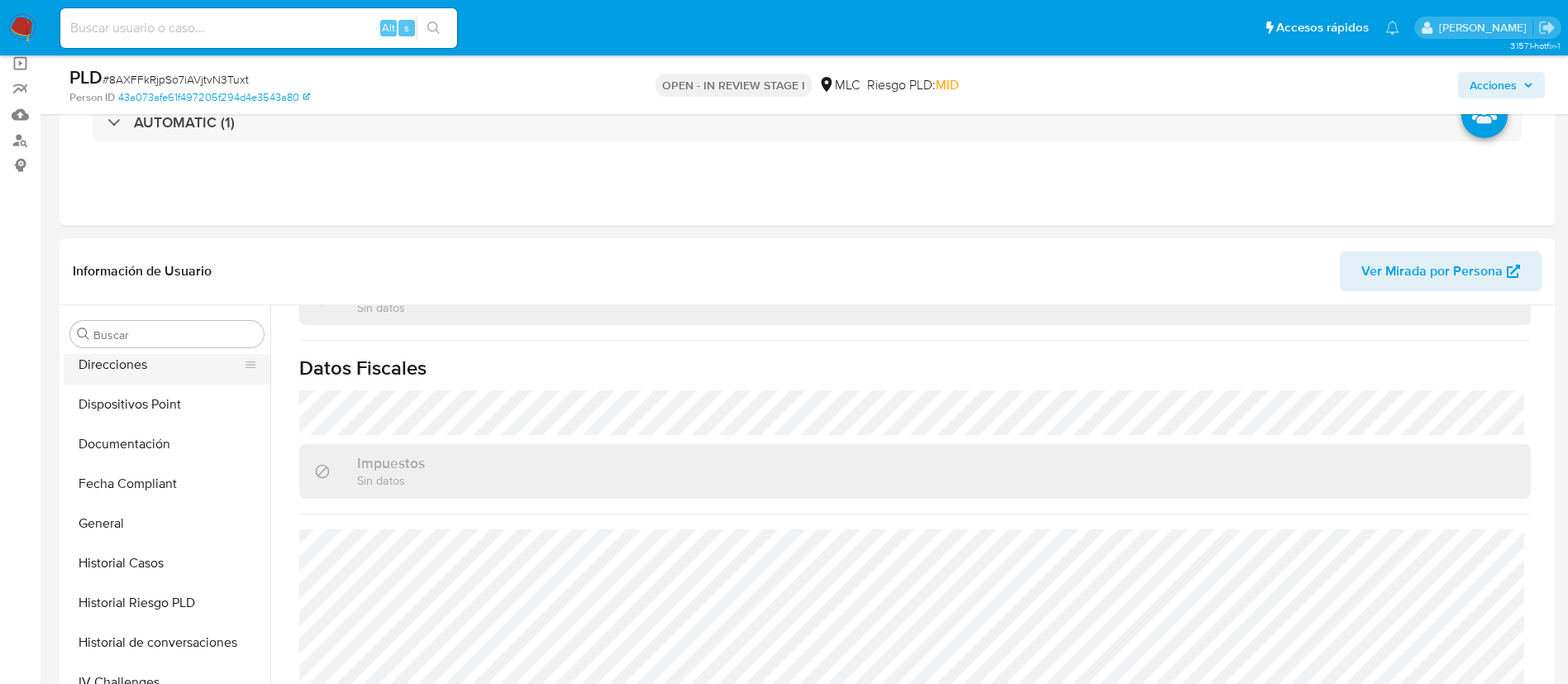
click at [156, 379] on button "Direcciones" at bounding box center [161, 364] width 194 height 39
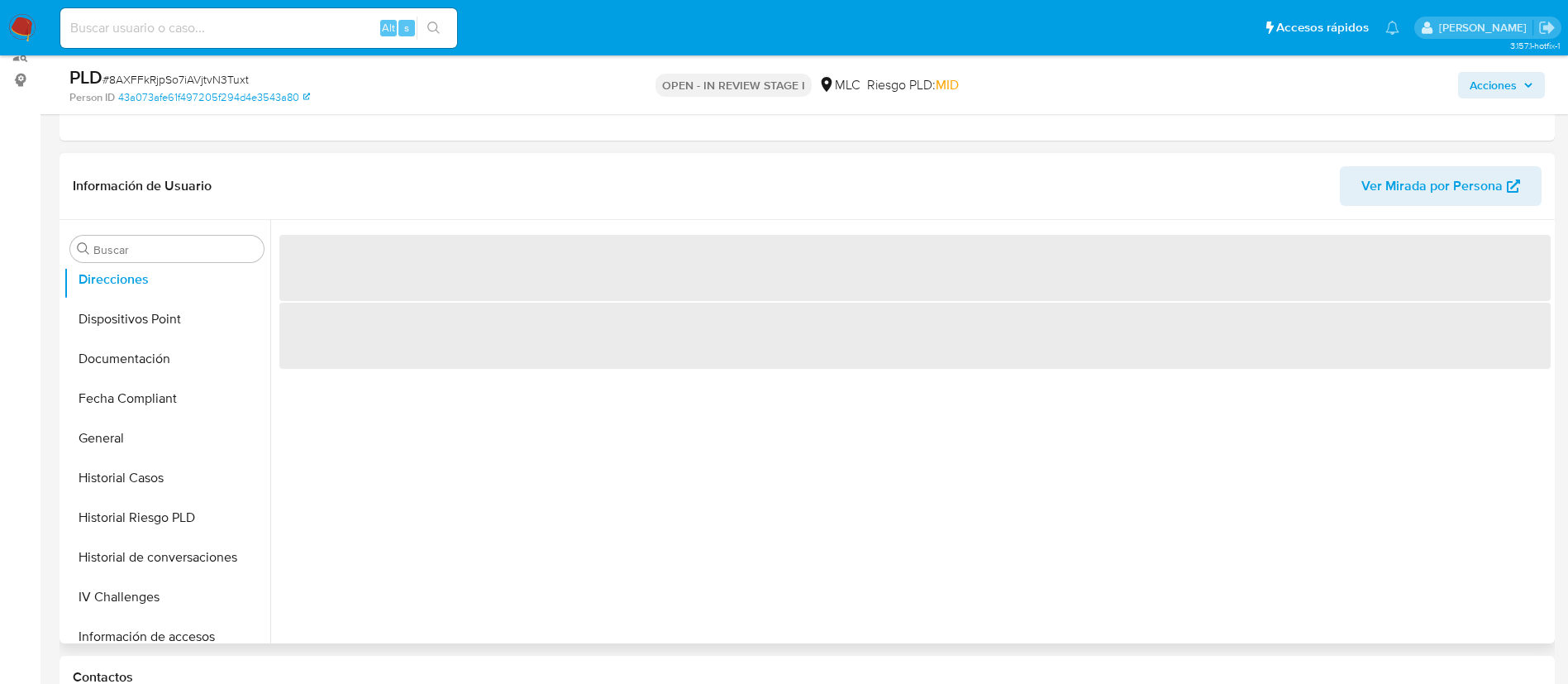
scroll to position [248, 0]
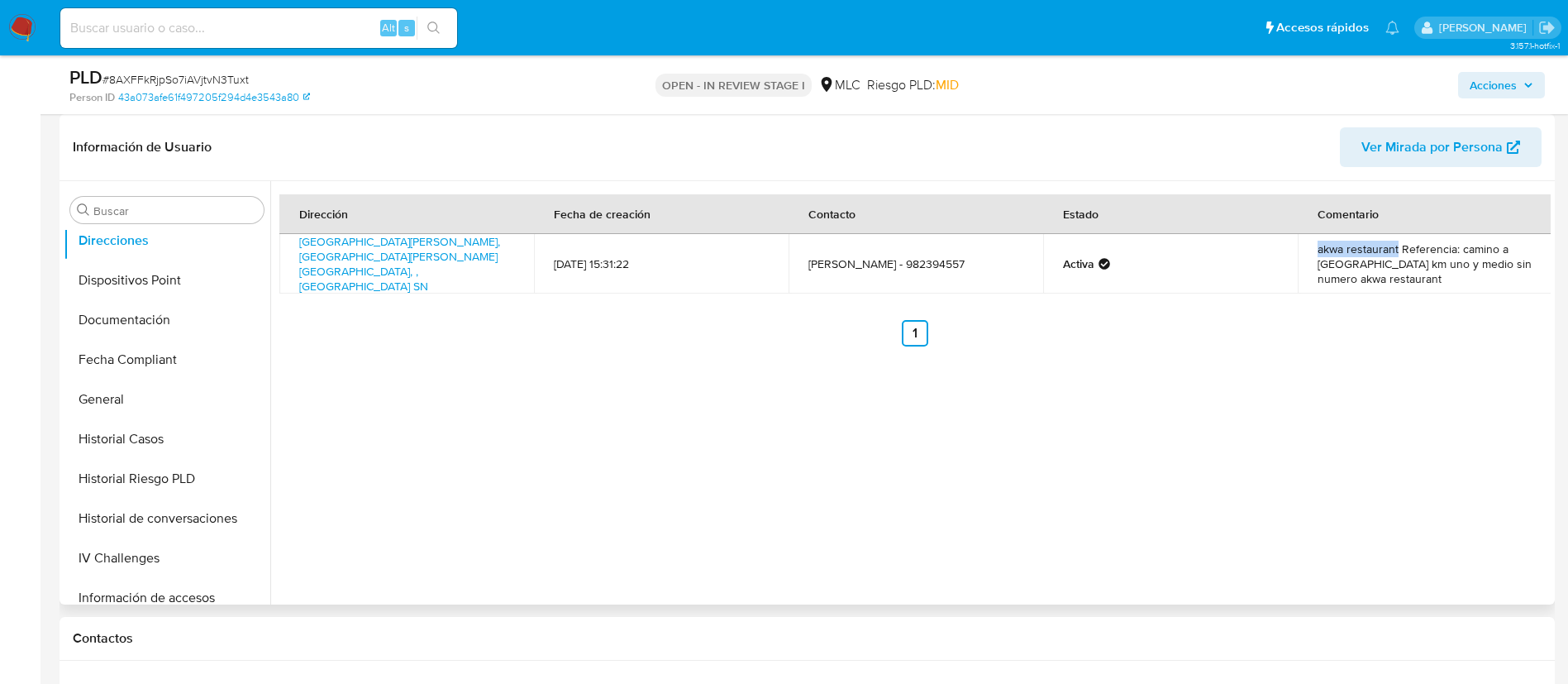
drag, startPoint x: 1311, startPoint y: 242, endPoint x: 1393, endPoint y: 241, distance: 82.0
click at [1393, 241] on td "akwa restaurant Referencia: camino a azapa km uno y medio sin numero akwa resta…" at bounding box center [1426, 263] width 255 height 59
copy td "akwa restaurant"
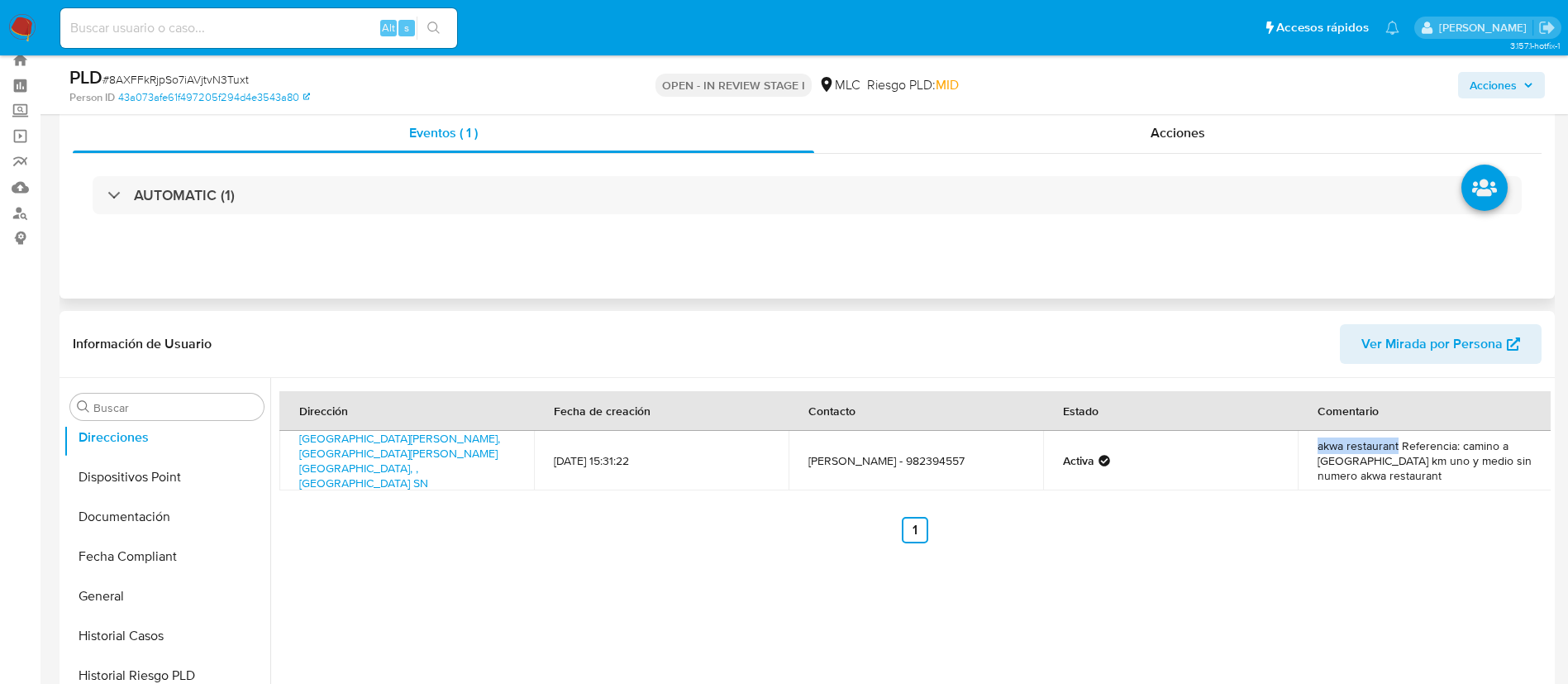
scroll to position [0, 0]
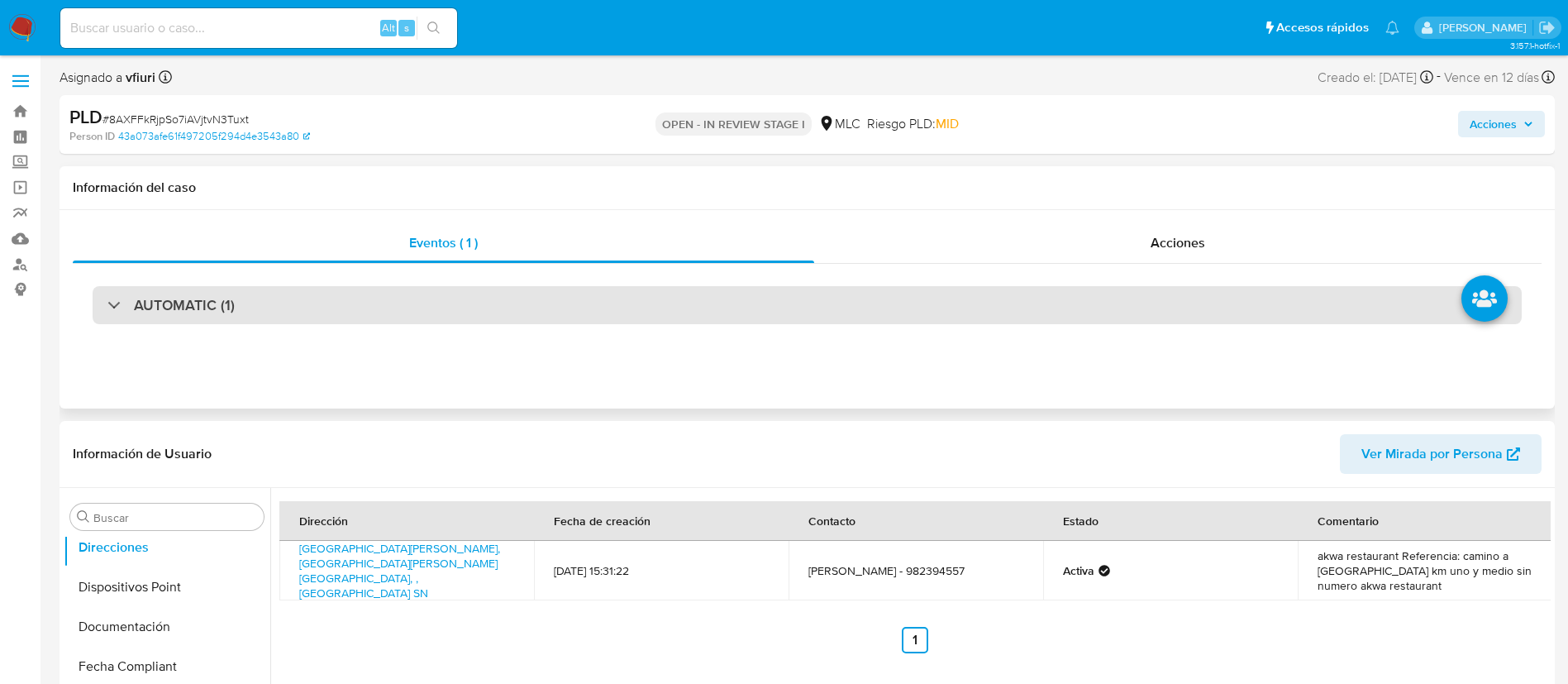
click at [579, 315] on div "AUTOMATIC (1)" at bounding box center [807, 305] width 1429 height 38
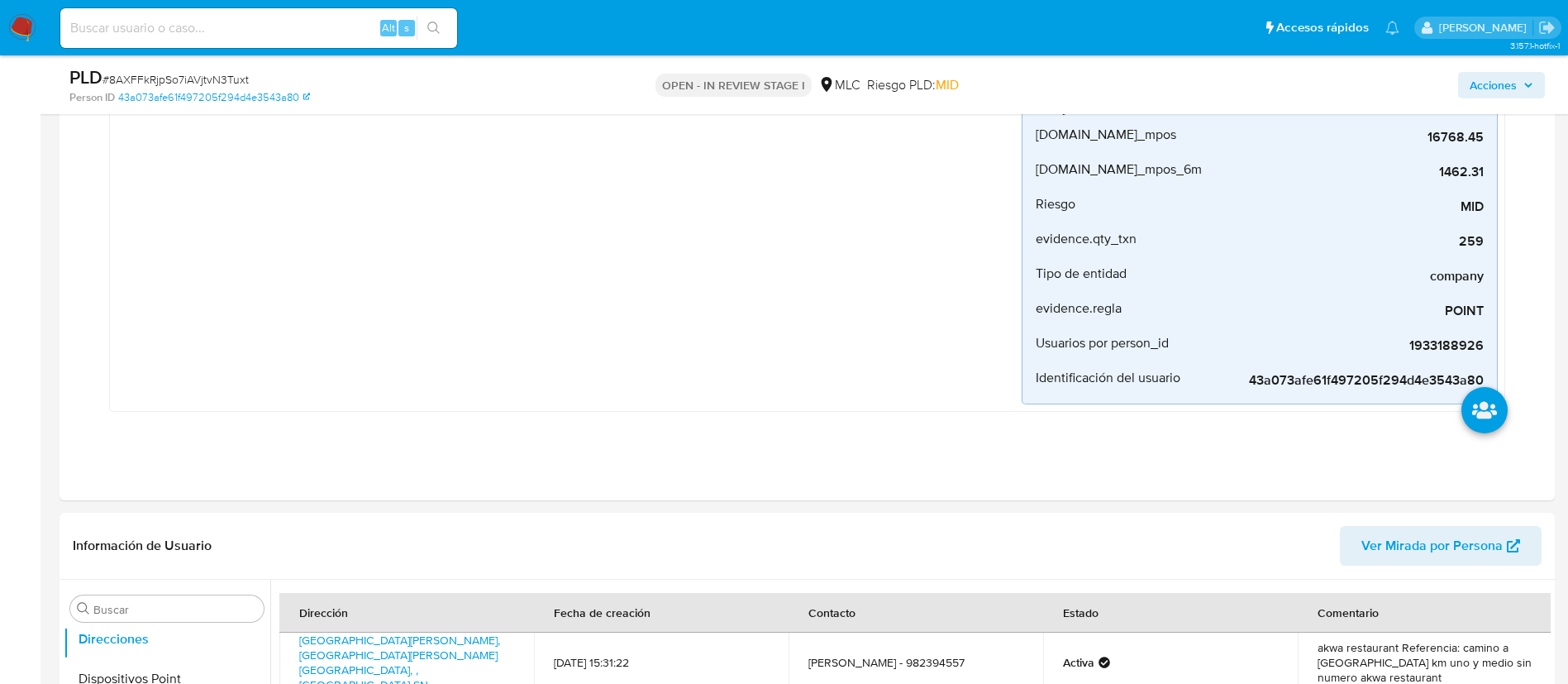
scroll to position [744, 0]
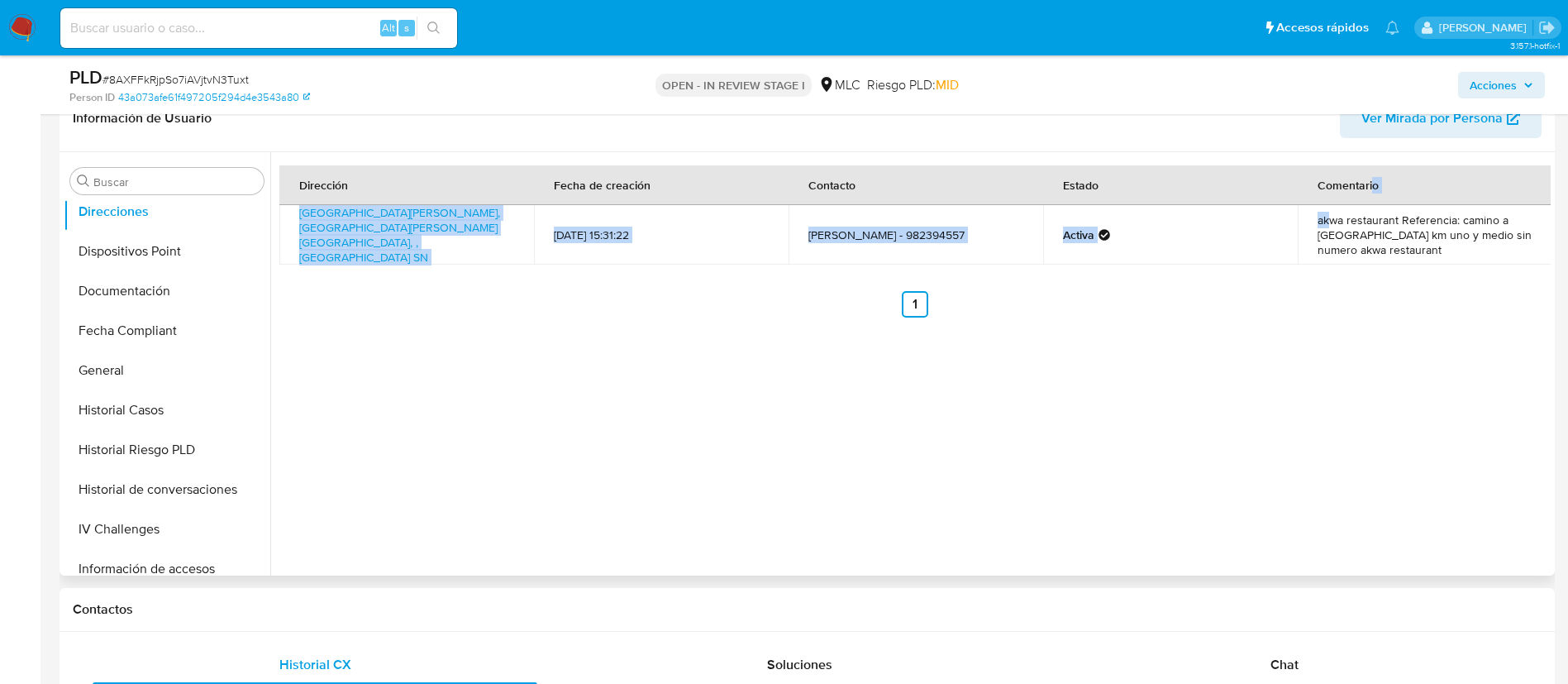
drag, startPoint x: 1329, startPoint y: 208, endPoint x: 1366, endPoint y: 204, distance: 37.2
click at [1366, 204] on table "Dirección Fecha de creación Contacto Estado Comentario Avenida Avenida Senador …" at bounding box center [915, 215] width 1273 height 99
click at [1366, 204] on th "Comentario" at bounding box center [1426, 185] width 255 height 39
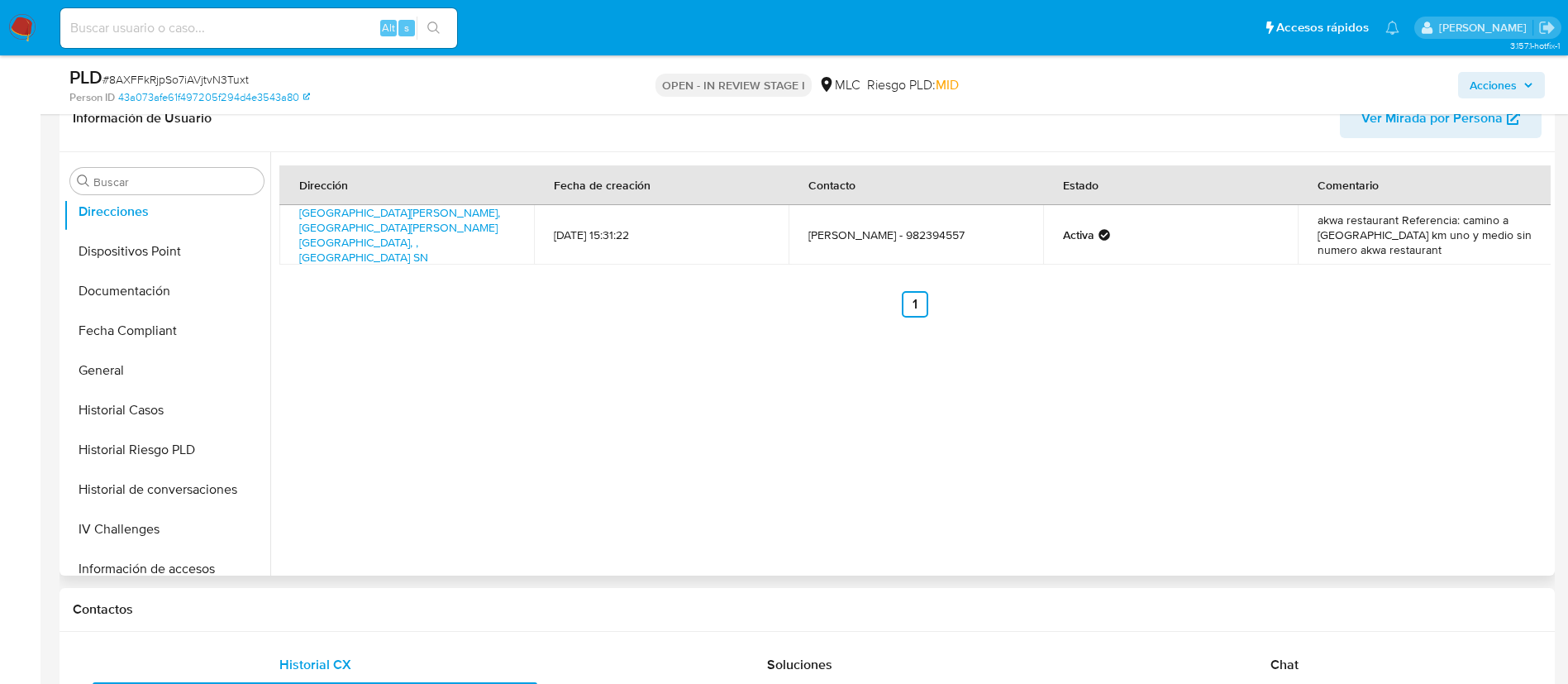
click at [1313, 208] on td "akwa restaurant Referencia: camino a azapa km uno y medio sin numero akwa resta…" at bounding box center [1426, 235] width 255 height 59
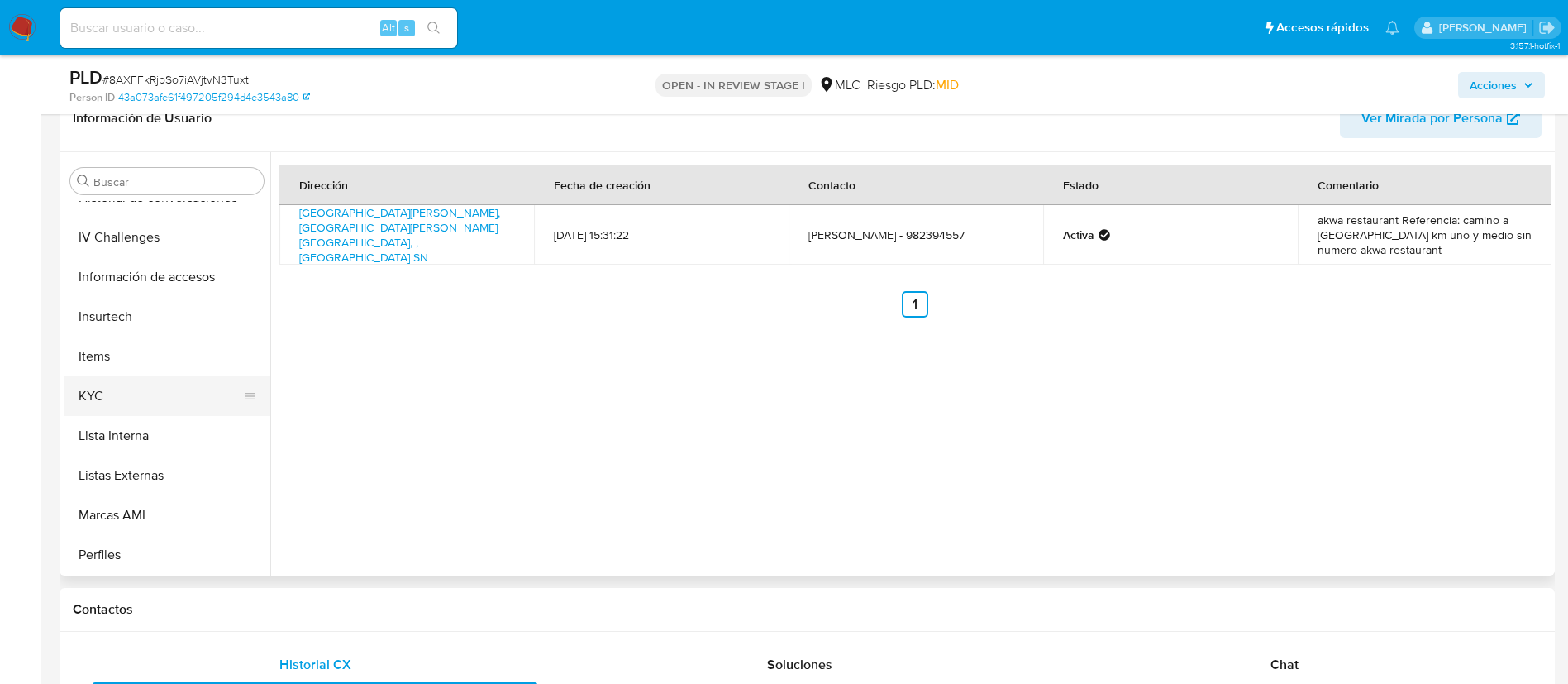
scroll to position [699, 0]
drag, startPoint x: 114, startPoint y: 318, endPoint x: 130, endPoint y: 318, distance: 16.0
click at [114, 318] on button "KYC" at bounding box center [167, 315] width 207 height 39
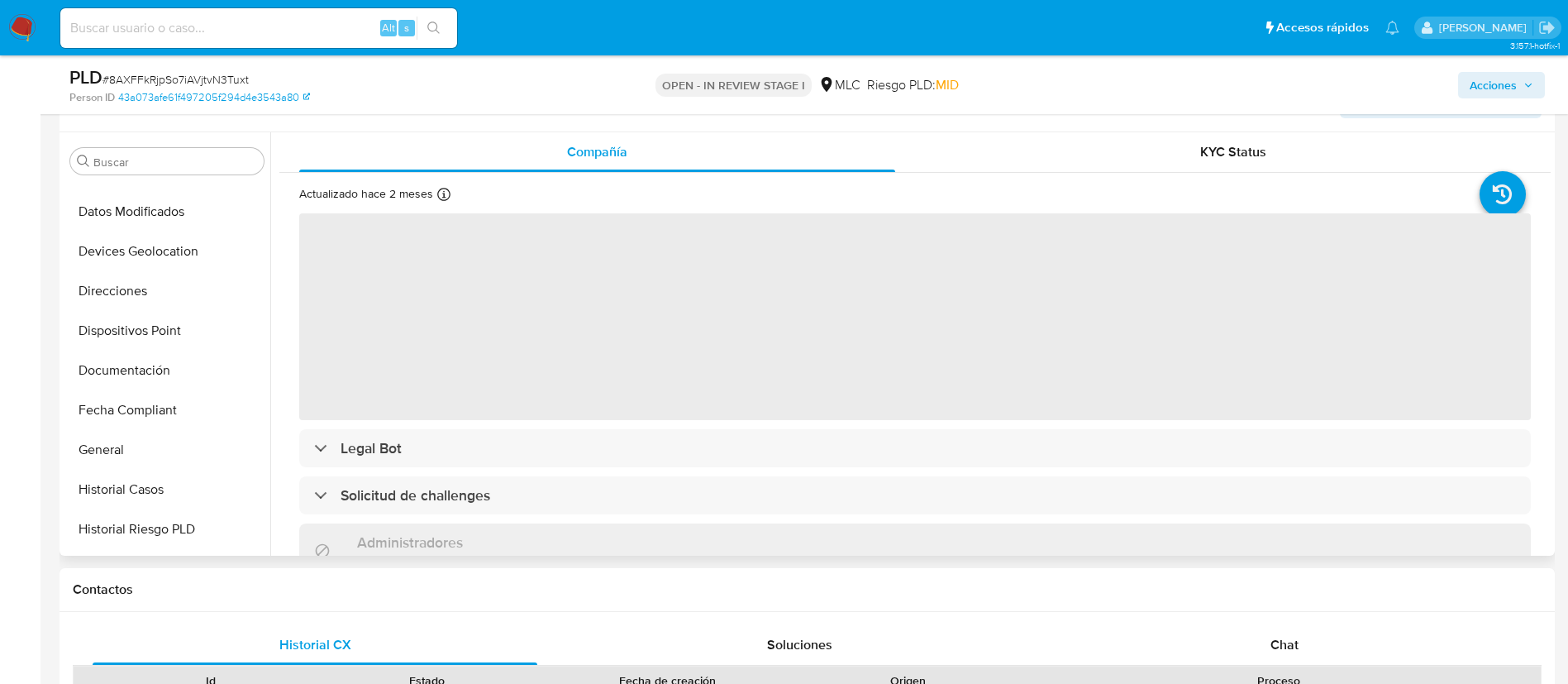
scroll to position [0, 0]
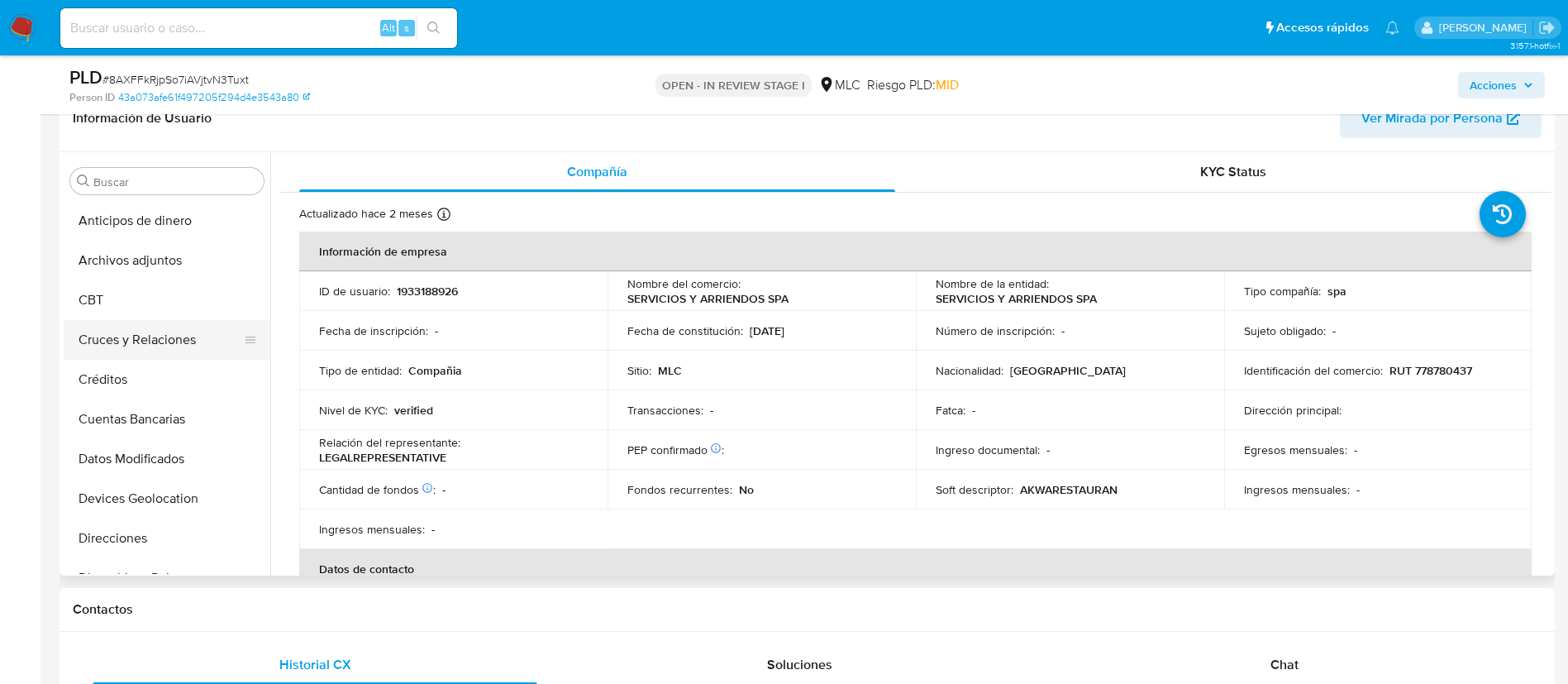
click at [150, 321] on button "Cruces y Relaciones" at bounding box center [161, 339] width 194 height 39
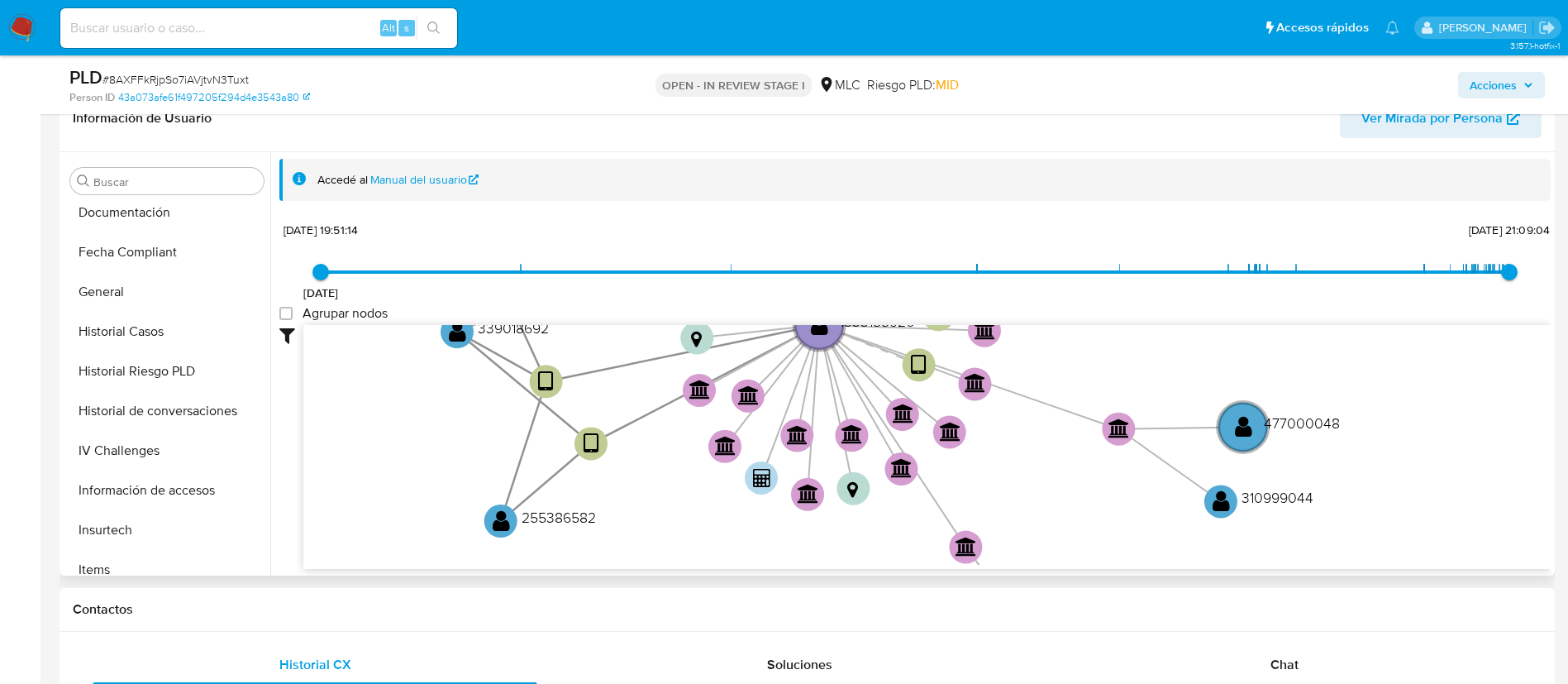
scroll to position [699, 0]
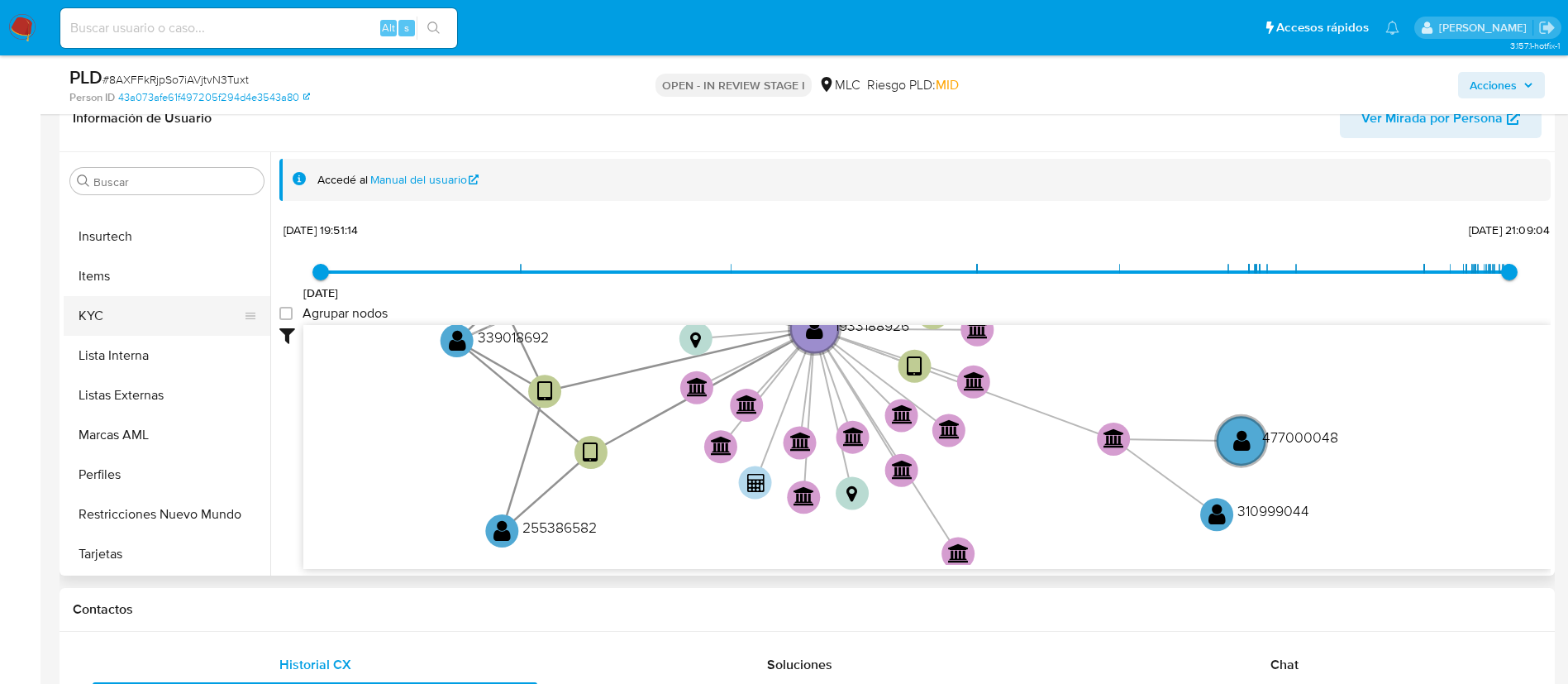
click at [127, 318] on button "KYC" at bounding box center [161, 315] width 194 height 39
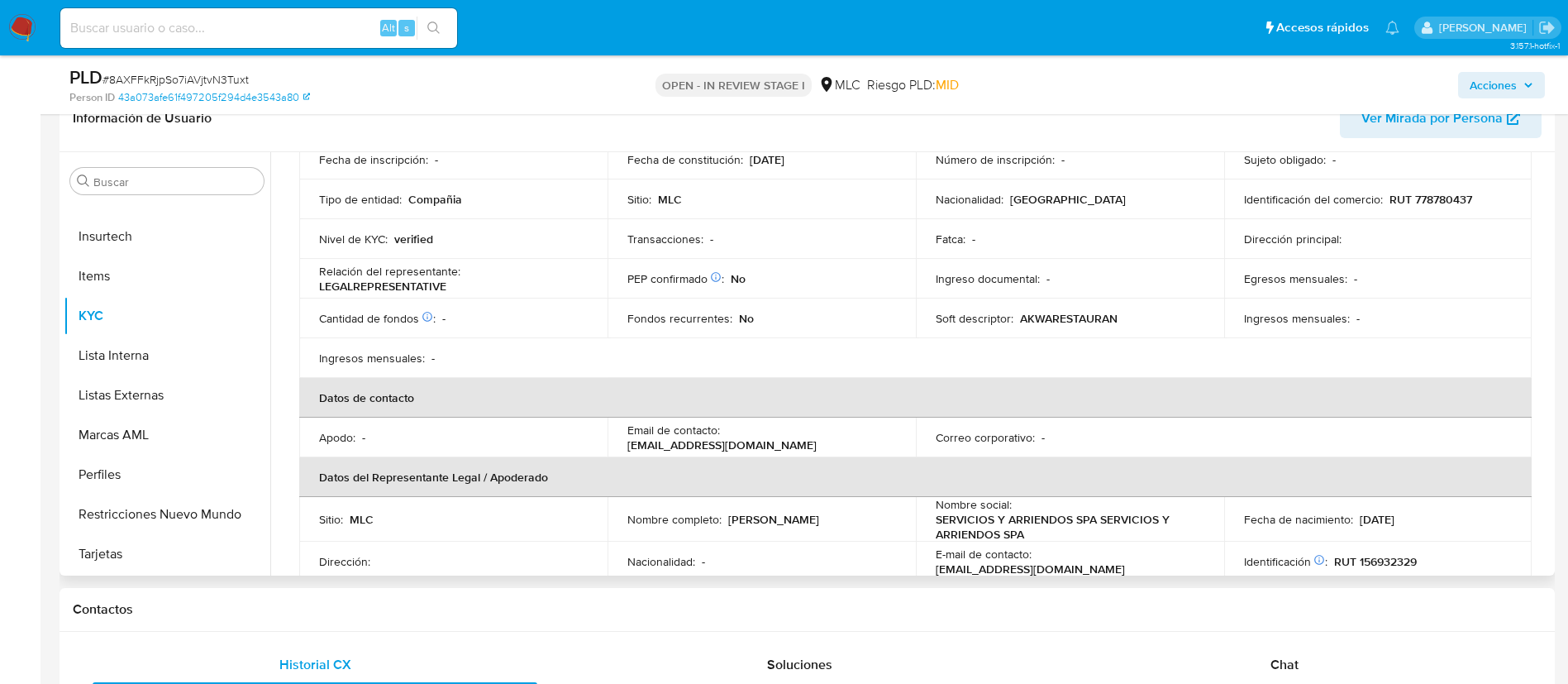
scroll to position [66, 0]
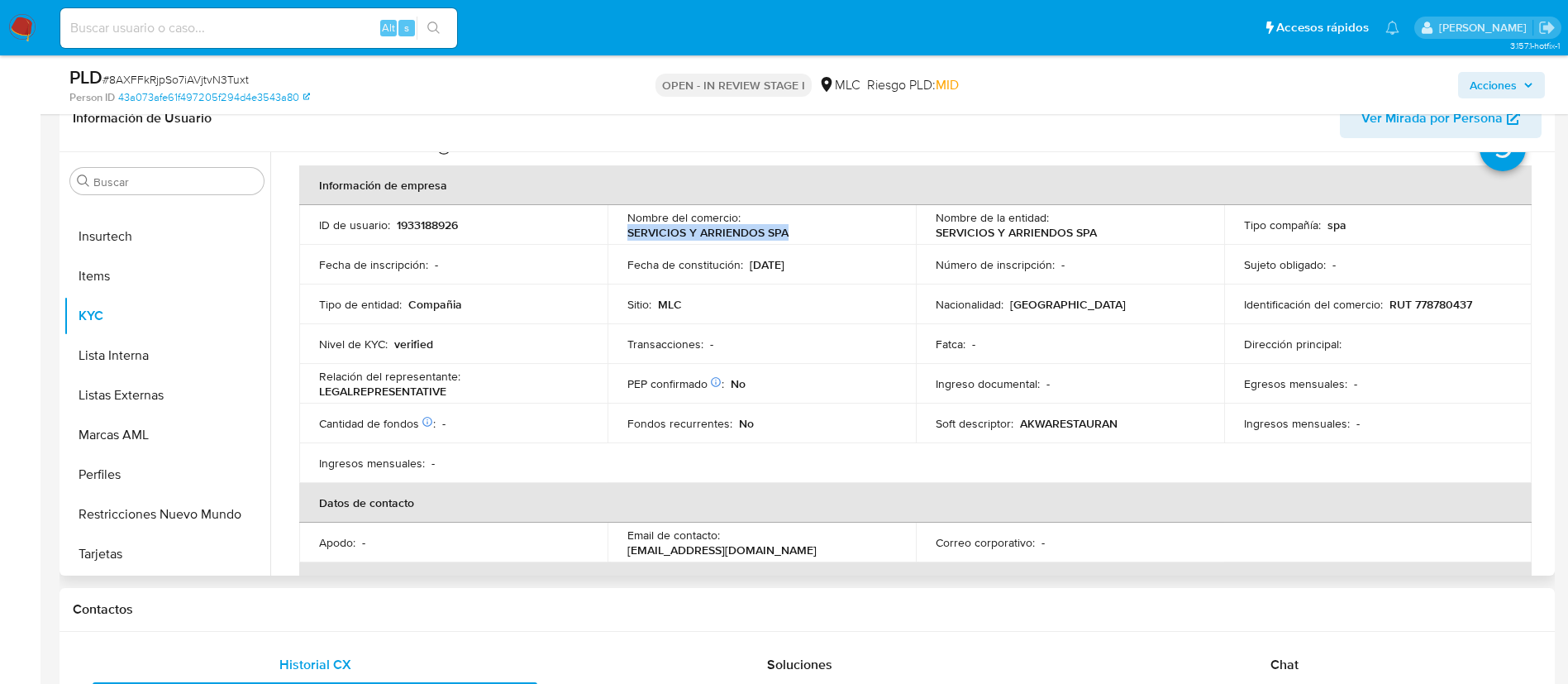
drag, startPoint x: 624, startPoint y: 237, endPoint x: 826, endPoint y: 231, distance: 202.1
click at [826, 231] on td "Nombre del comercio : SERVICIOS Y ARRIENDOS SPA" at bounding box center [761, 224] width 308 height 39
copy p "SERVICIOS Y ARRIENDOS SPA"
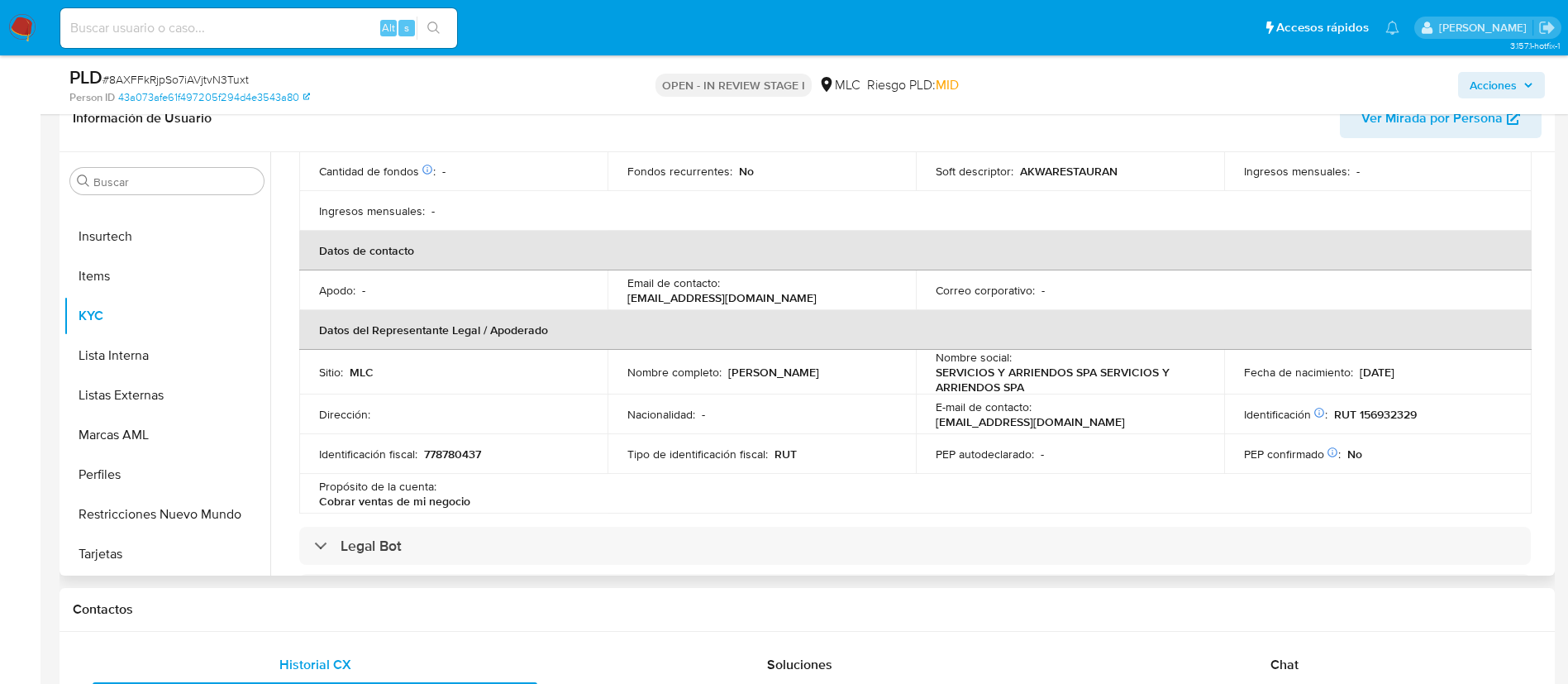
scroll to position [314, 0]
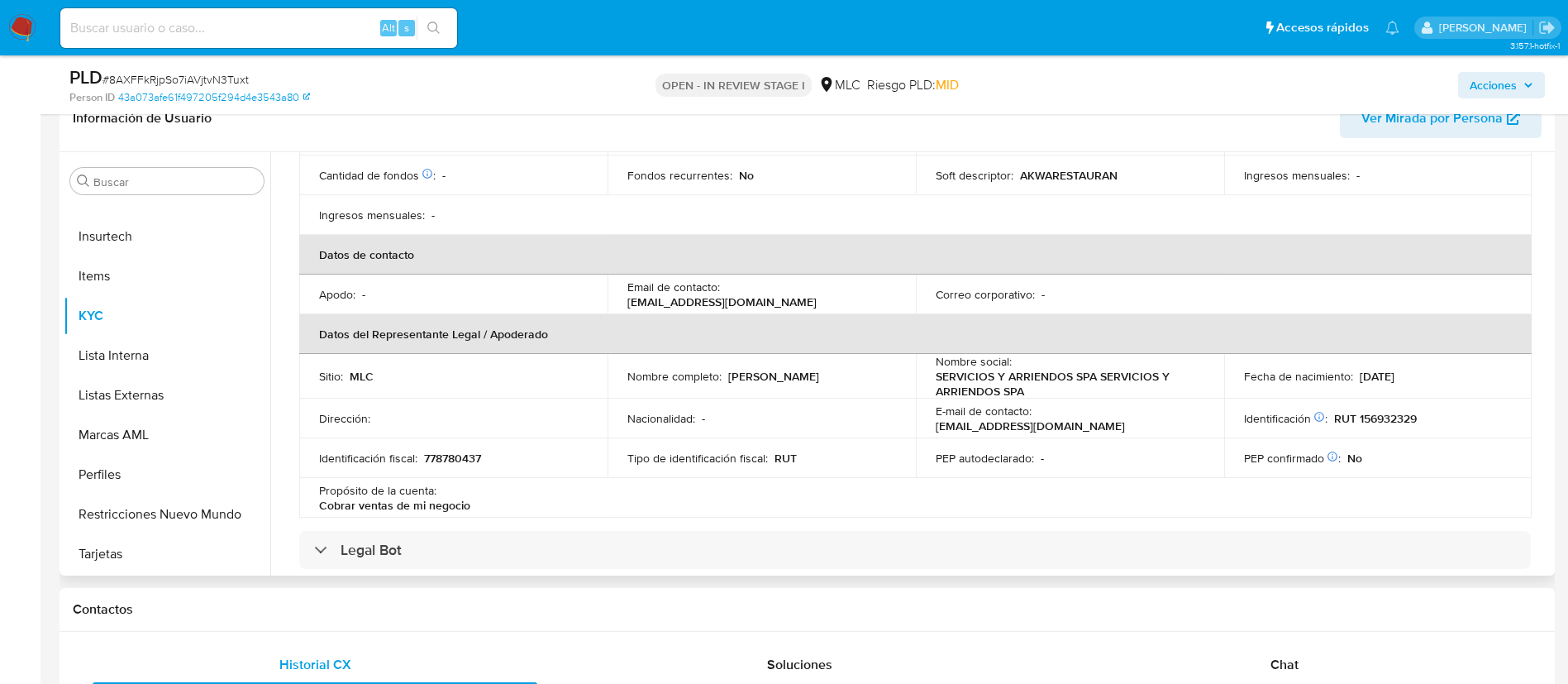
drag, startPoint x: 627, startPoint y: 383, endPoint x: 797, endPoint y: 385, distance: 170.0
click at [797, 384] on div "Nombre completo : Manuel Alejandro Muñoz Araya" at bounding box center [762, 376] width 269 height 15
copy p "Manuel Alejandro Muñoz Araya"
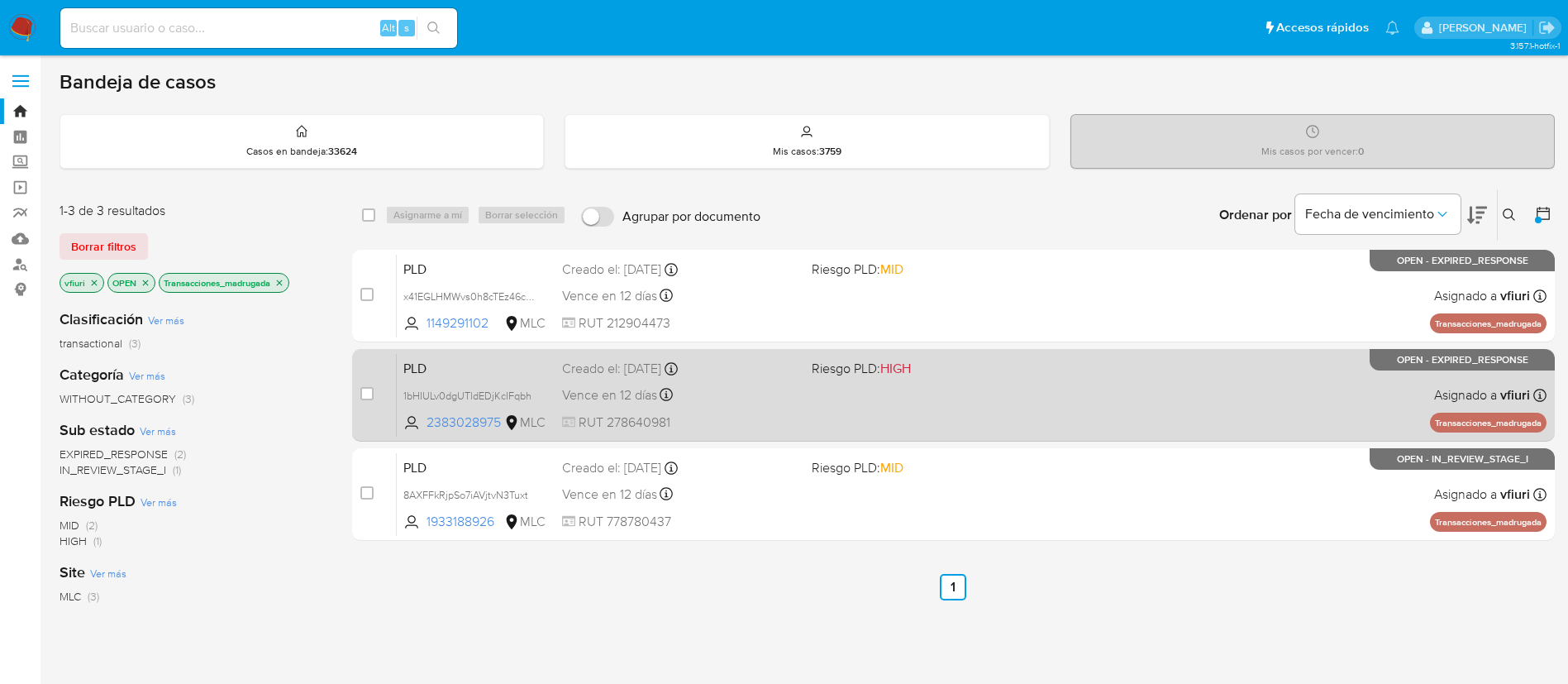
click at [715, 395] on div "Vence en 12 días Vence el [DATE] 06:05:34" at bounding box center [680, 395] width 236 height 23
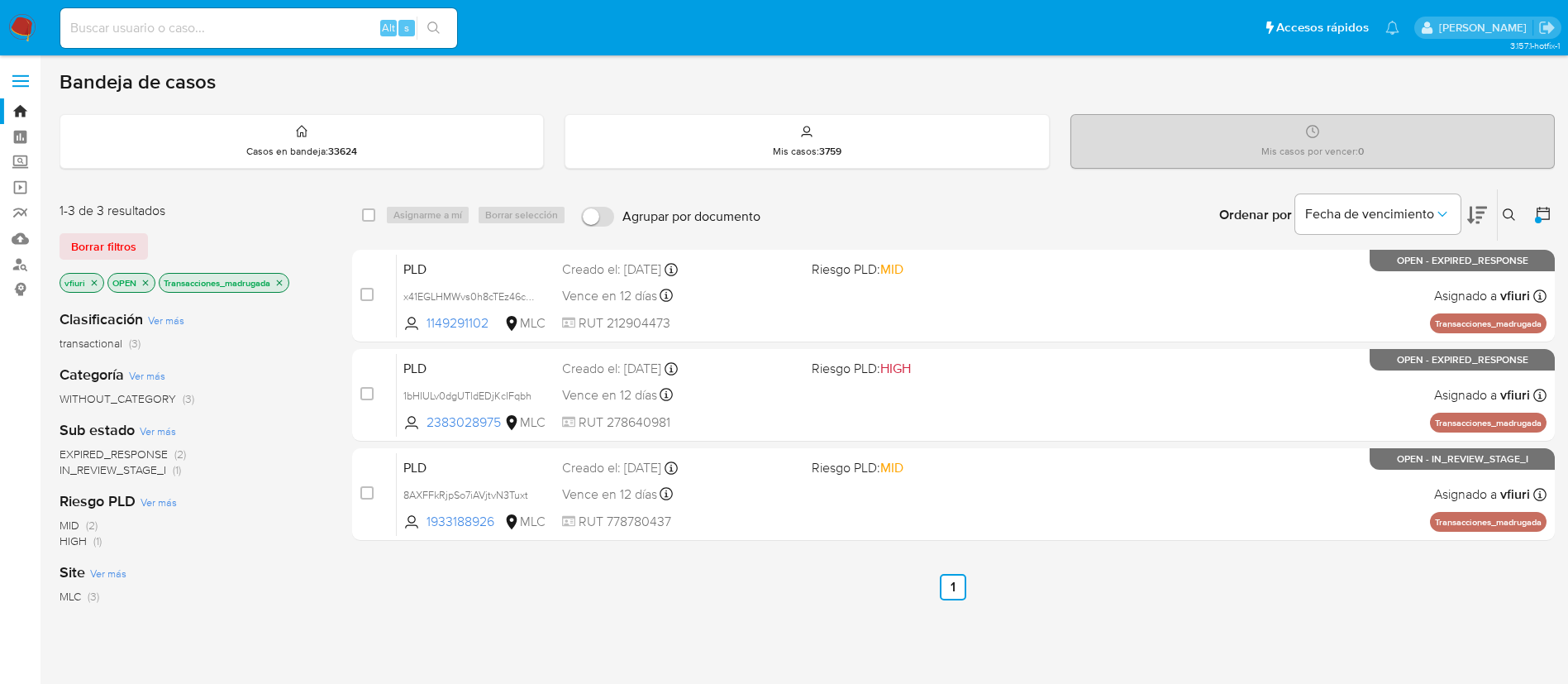
click at [282, 283] on icon "close-filter" at bounding box center [279, 282] width 10 height 10
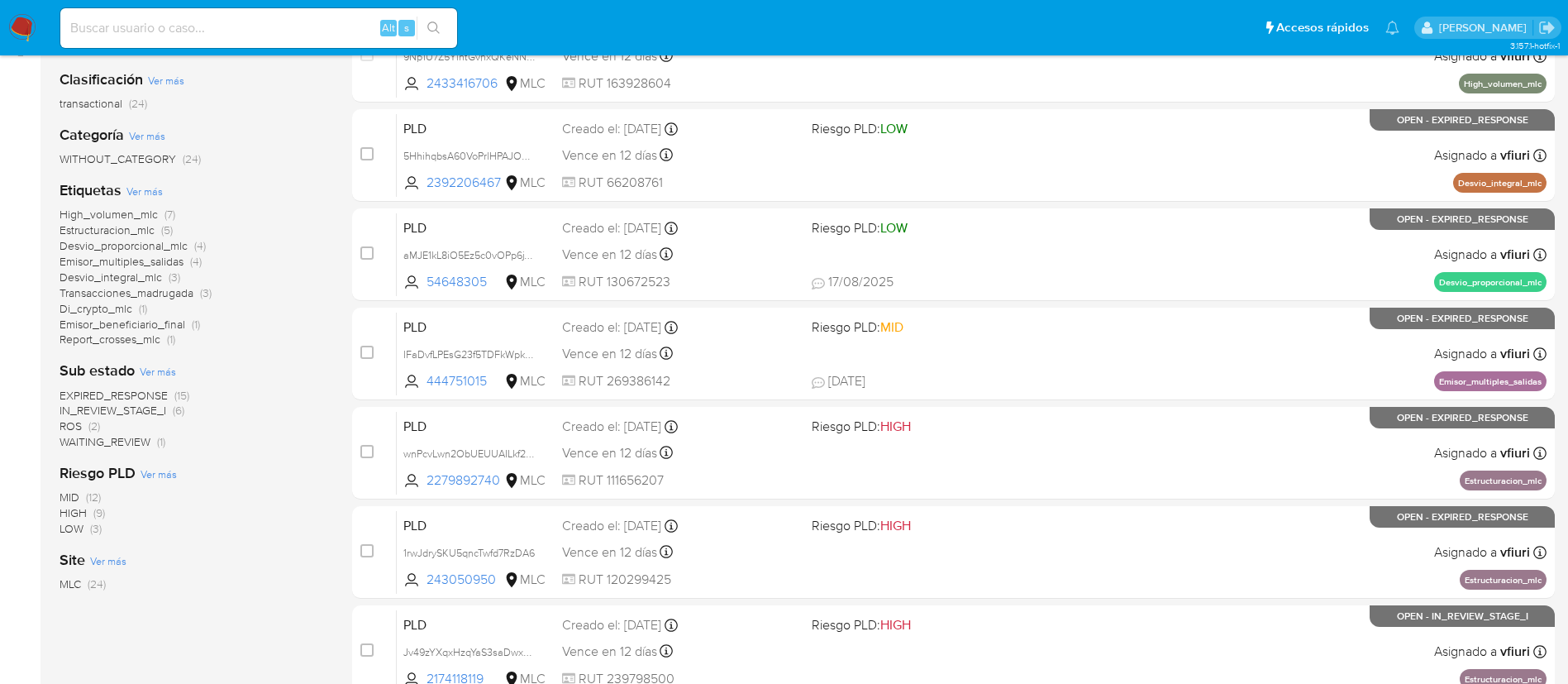
scroll to position [248, 0]
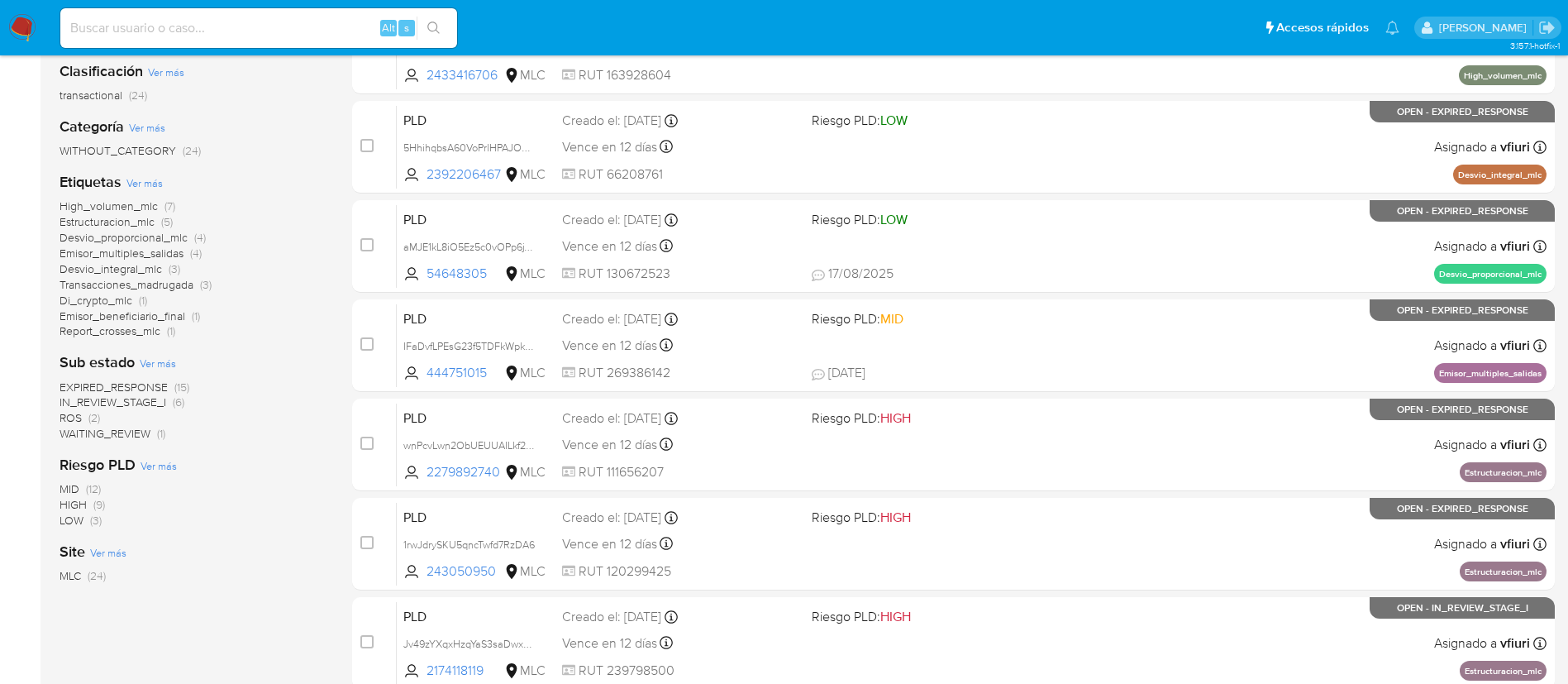
click at [144, 407] on span "IN_REVIEW_STAGE_I" at bounding box center [113, 401] width 106 height 17
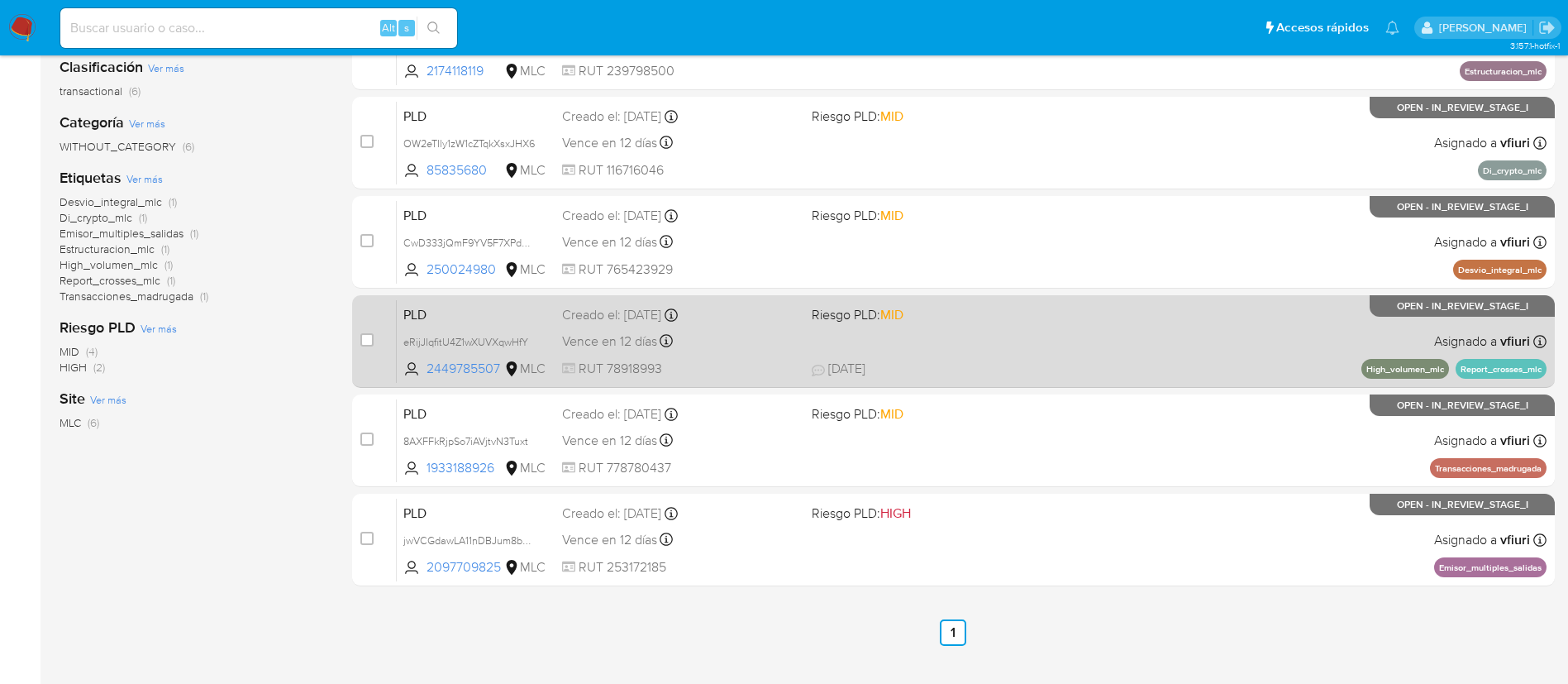
scroll to position [263, 0]
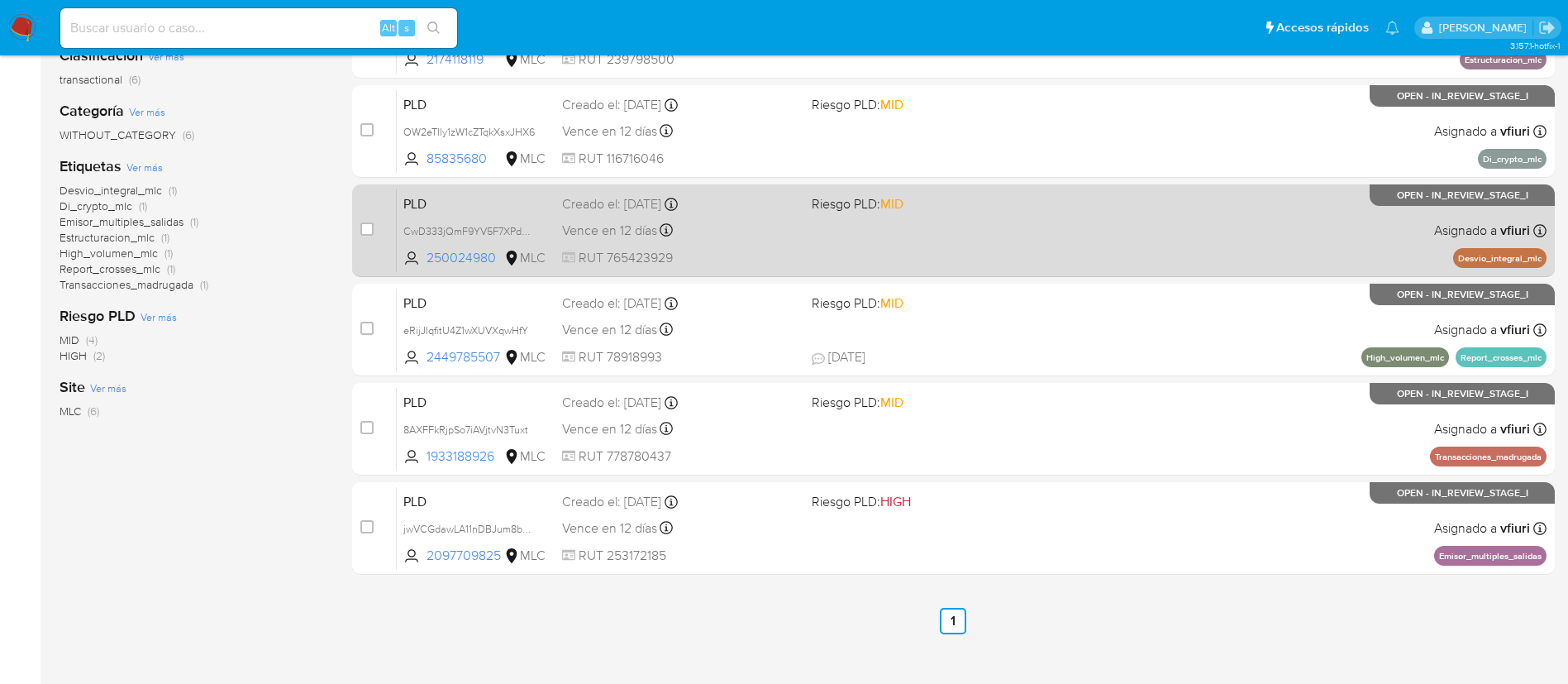
click at [973, 245] on div "PLD CwD333jQmF9YV5F7XPdKejYn 250024980 MLC Riesgo PLD: MID Creado el: [DATE] Cr…" at bounding box center [972, 230] width 1150 height 84
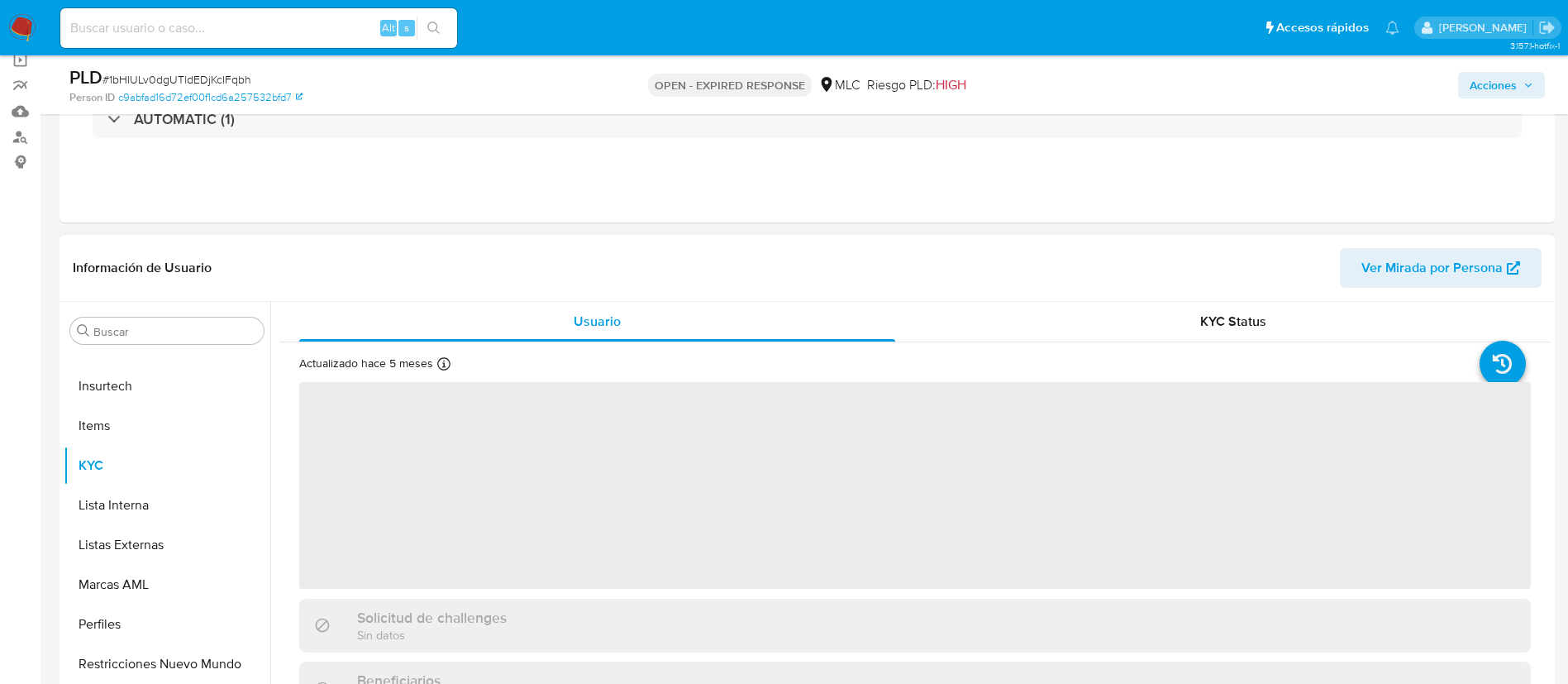
scroll to position [372, 0]
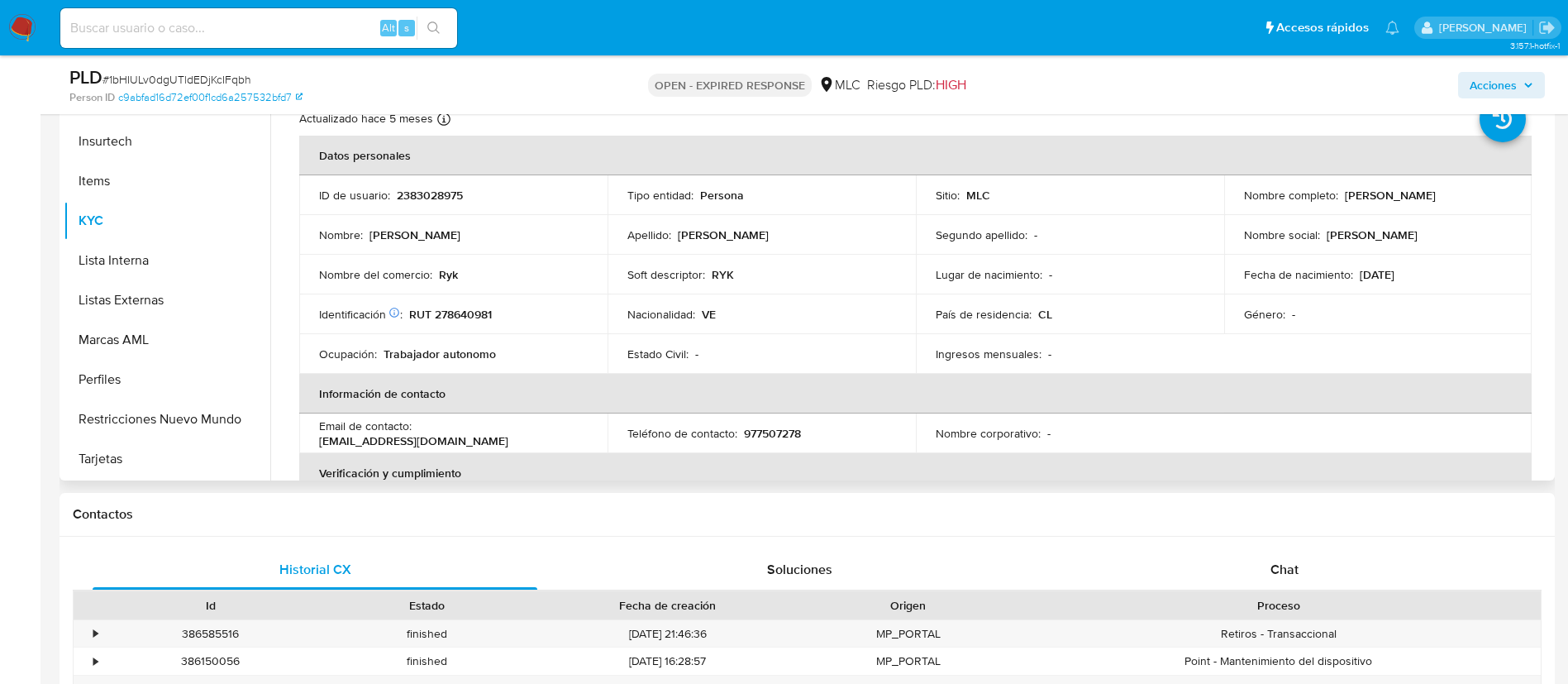
select select "10"
click at [423, 195] on p "2383028975" at bounding box center [430, 195] width 66 height 15
copy p "2383028975"
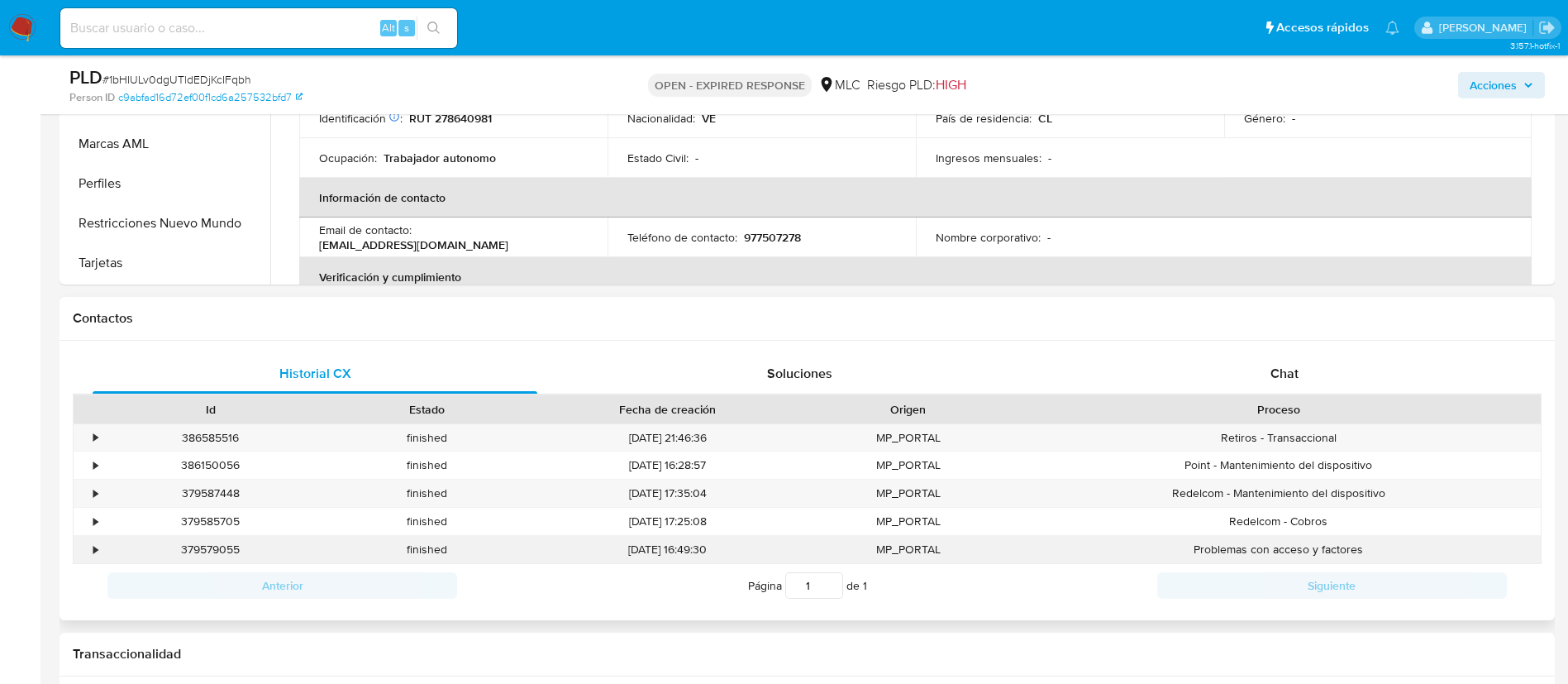
scroll to position [744, 0]
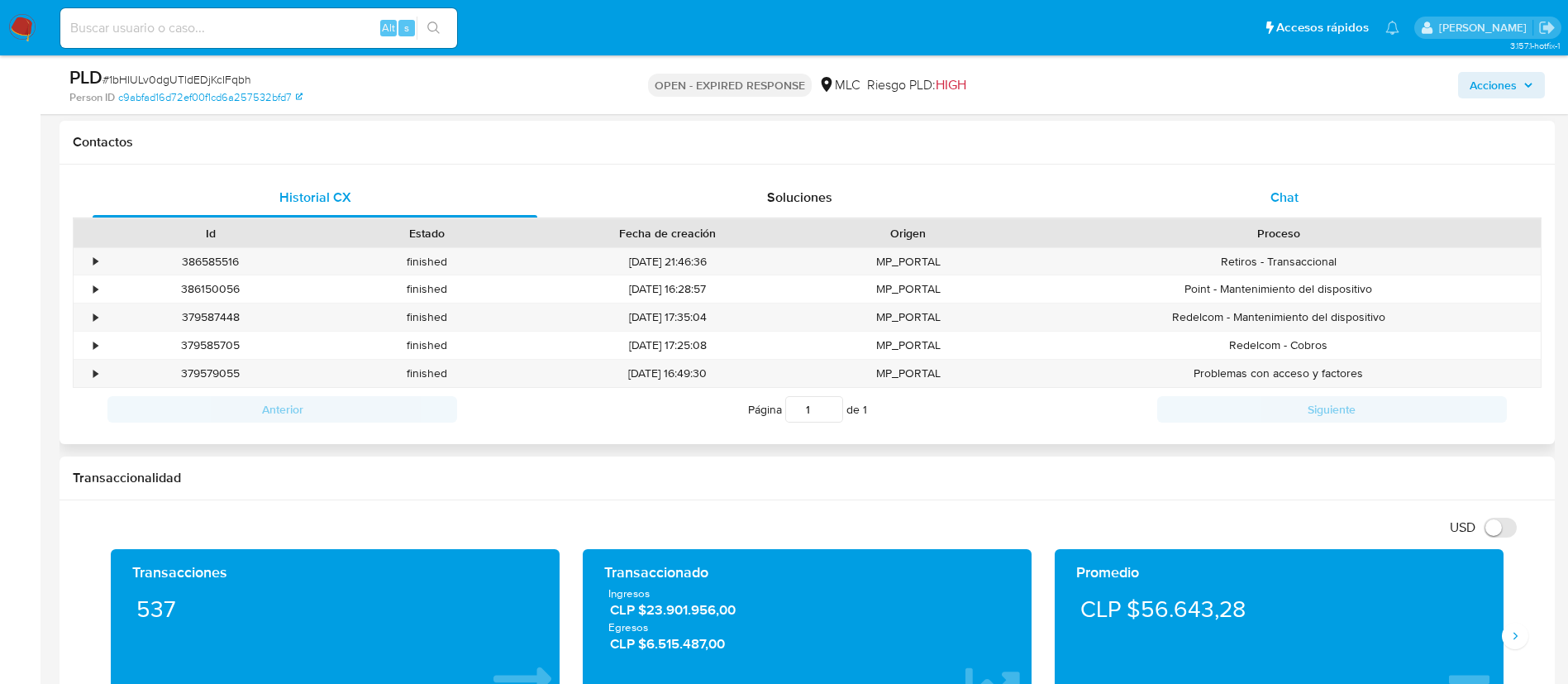
click at [1300, 216] on div "Chat" at bounding box center [1285, 197] width 445 height 39
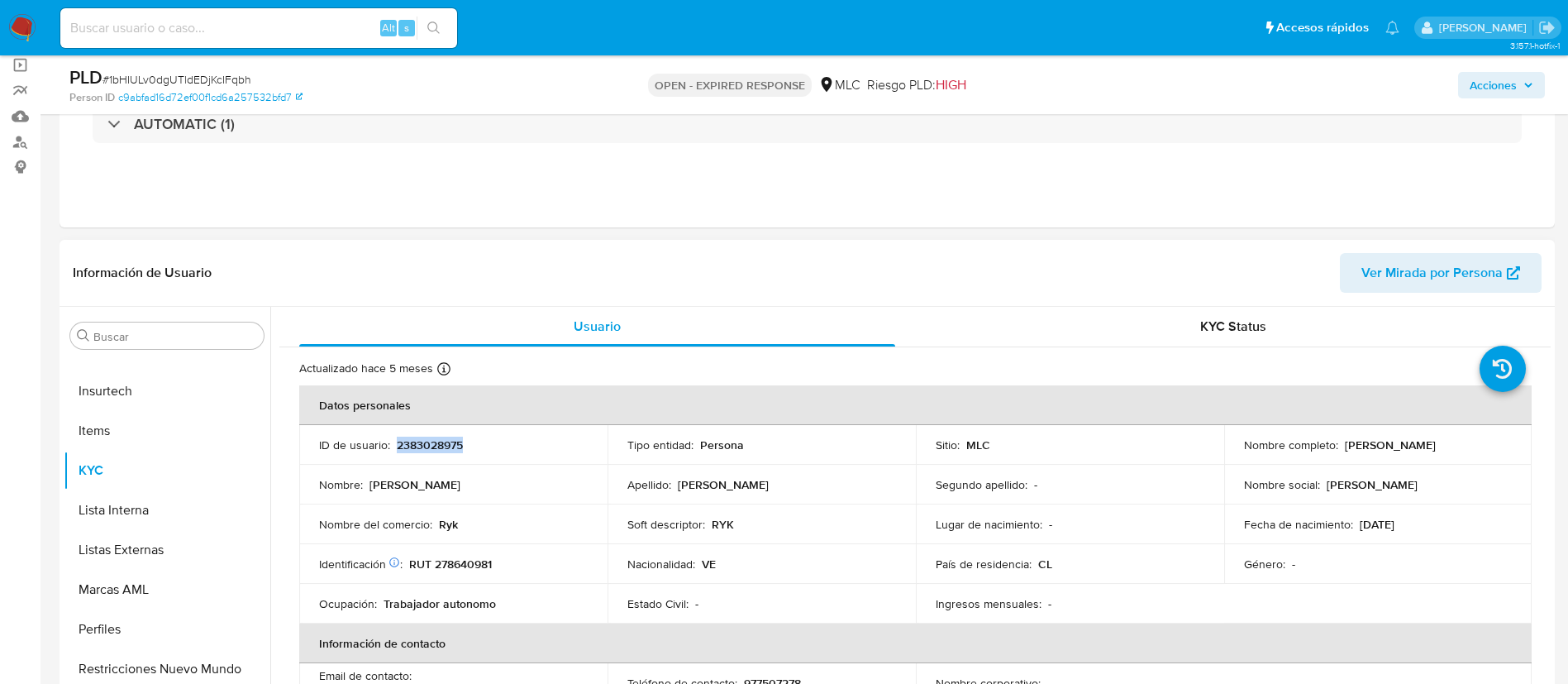
scroll to position [124, 0]
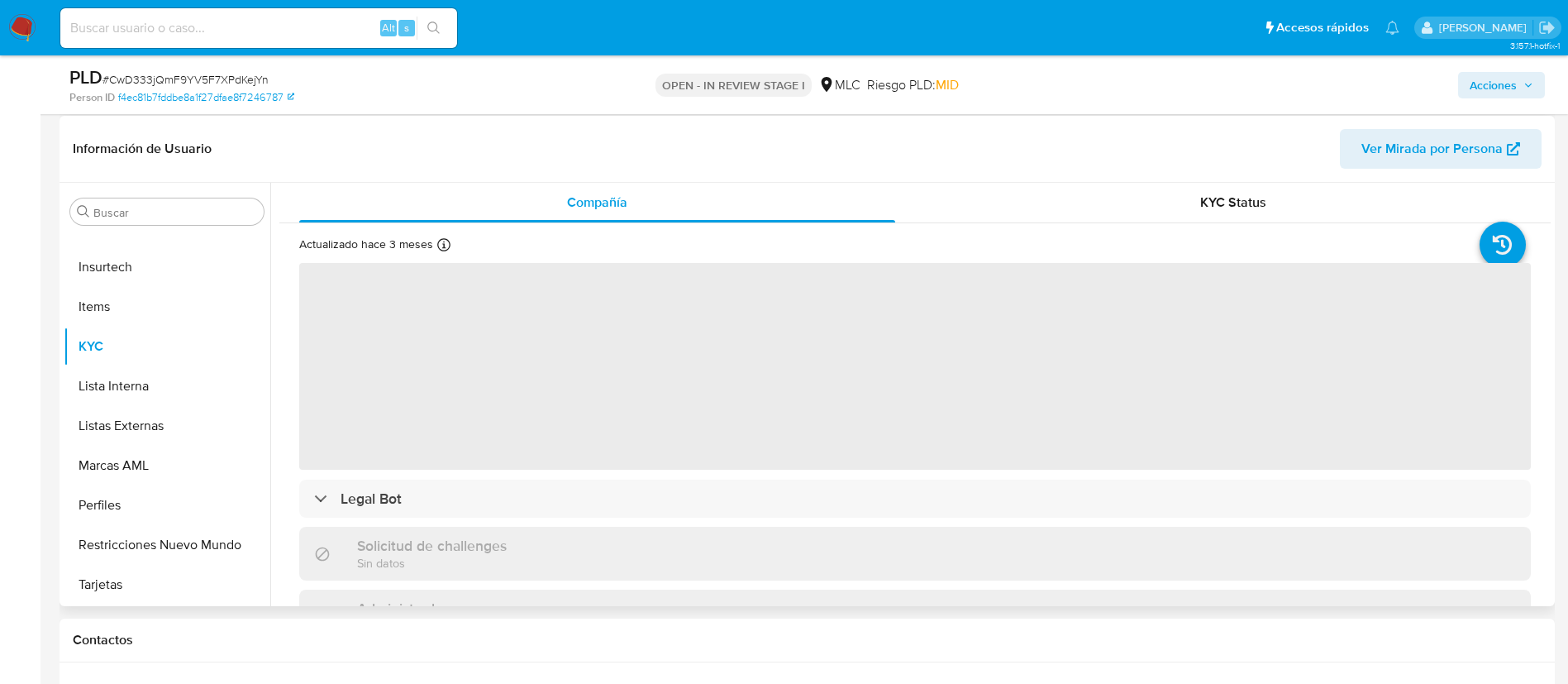
scroll to position [248, 0]
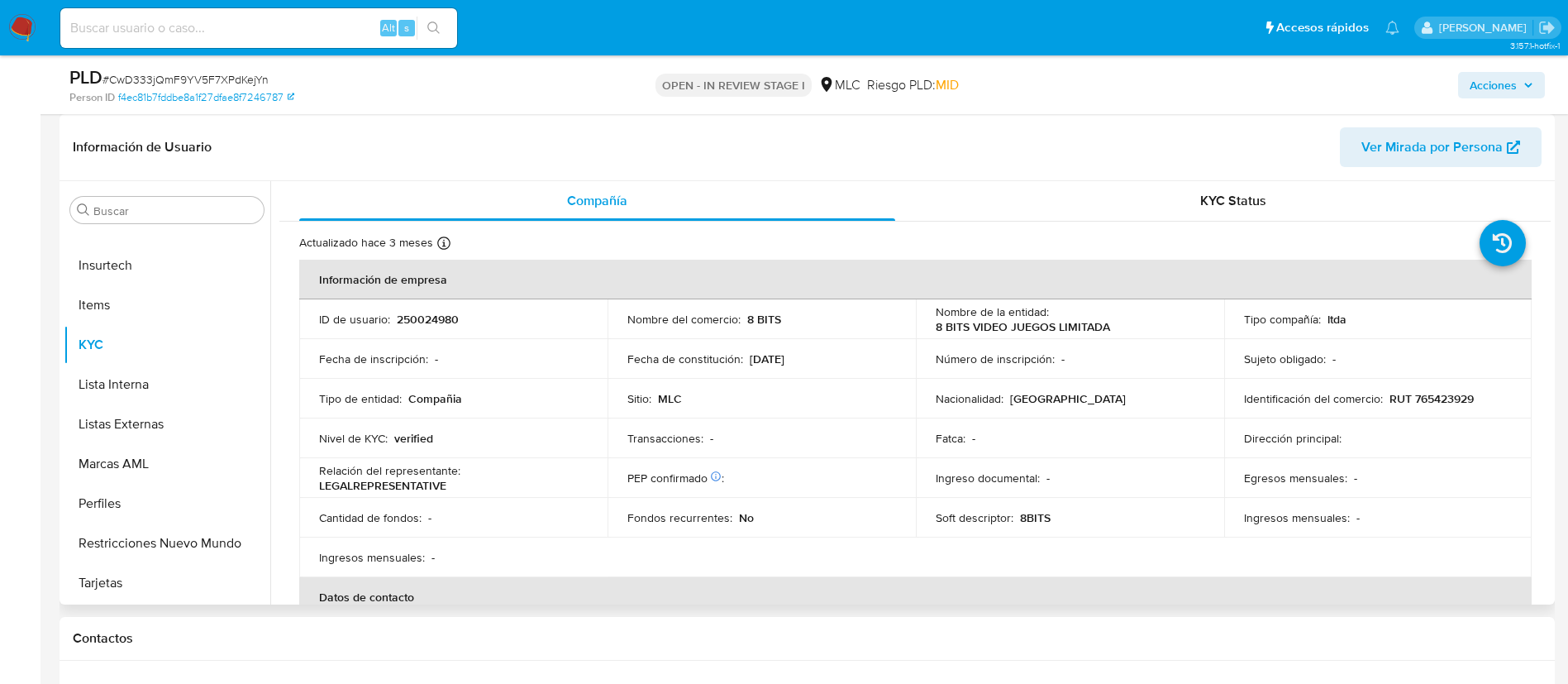
select select "10"
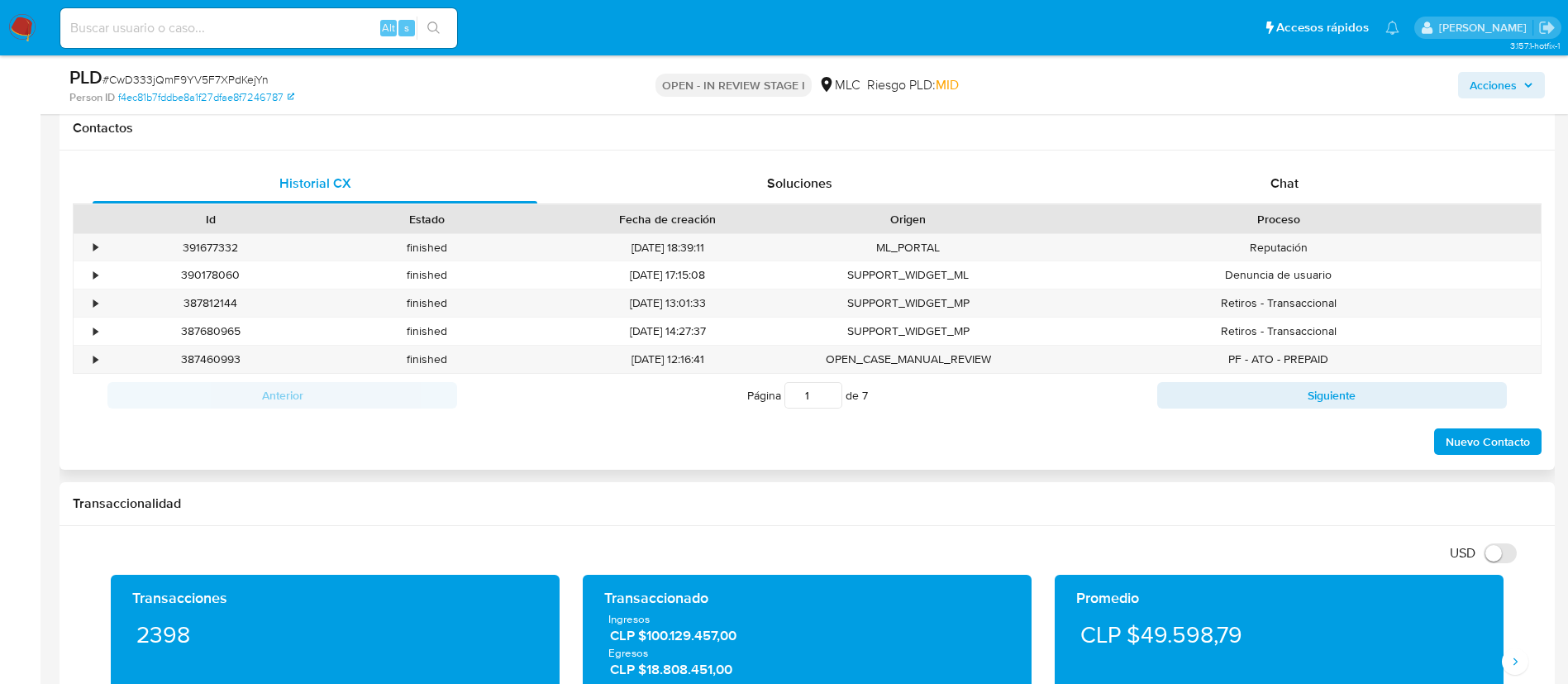
scroll to position [744, 0]
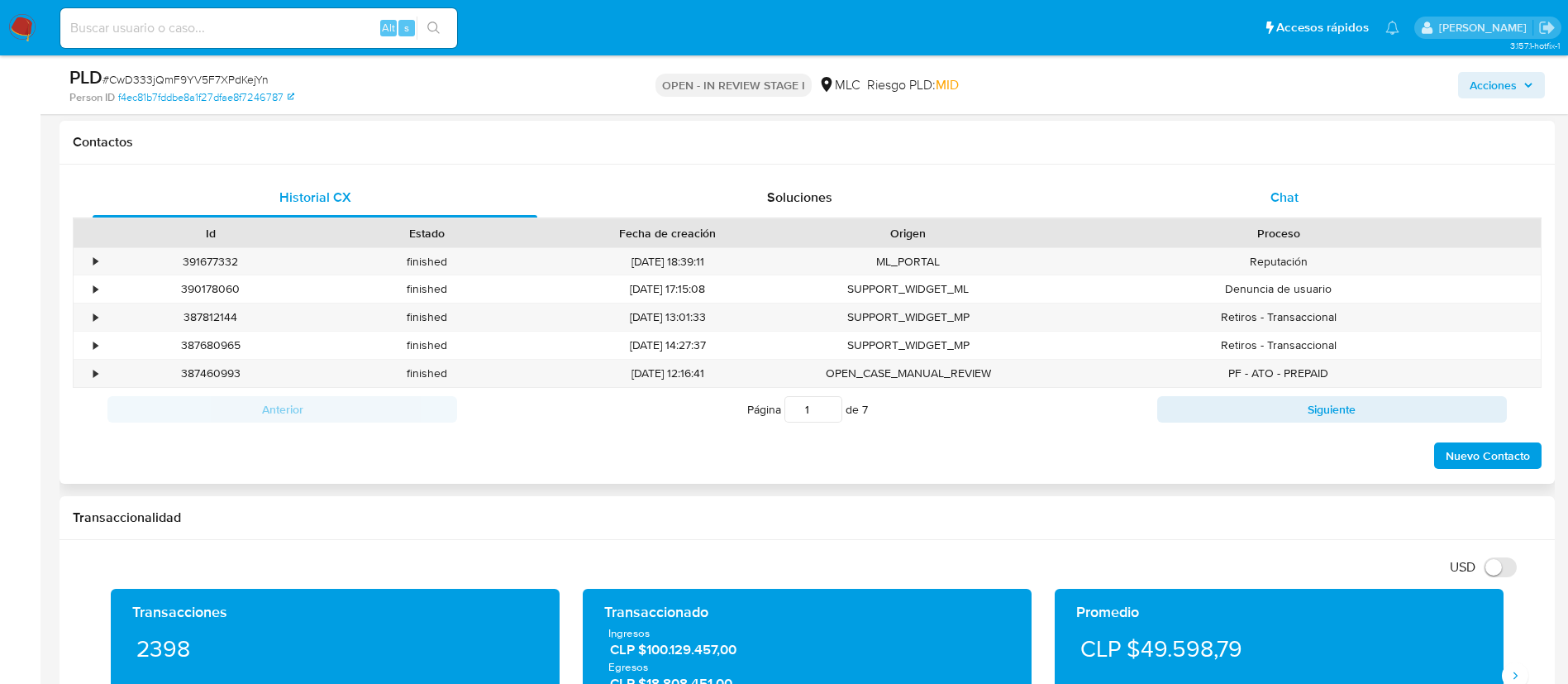
click at [1263, 197] on div "Chat" at bounding box center [1285, 197] width 445 height 39
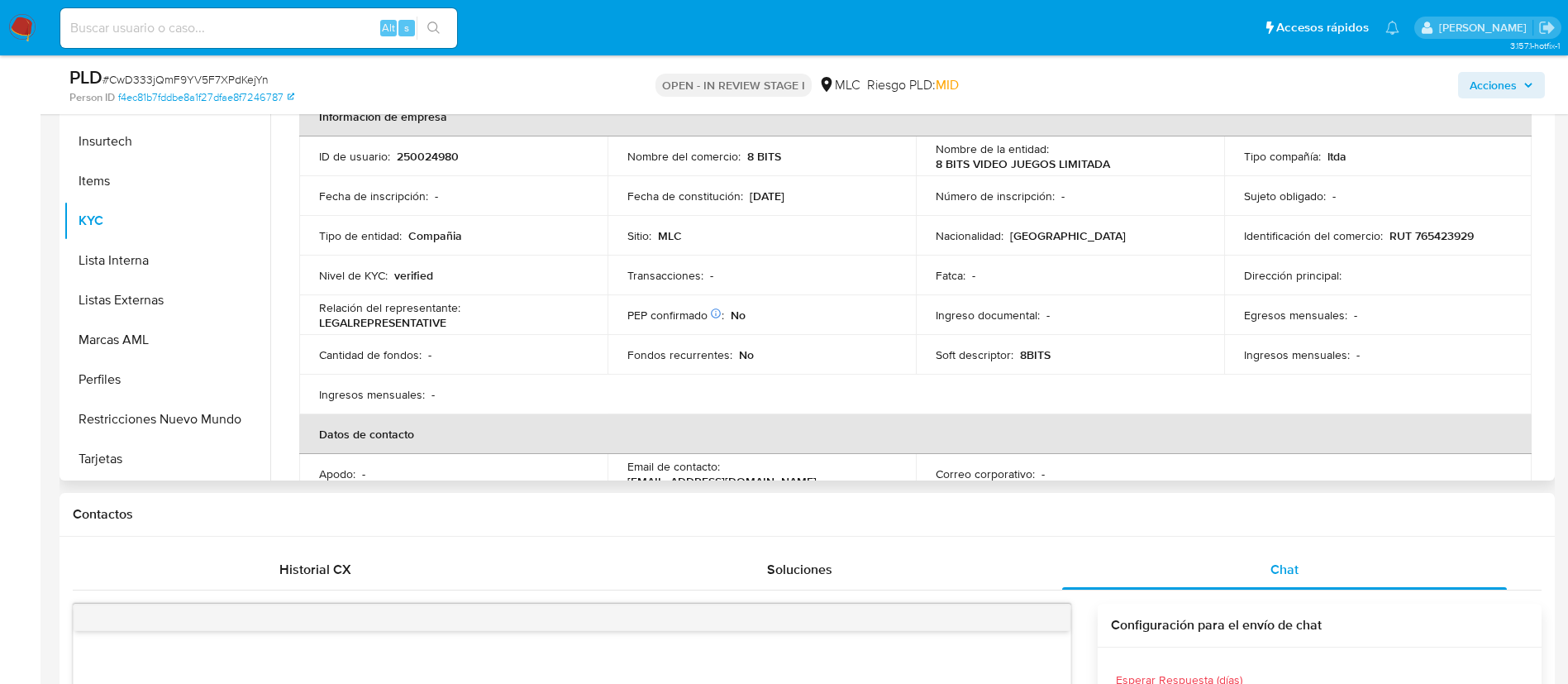
scroll to position [0, 0]
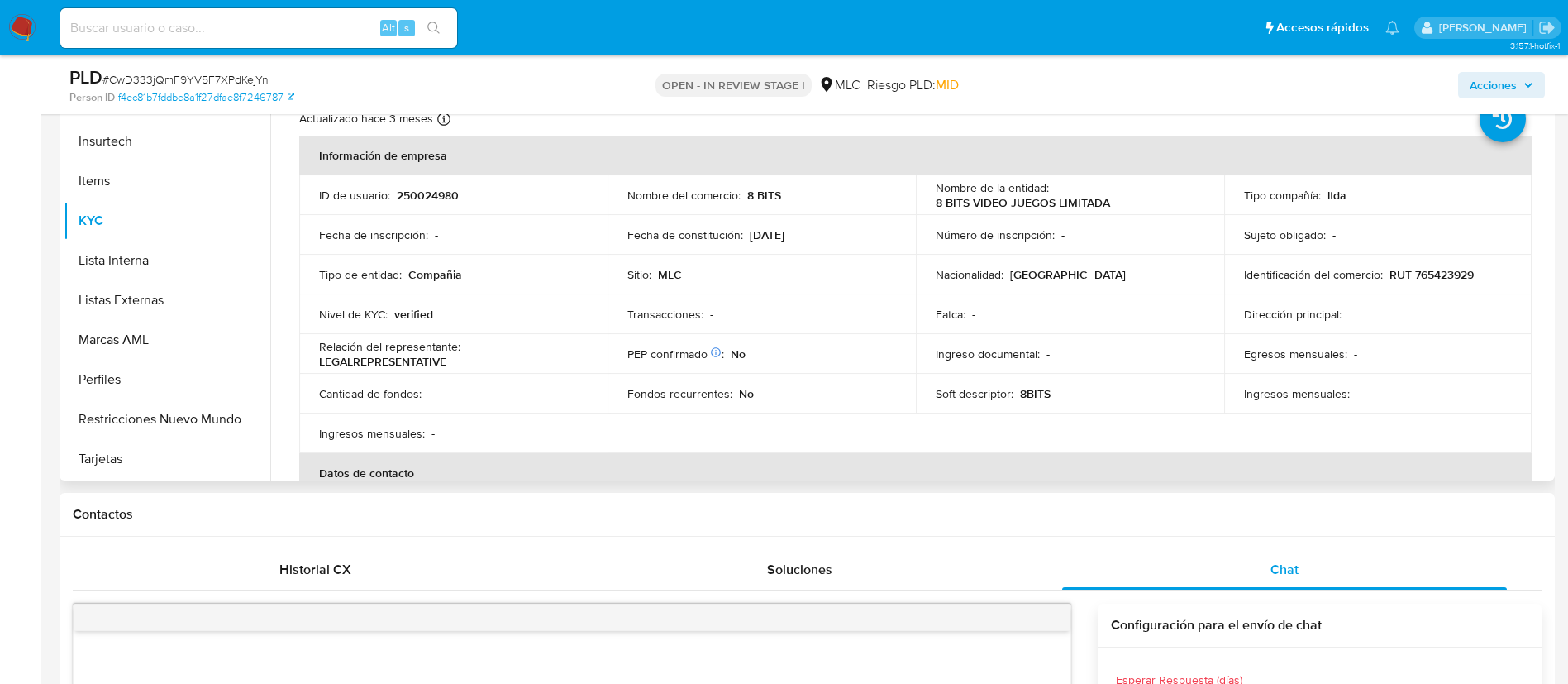
click at [421, 195] on p "250024980" at bounding box center [428, 195] width 62 height 15
copy p "250024980"
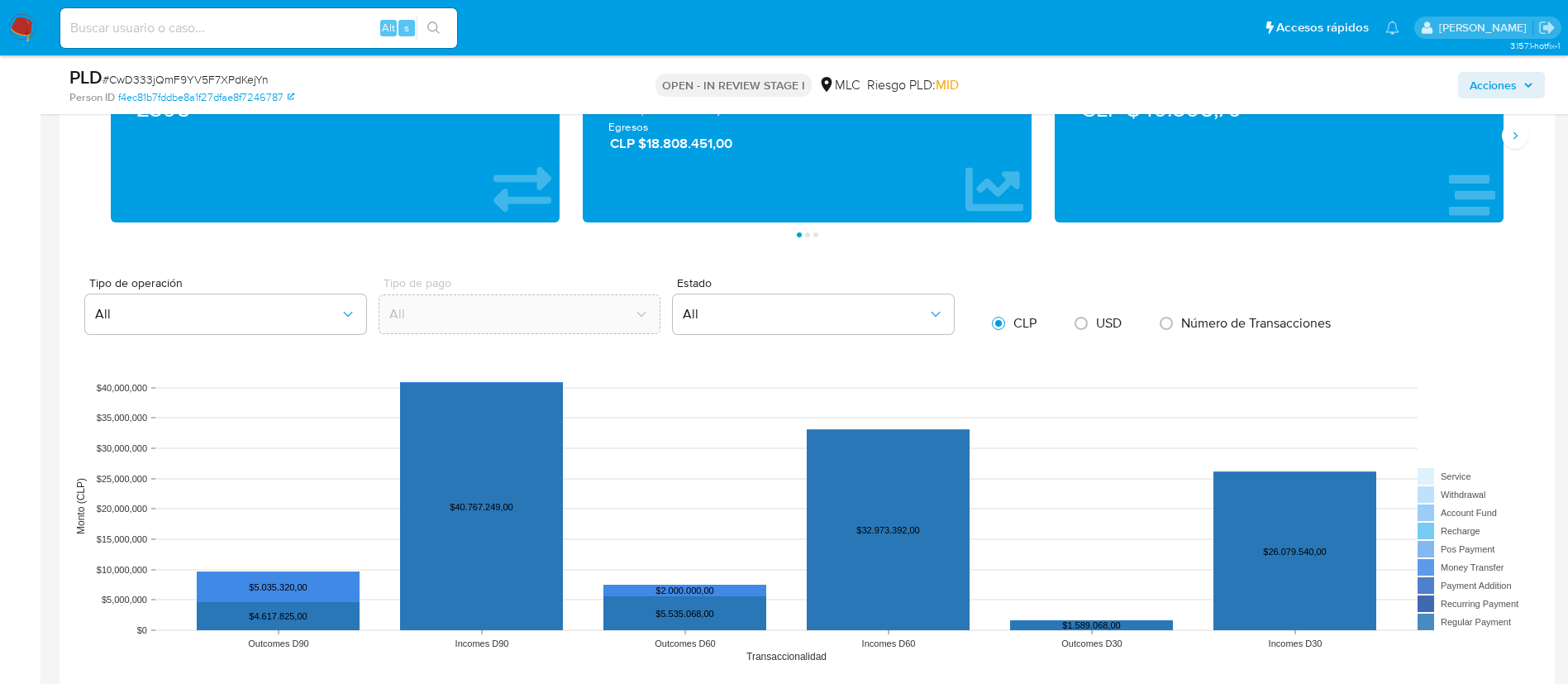
scroll to position [1984, 0]
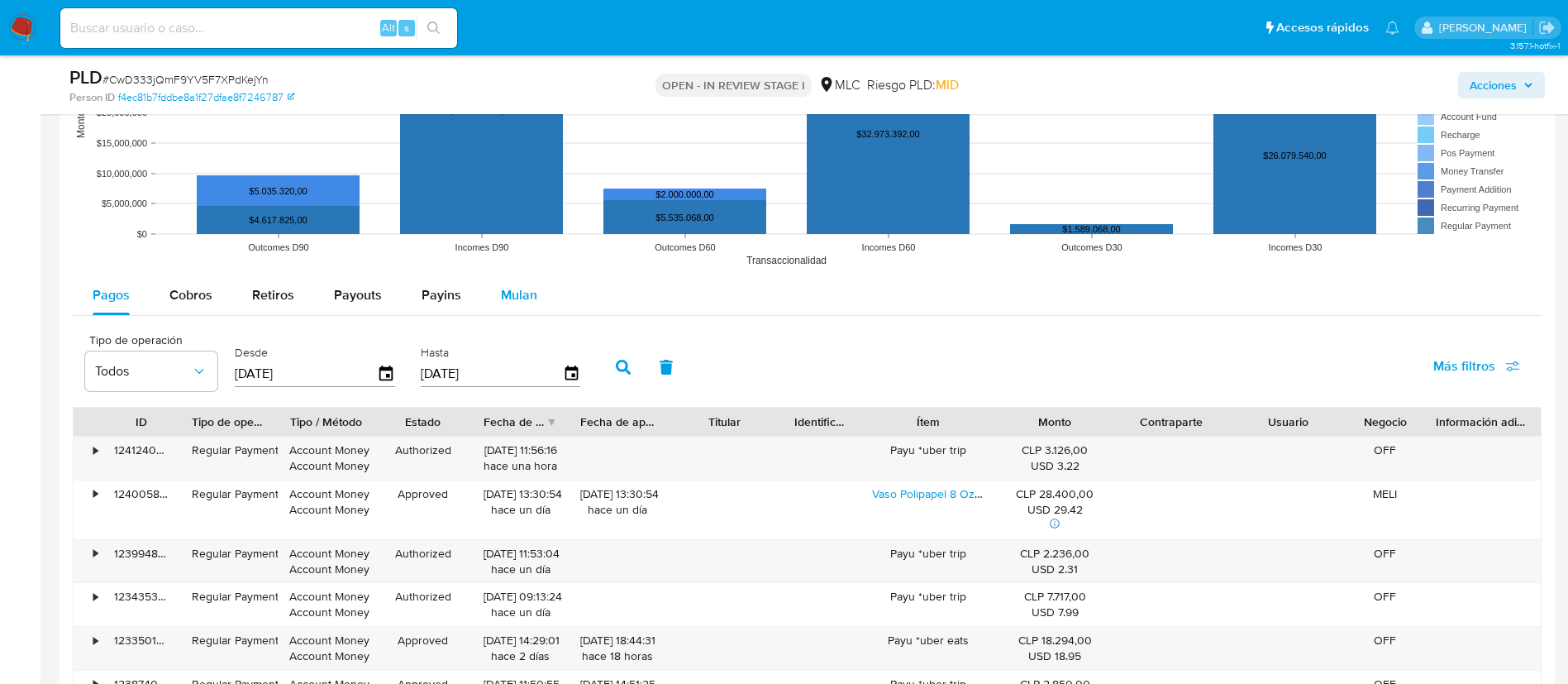
click at [512, 297] on span "Mulan" at bounding box center [519, 295] width 37 height 19
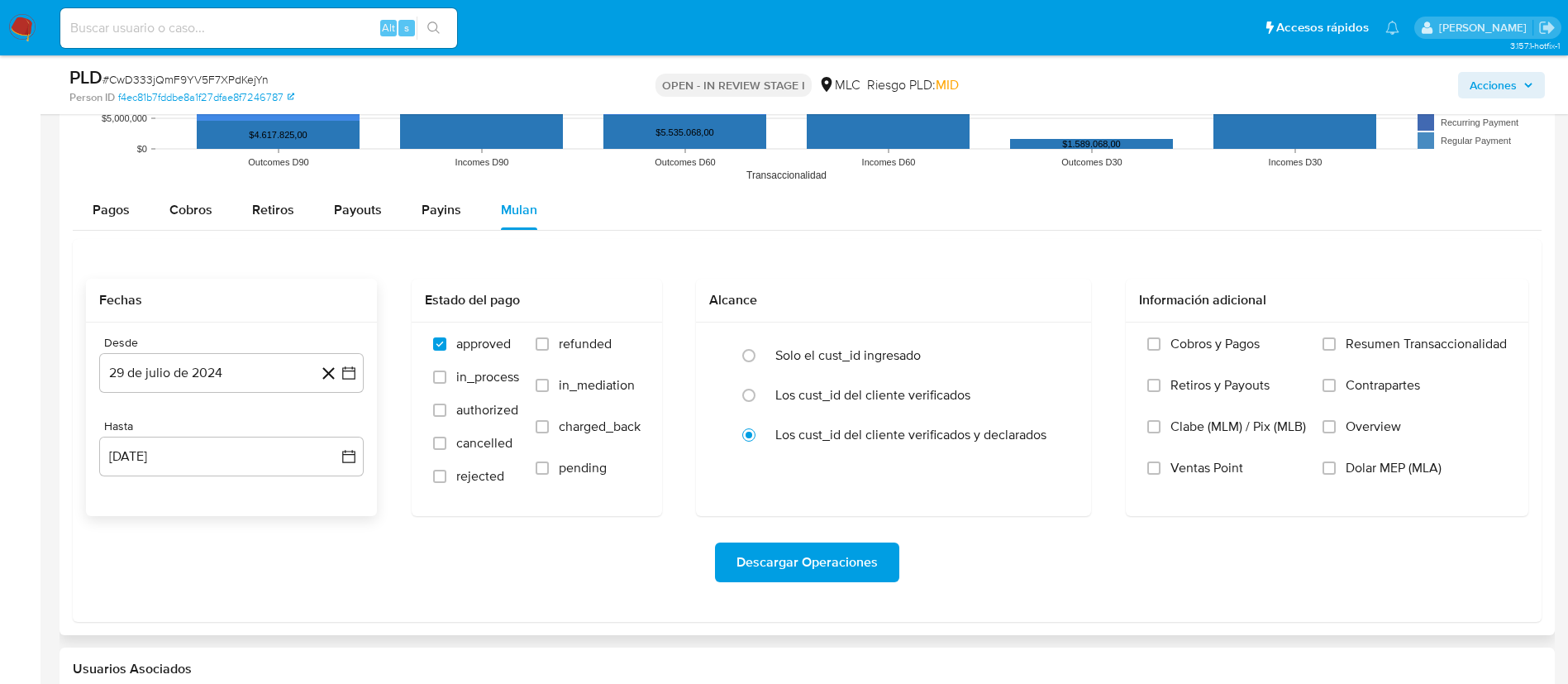
scroll to position [2108, 0]
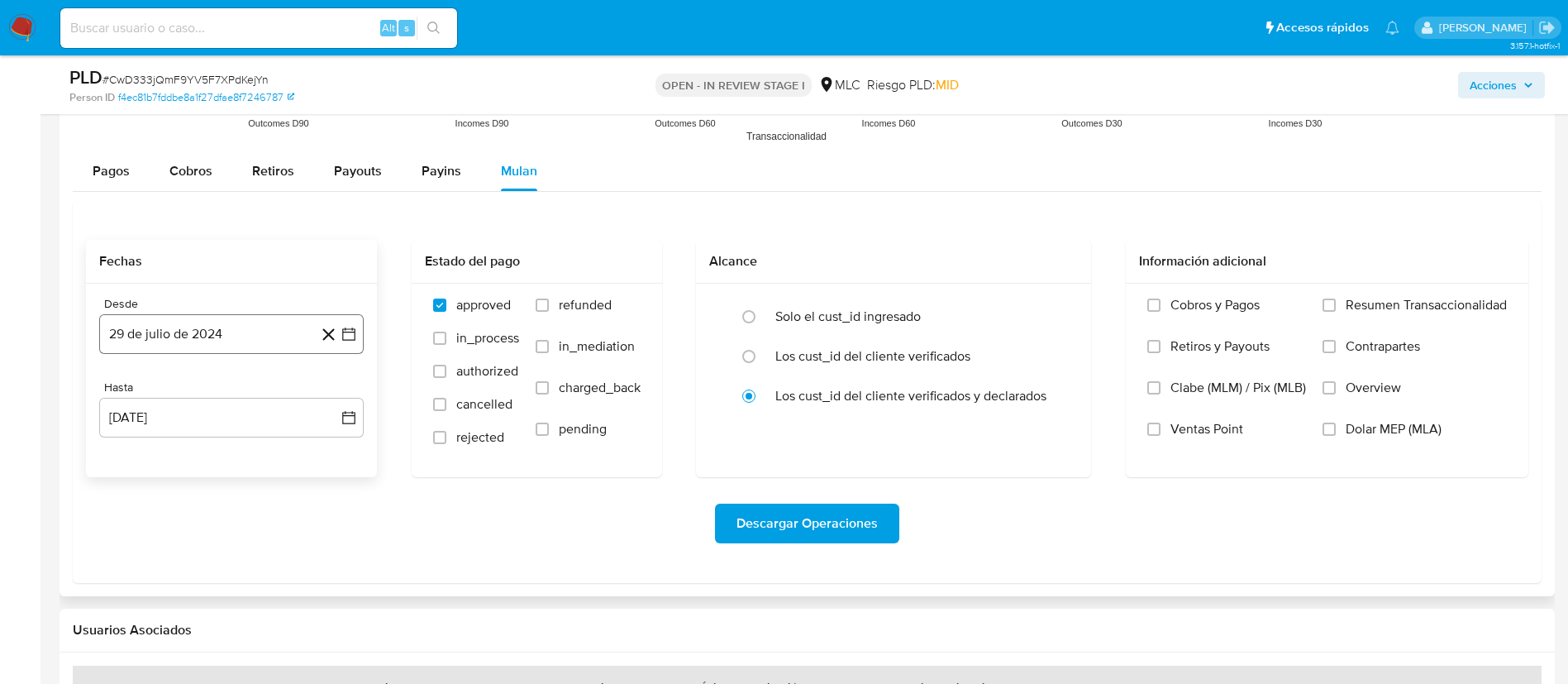
click at [346, 319] on button "29 de julio de 2024" at bounding box center [231, 333] width 264 height 39
click at [338, 387] on icon "Mes siguiente" at bounding box center [333, 393] width 20 height 20
click at [206, 514] on button "14" at bounding box center [198, 521] width 26 height 26
click at [339, 424] on button "[DATE]" at bounding box center [231, 417] width 264 height 39
click at [257, 299] on button "15" at bounding box center [264, 293] width 26 height 26
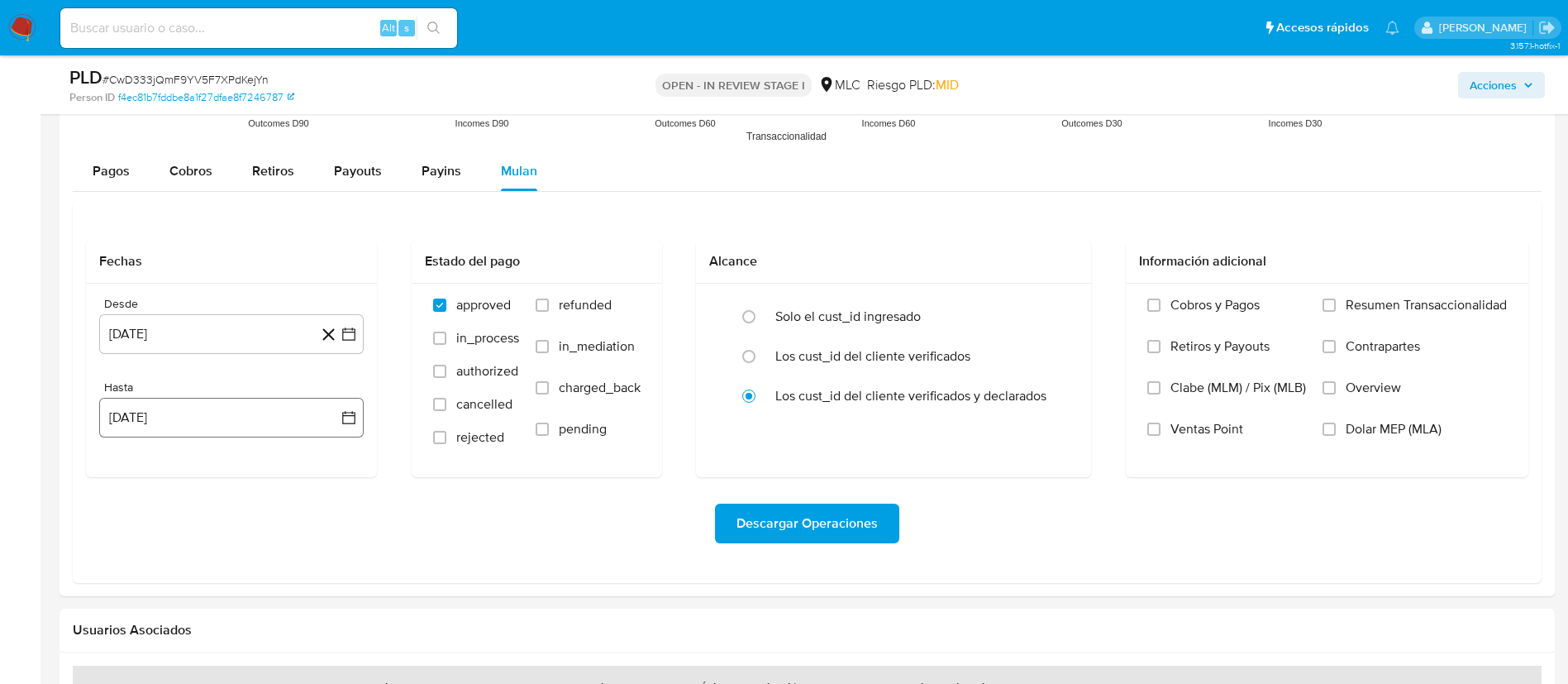
drag, startPoint x: 366, startPoint y: 420, endPoint x: 351, endPoint y: 418, distance: 15.1
click at [361, 421] on div "Desde [DATE] [DATE] Hasta [DATE] [DATE]" at bounding box center [232, 380] width 291 height 194
click at [350, 417] on icon "button" at bounding box center [348, 417] width 17 height 17
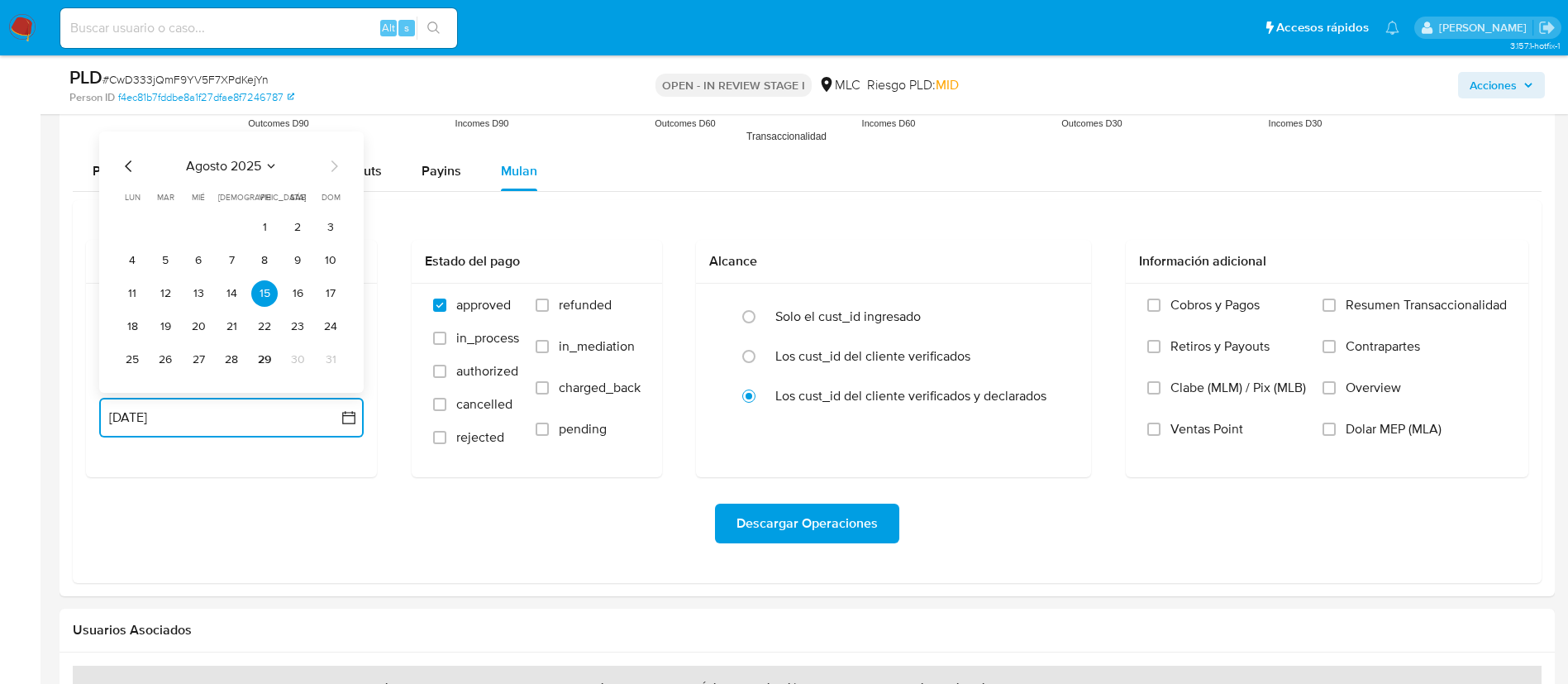
drag, startPoint x: 204, startPoint y: 291, endPoint x: 255, endPoint y: 336, distance: 68.0
click at [203, 291] on button "13" at bounding box center [198, 293] width 26 height 26
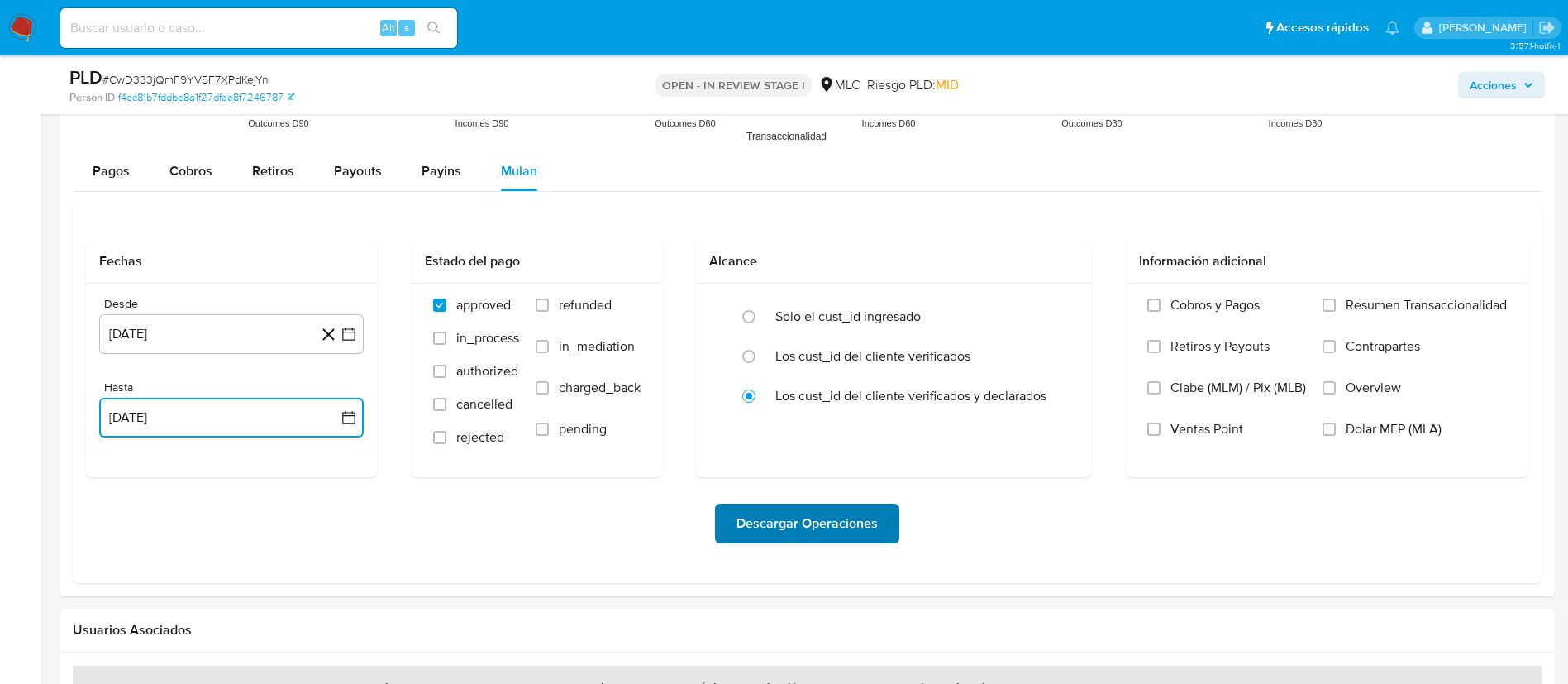
click at [760, 530] on span "Descargar Operaciones" at bounding box center [807, 523] width 141 height 37
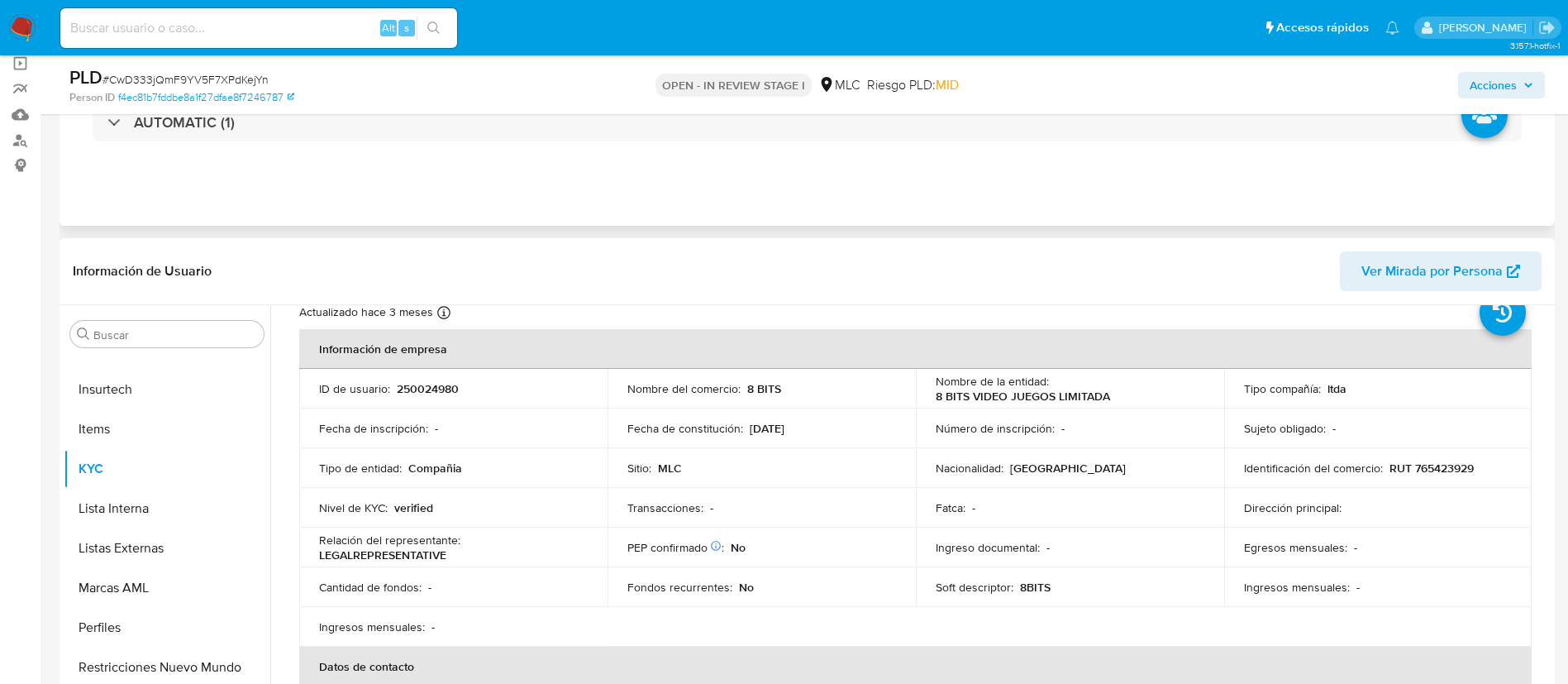
scroll to position [0, 0]
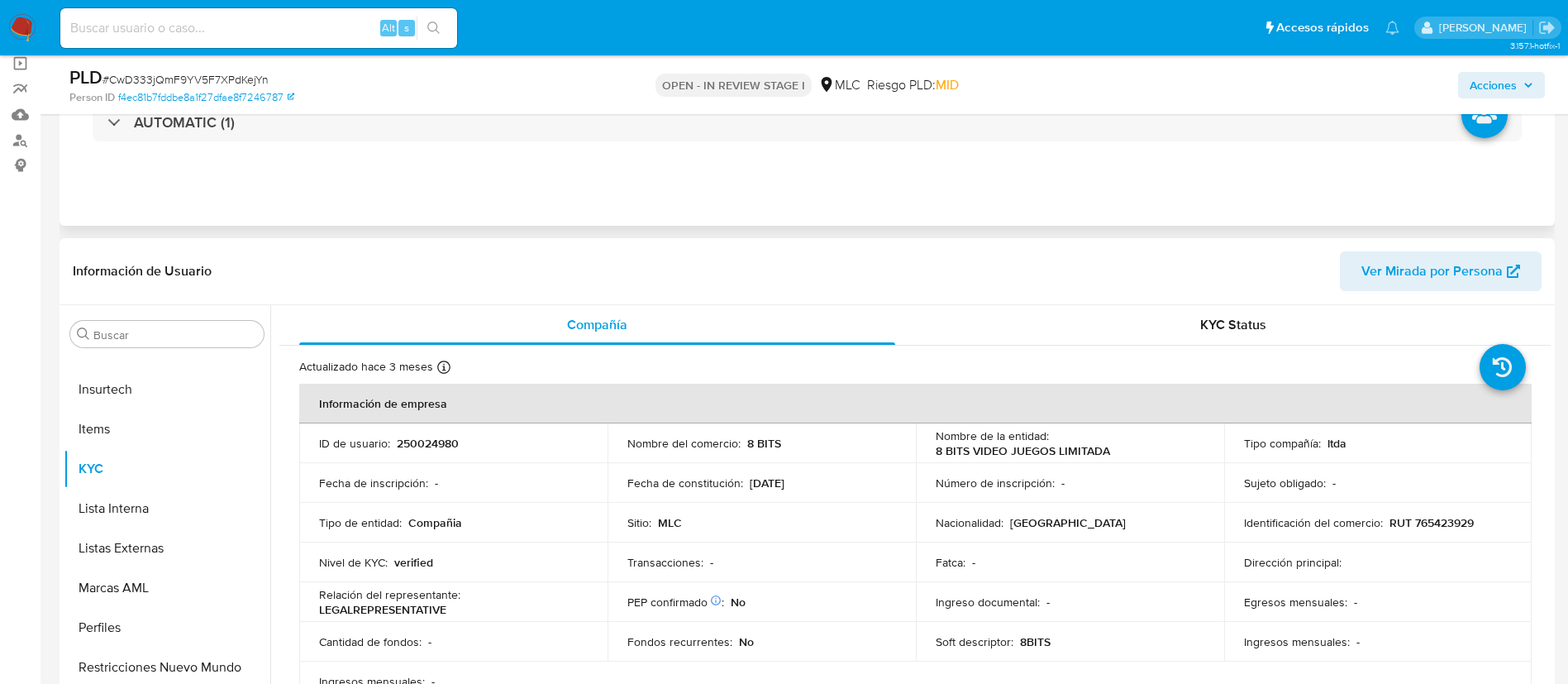
click at [427, 449] on p "250024980" at bounding box center [428, 442] width 62 height 15
copy p "250024980"
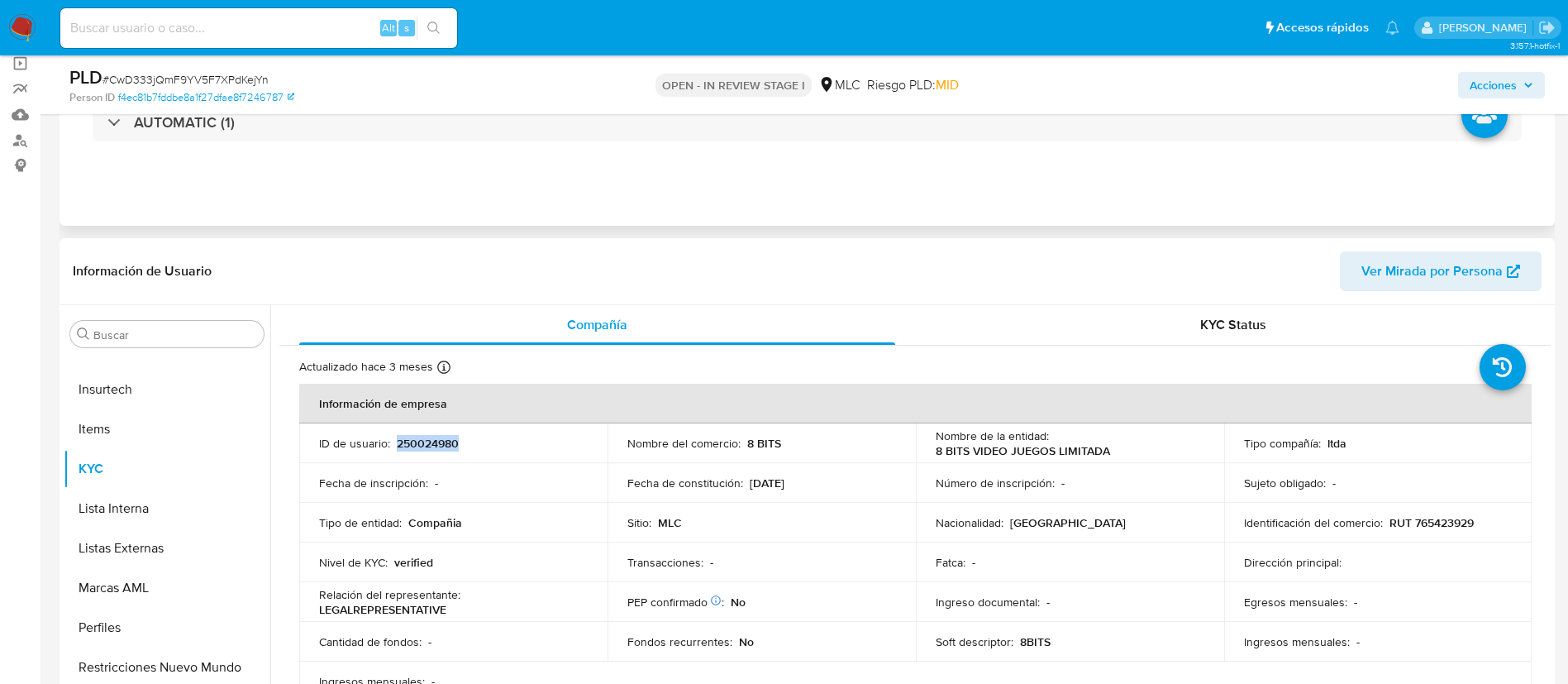
copy p "250024980"
click at [236, 84] on span "# CwD333jQmF9YV5F7XPdKejYn" at bounding box center [185, 79] width 166 height 17
copy span "CwD333jQmF9YV5F7XPdKejYn"
